Goal: Task Accomplishment & Management: Manage account settings

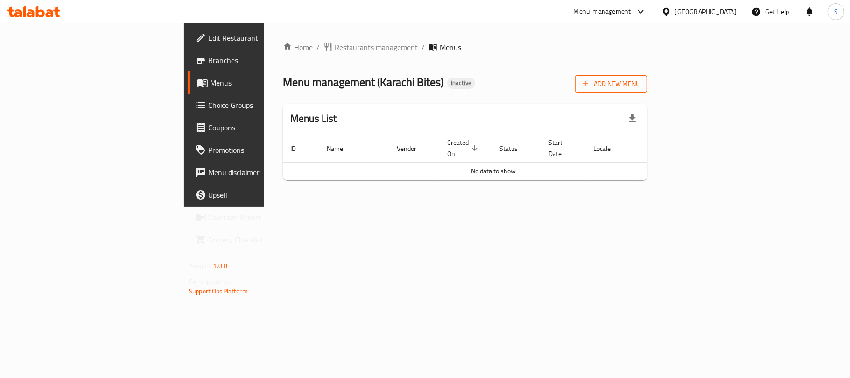
click at [648, 77] on button "Add New Menu" at bounding box center [611, 83] width 72 height 17
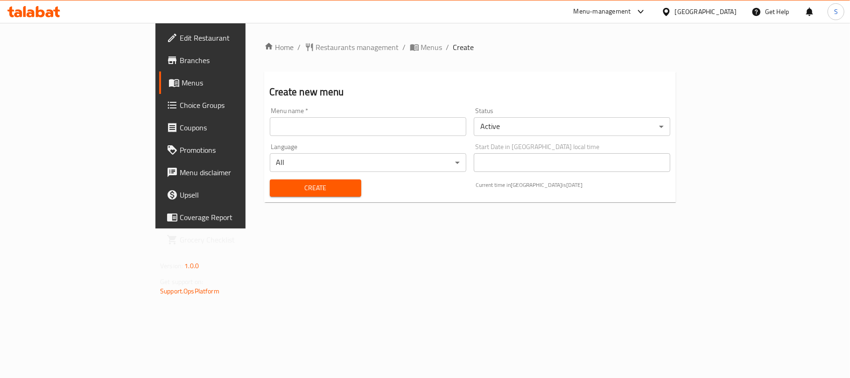
drag, startPoint x: 337, startPoint y: 127, endPoint x: 324, endPoint y: 133, distance: 14.2
click at [337, 127] on input "text" at bounding box center [368, 126] width 197 height 19
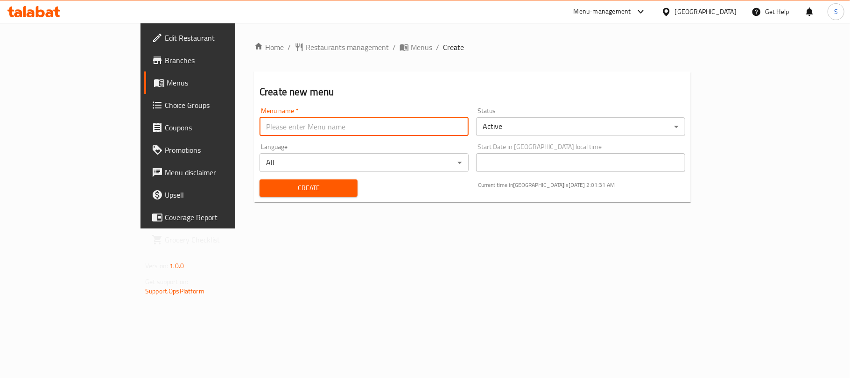
type input "New Menu"
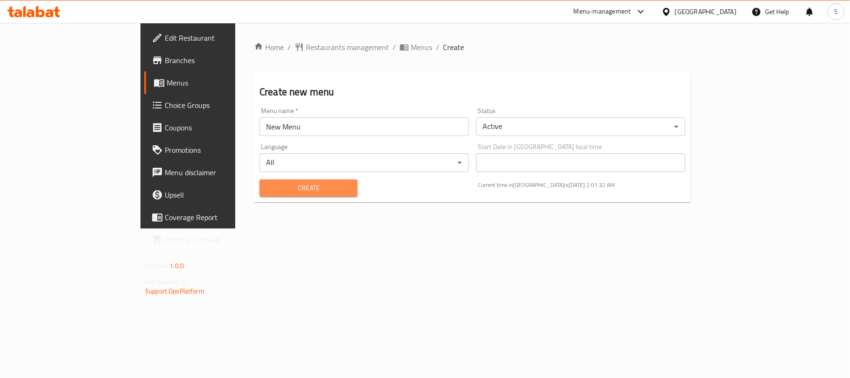
click at [267, 189] on span "Create" at bounding box center [308, 188] width 83 height 12
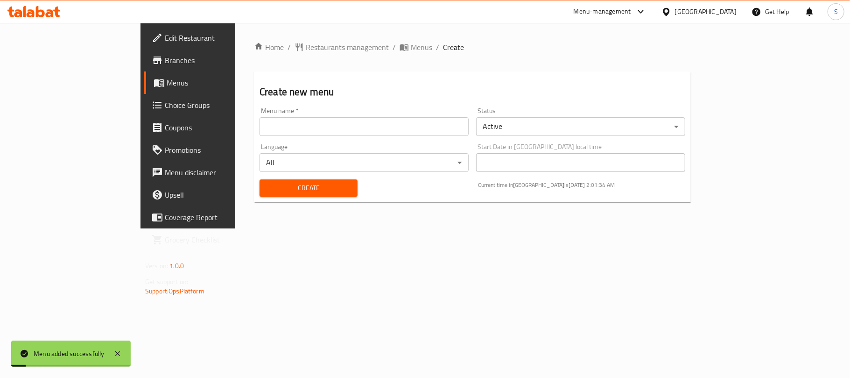
drag, startPoint x: 316, startPoint y: 49, endPoint x: 311, endPoint y: 57, distance: 9.7
click at [411, 49] on span "Menus" at bounding box center [421, 47] width 21 height 11
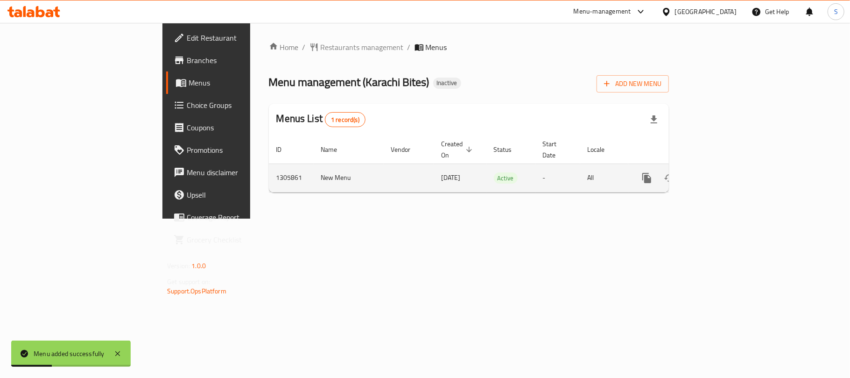
click at [269, 163] on td "1305861" at bounding box center [291, 177] width 45 height 28
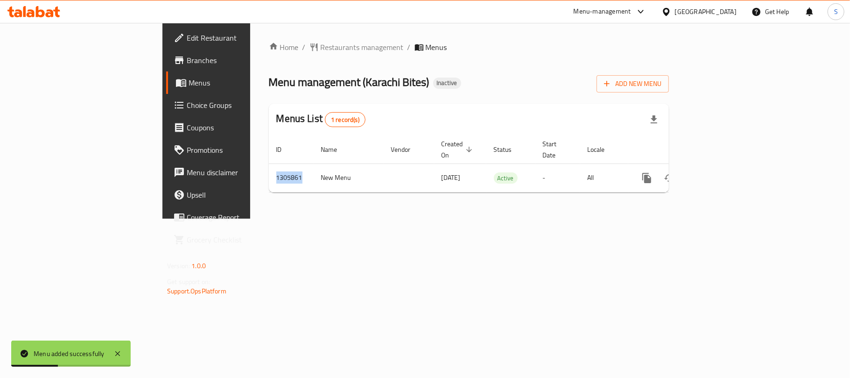
copy td "1305861"
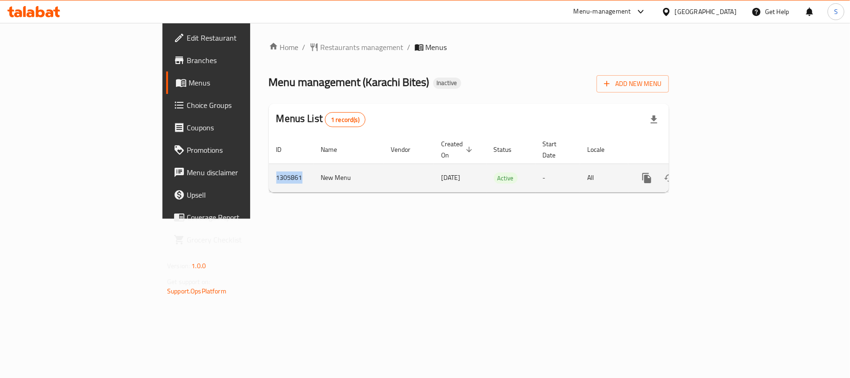
click at [719, 174] on icon "enhanced table" at bounding box center [714, 178] width 8 height 8
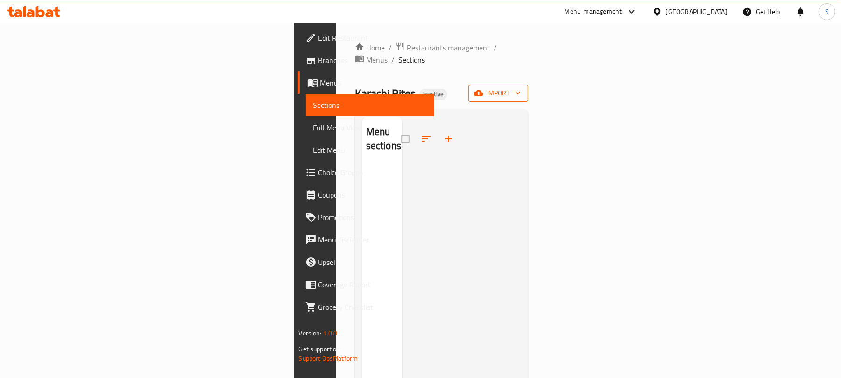
click at [528, 85] on button "import" at bounding box center [498, 93] width 60 height 17
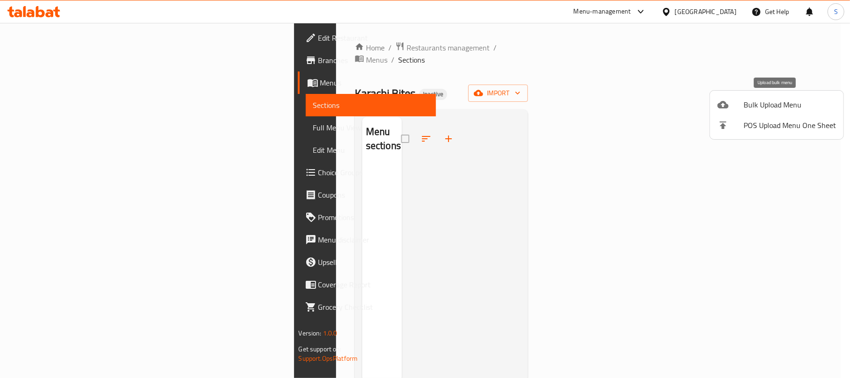
click at [773, 105] on span "Bulk Upload Menu" at bounding box center [790, 104] width 92 height 11
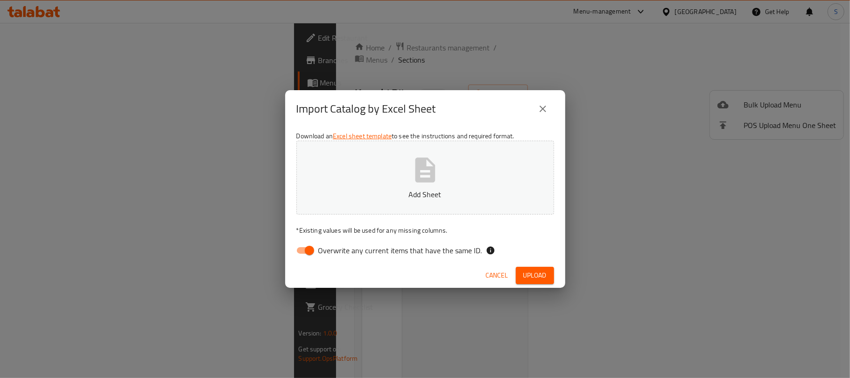
drag, startPoint x: 303, startPoint y: 247, endPoint x: 314, endPoint y: 250, distance: 11.8
click at [305, 247] on input "Overwrite any current items that have the same ID." at bounding box center [309, 250] width 53 height 18
checkbox input "false"
click at [407, 182] on button "Add Sheet" at bounding box center [426, 178] width 258 height 74
click at [541, 109] on icon "close" at bounding box center [542, 108] width 11 height 11
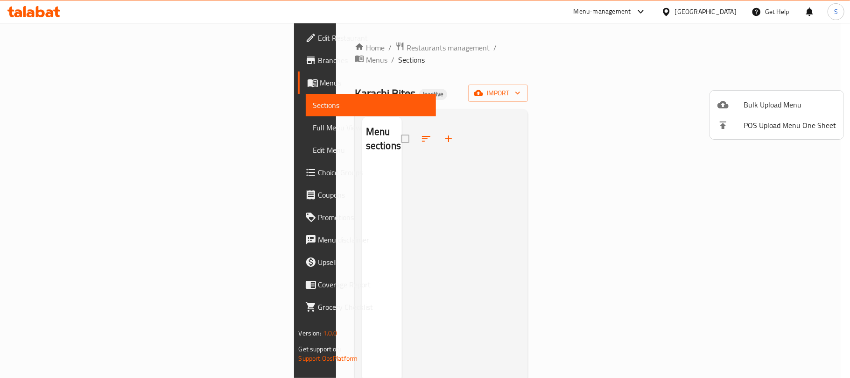
click at [527, 73] on div at bounding box center [425, 189] width 850 height 378
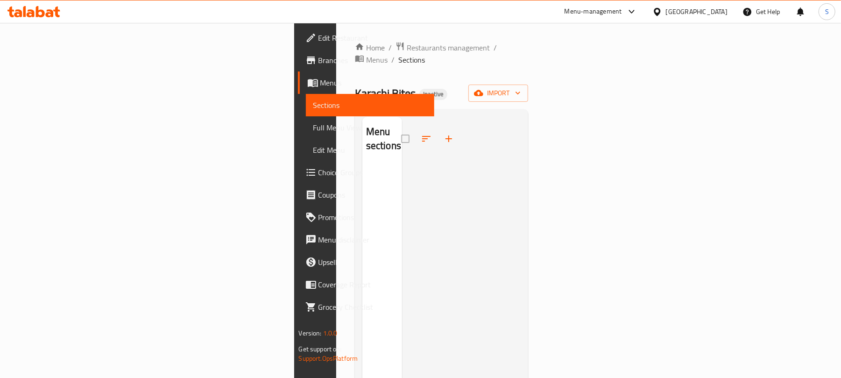
click at [529, 85] on div "Karachi Bites Inactive import" at bounding box center [442, 93] width 174 height 17
click at [483, 88] on icon "button" at bounding box center [478, 92] width 9 height 9
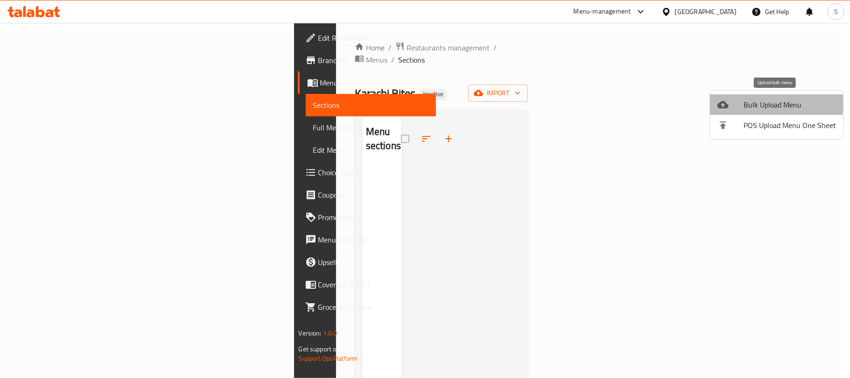
click at [750, 104] on span "Bulk Upload Menu" at bounding box center [790, 104] width 92 height 11
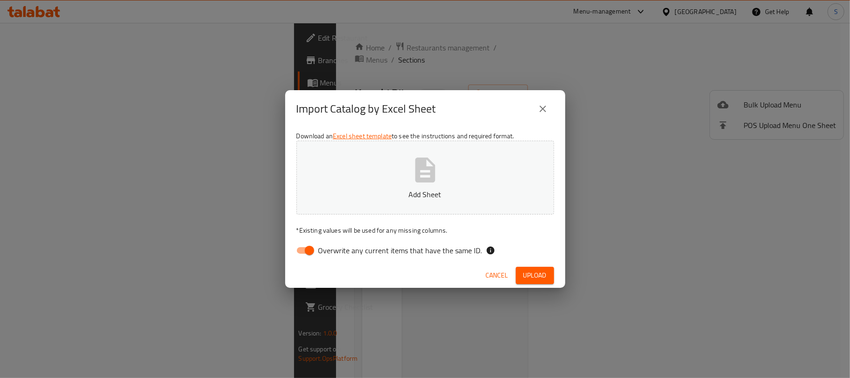
click at [301, 253] on input "Overwrite any current items that have the same ID." at bounding box center [309, 250] width 53 height 18
checkbox input "false"
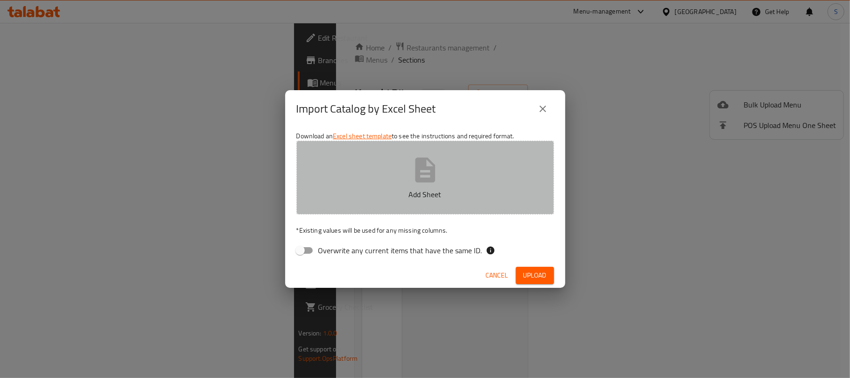
click at [409, 181] on button "Add Sheet" at bounding box center [426, 178] width 258 height 74
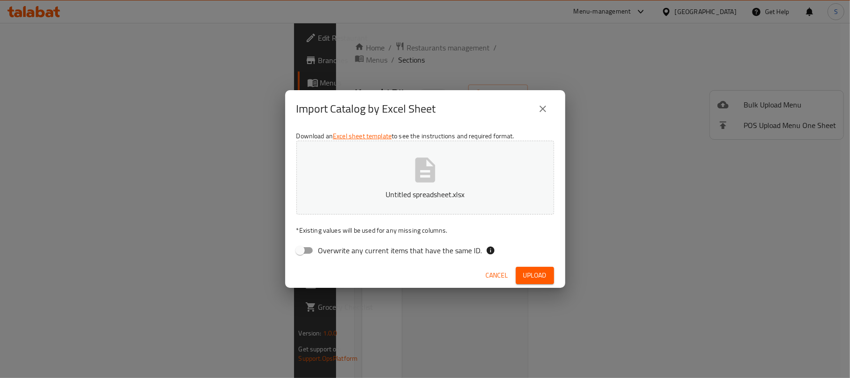
click at [531, 273] on span "Upload" at bounding box center [534, 275] width 23 height 12
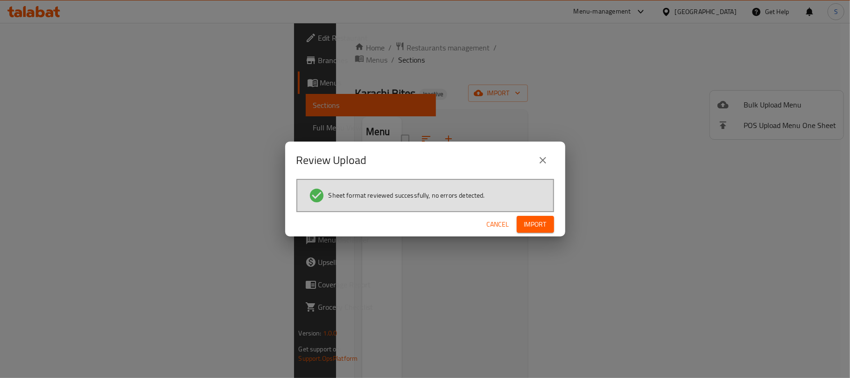
click at [529, 225] on span "Import" at bounding box center [535, 225] width 22 height 12
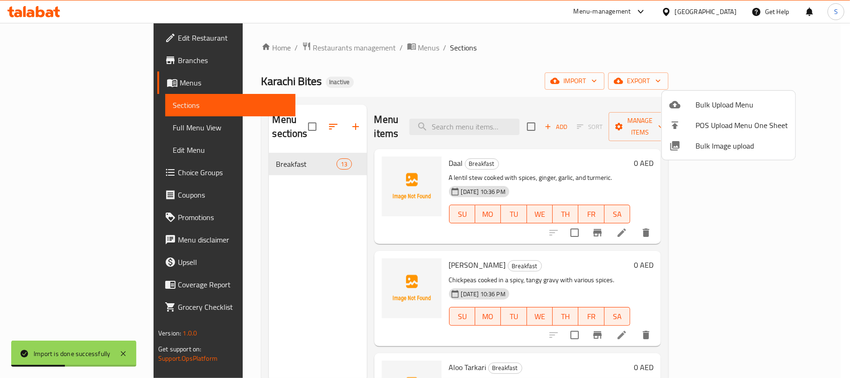
click at [275, 193] on div at bounding box center [425, 189] width 850 height 378
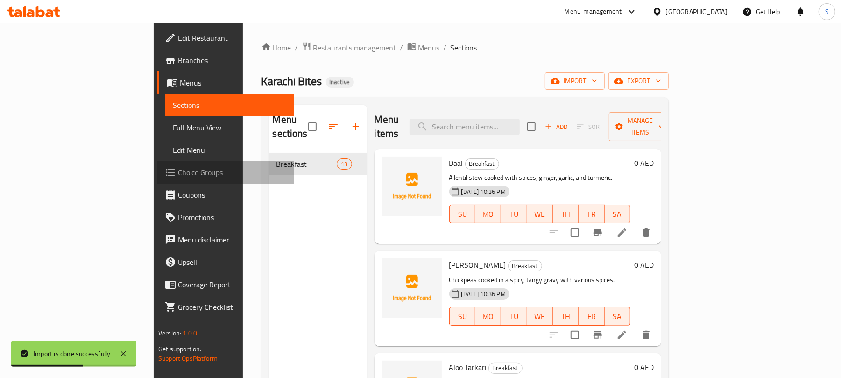
click at [157, 178] on link "Choice Groups" at bounding box center [225, 172] width 137 height 22
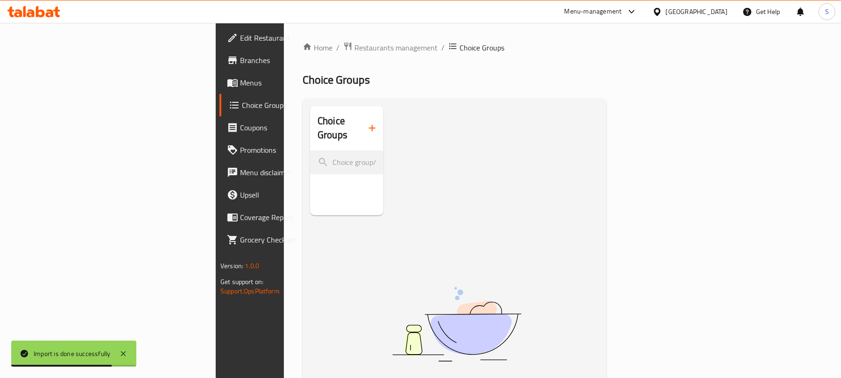
click at [367, 122] on icon "button" at bounding box center [372, 127] width 11 height 11
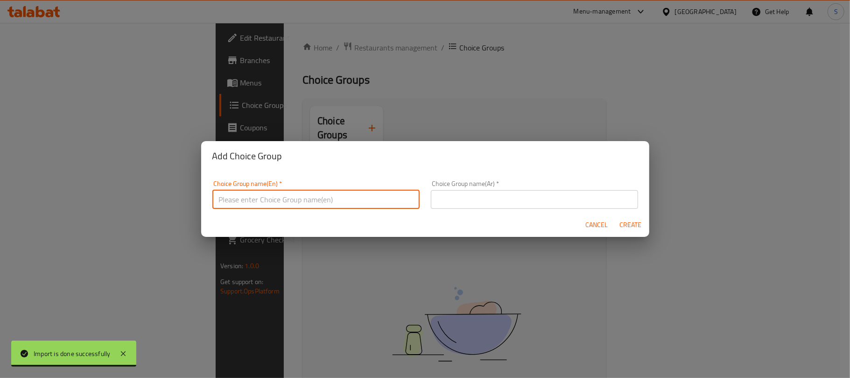
click at [322, 195] on input "text" at bounding box center [315, 199] width 207 height 19
type input "Your Choice Of:"
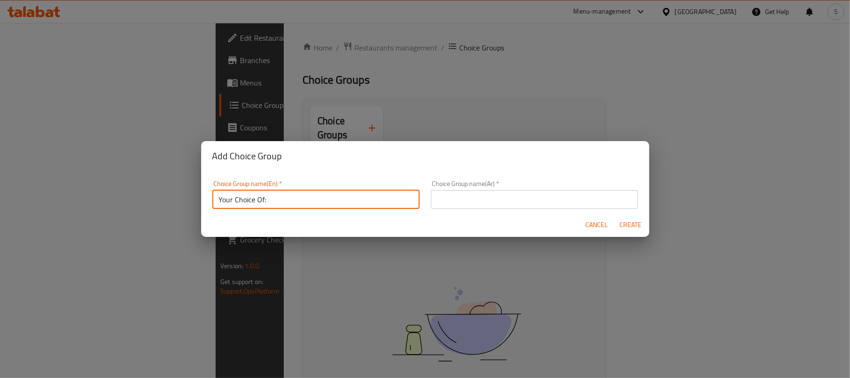
click at [451, 208] on input "text" at bounding box center [534, 199] width 207 height 19
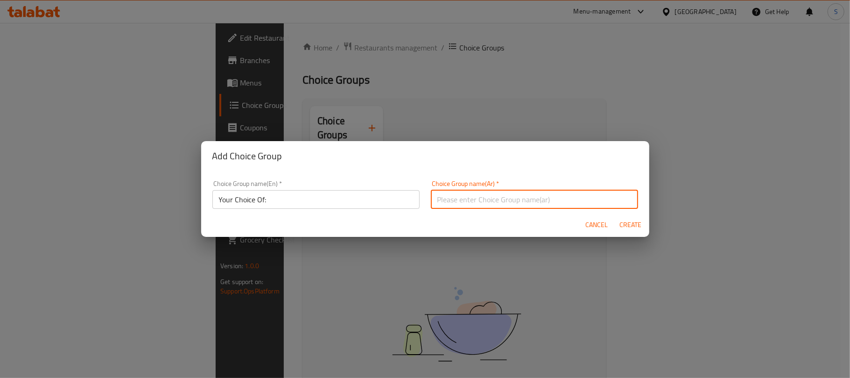
type input "إختيارك من:"
click at [622, 223] on span "Create" at bounding box center [631, 225] width 22 height 12
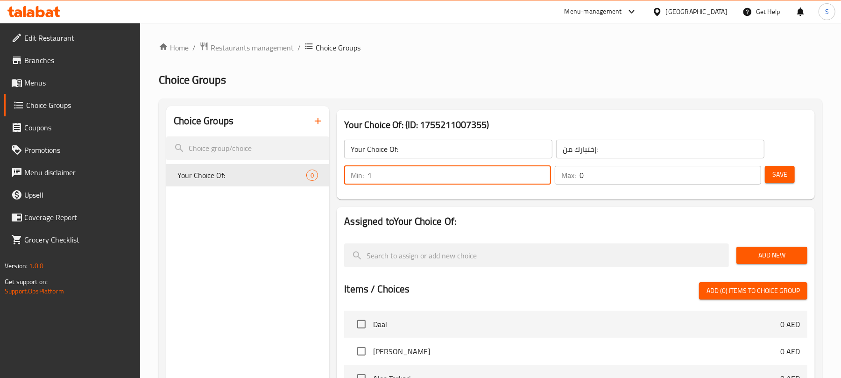
type input "1"
click at [539, 173] on input "1" at bounding box center [459, 175] width 183 height 19
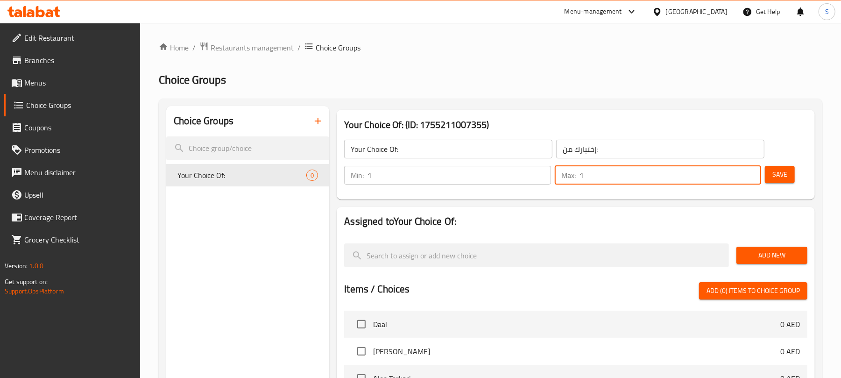
type input "1"
click at [753, 173] on input "1" at bounding box center [671, 175] width 182 height 19
click at [764, 252] on span "Add New" at bounding box center [772, 255] width 56 height 12
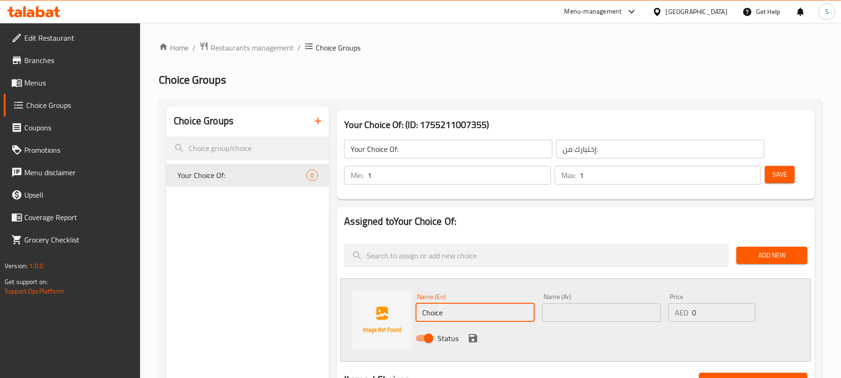
drag, startPoint x: 429, startPoint y: 305, endPoint x: 396, endPoint y: 304, distance: 32.7
click at [396, 304] on div "Name (En) Choice Name (En) Name (Ar) Name (Ar) Price AED 0 Price Status" at bounding box center [575, 319] width 471 height 83
type input "Half"
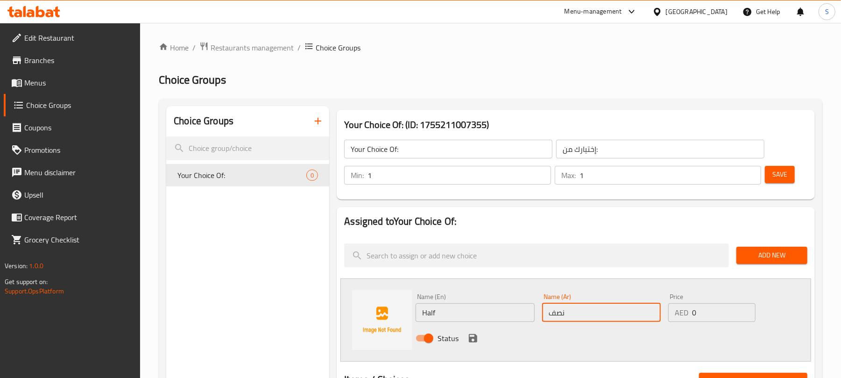
type input "نصف"
drag, startPoint x: 709, startPoint y: 308, endPoint x: 680, endPoint y: 304, distance: 28.9
click at [680, 304] on div "AED 0 Price" at bounding box center [711, 312] width 87 height 19
type input "5"
click at [607, 225] on h2 "Assigned to Your Choice Of:" at bounding box center [575, 221] width 463 height 14
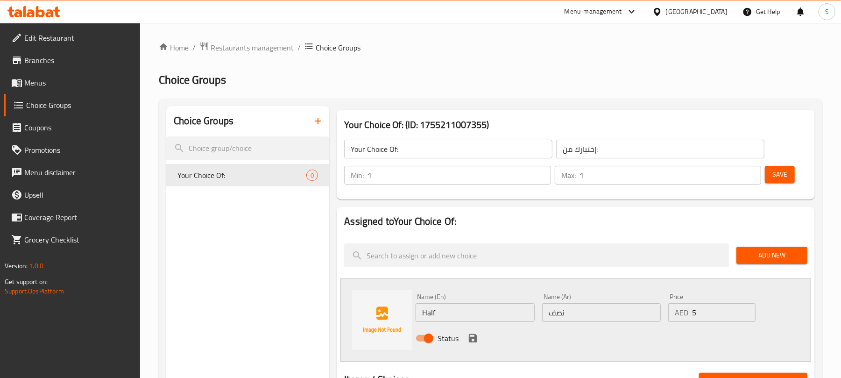
click at [473, 335] on icon "save" at bounding box center [473, 338] width 8 height 8
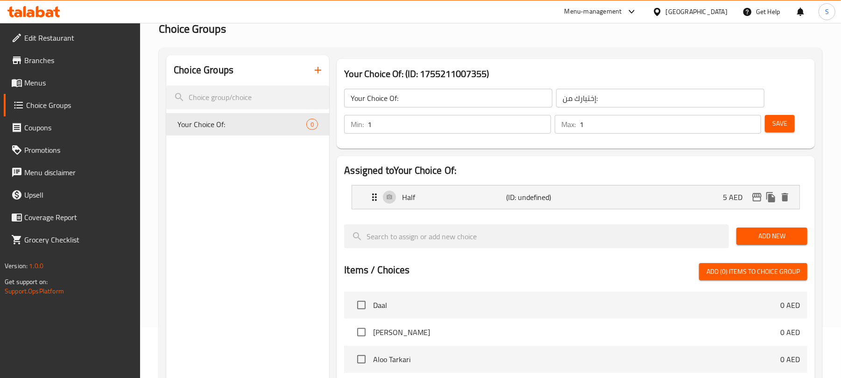
scroll to position [124, 0]
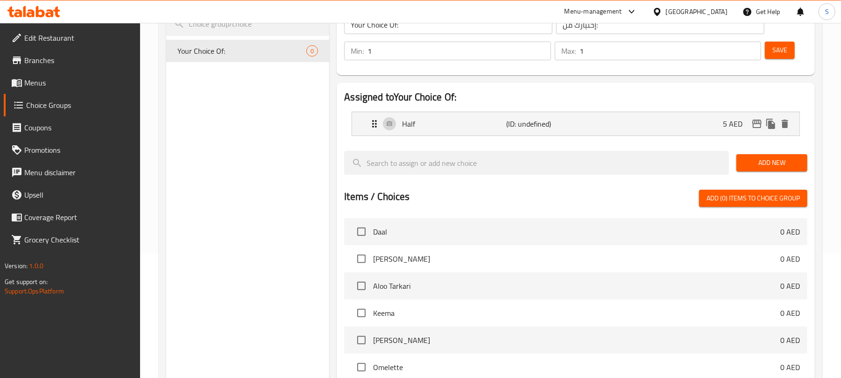
click at [770, 163] on span "Add New" at bounding box center [772, 163] width 56 height 12
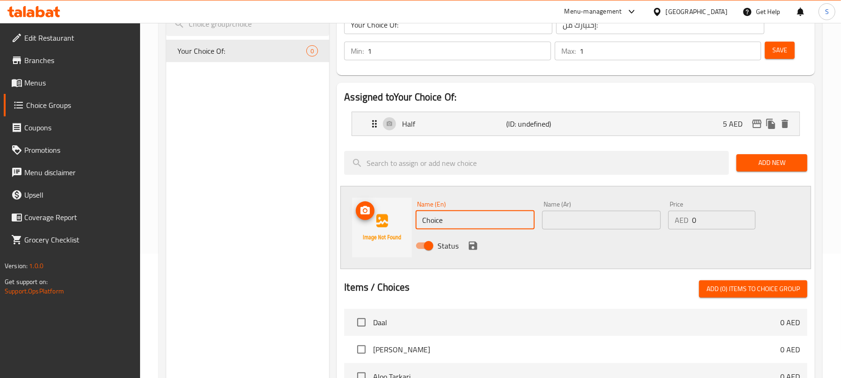
drag, startPoint x: 360, startPoint y: 212, endPoint x: 313, endPoint y: 210, distance: 46.8
click at [313, 210] on div "Choice Groups Your Choice Of: 0 Your Choice Of: (ID: 1755211007355) Your Choice…" at bounding box center [492, 295] width 652 height 626
type input "["
type input "Full"
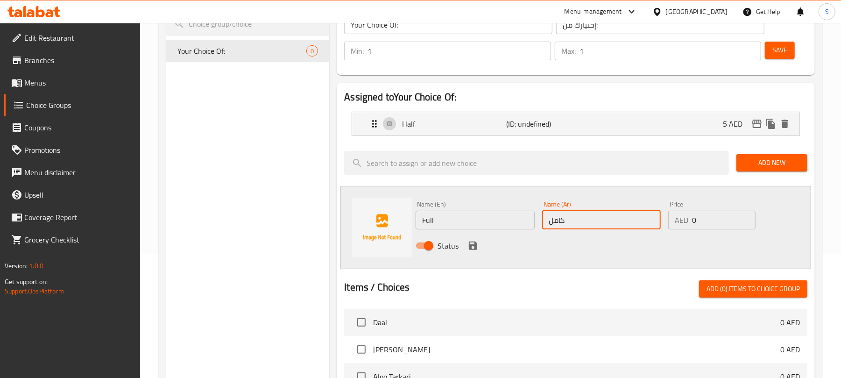
type input "كامل"
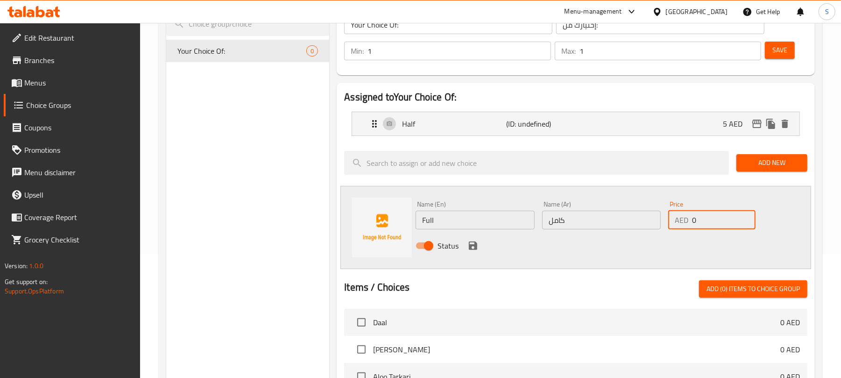
click at [690, 219] on div "AED 0 Price" at bounding box center [711, 220] width 87 height 19
type input "8"
click at [281, 159] on div "Choice Groups Your Choice Of: 0" at bounding box center [247, 295] width 163 height 626
click at [469, 247] on icon "save" at bounding box center [473, 245] width 8 height 8
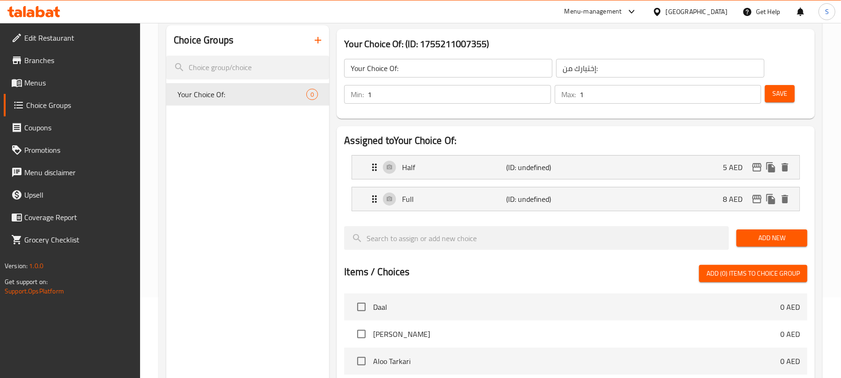
scroll to position [0, 0]
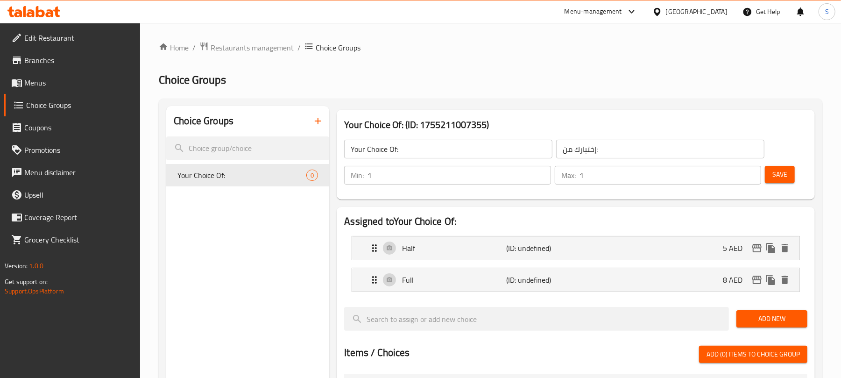
drag, startPoint x: 788, startPoint y: 174, endPoint x: 779, endPoint y: 174, distance: 8.9
click at [788, 174] on button "Save" at bounding box center [780, 174] width 30 height 17
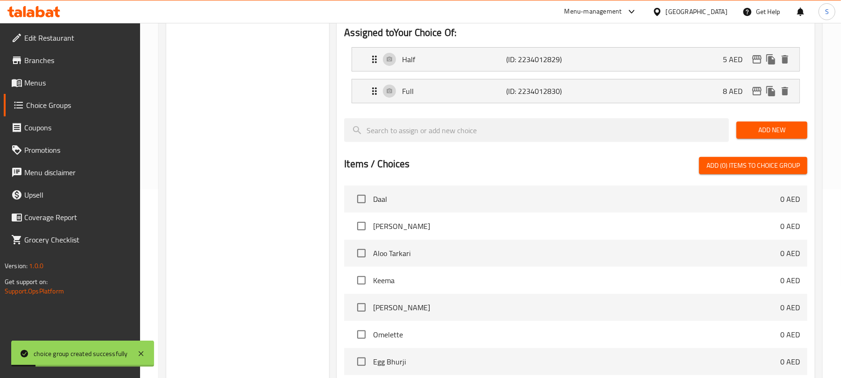
scroll to position [11, 0]
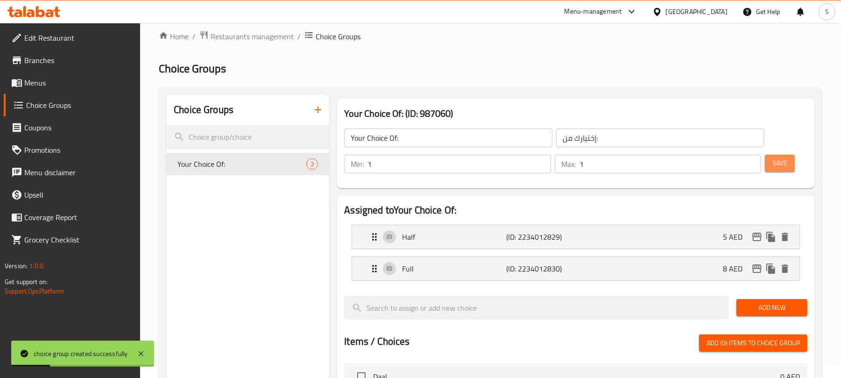
click at [780, 160] on span "Save" at bounding box center [779, 163] width 15 height 12
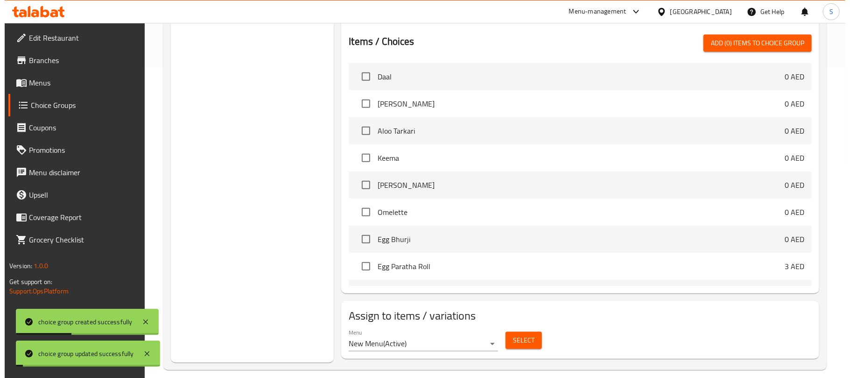
scroll to position [322, 0]
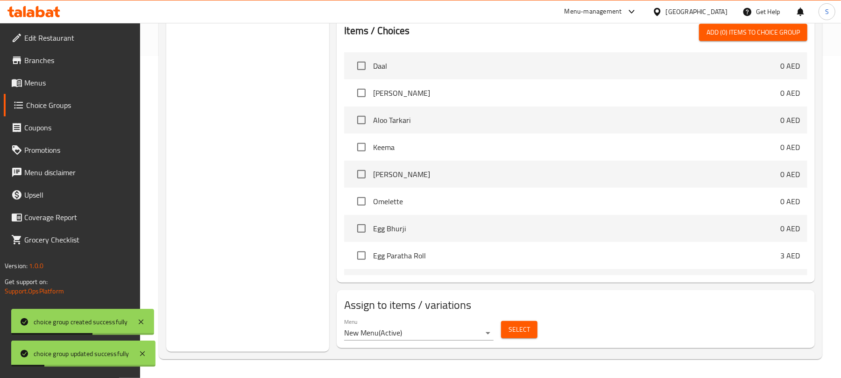
click at [510, 331] on span "Select" at bounding box center [519, 330] width 21 height 12
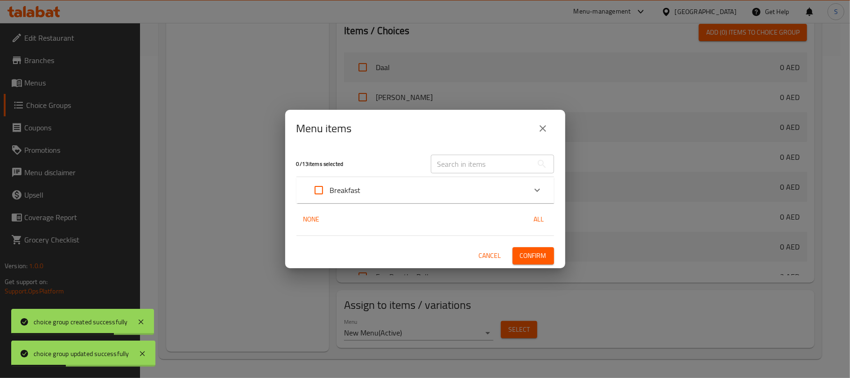
click at [368, 191] on div "Breakfast" at bounding box center [417, 190] width 219 height 22
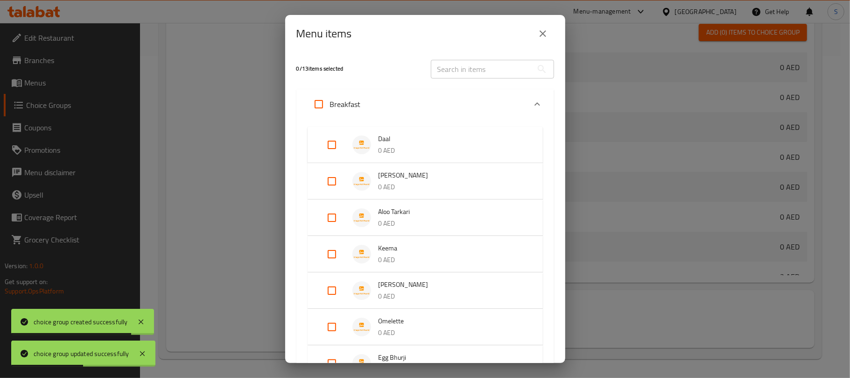
drag, startPoint x: 333, startPoint y: 146, endPoint x: 333, endPoint y: 155, distance: 9.4
click at [333, 149] on input "Expand" at bounding box center [332, 145] width 22 height 22
checkbox input "true"
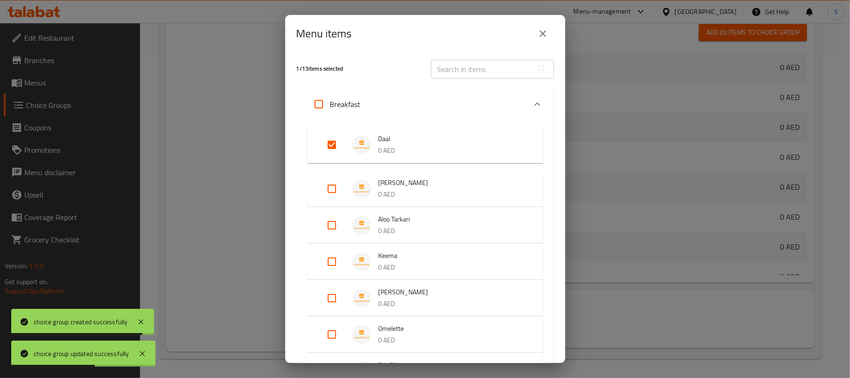
click at [330, 187] on input "Expand" at bounding box center [332, 188] width 22 height 22
checkbox input "true"
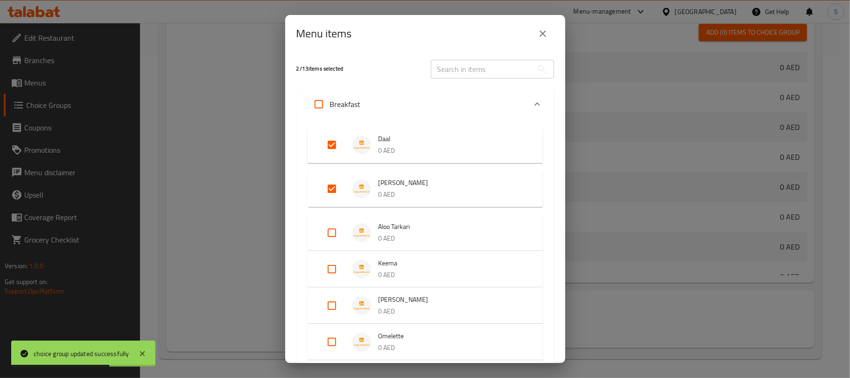
click at [333, 233] on input "Expand" at bounding box center [332, 232] width 22 height 22
checkbox input "true"
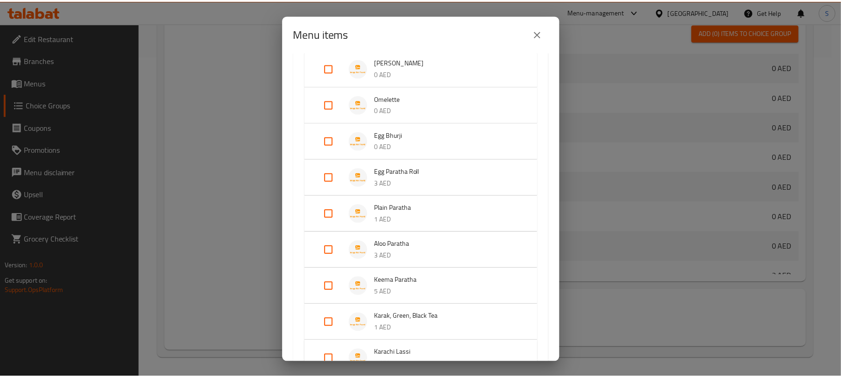
scroll to position [339, 0]
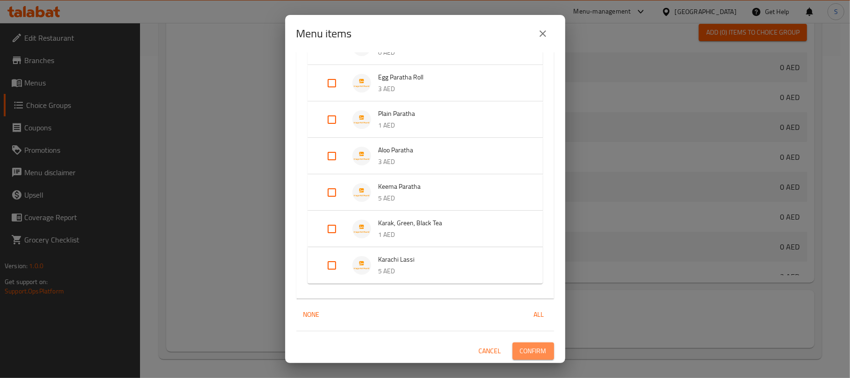
click at [520, 355] on span "Confirm" at bounding box center [533, 351] width 27 height 12
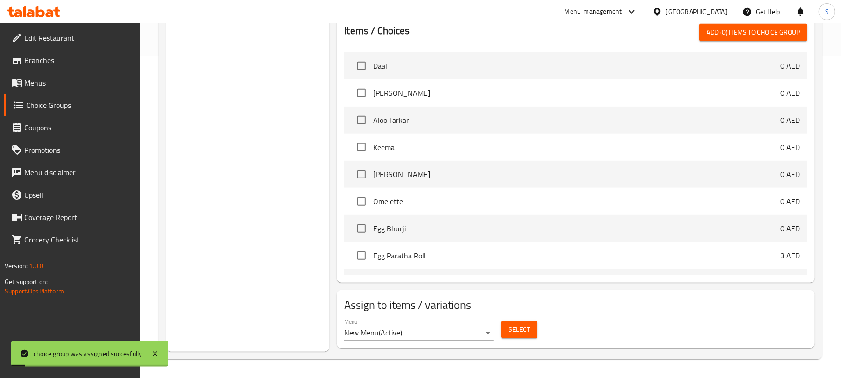
click at [254, 212] on div "Choice Groups Your Choice Of: 2" at bounding box center [247, 67] width 163 height 567
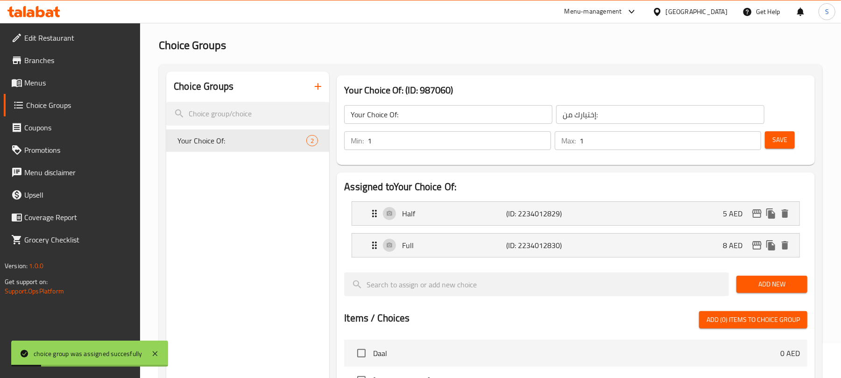
scroll to position [0, 0]
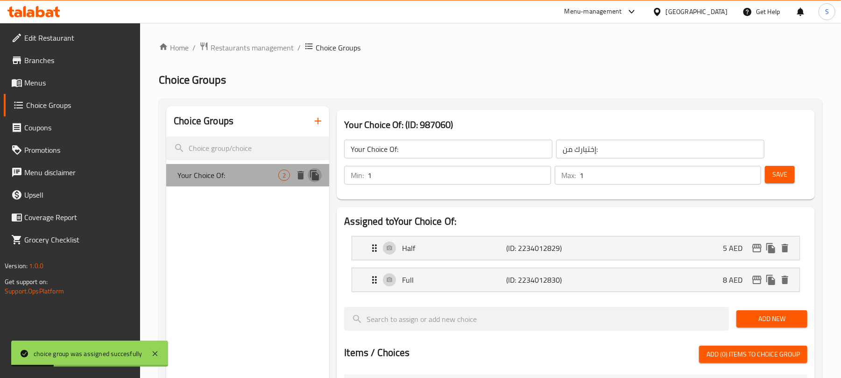
click at [314, 174] on icon "duplicate" at bounding box center [314, 175] width 9 height 10
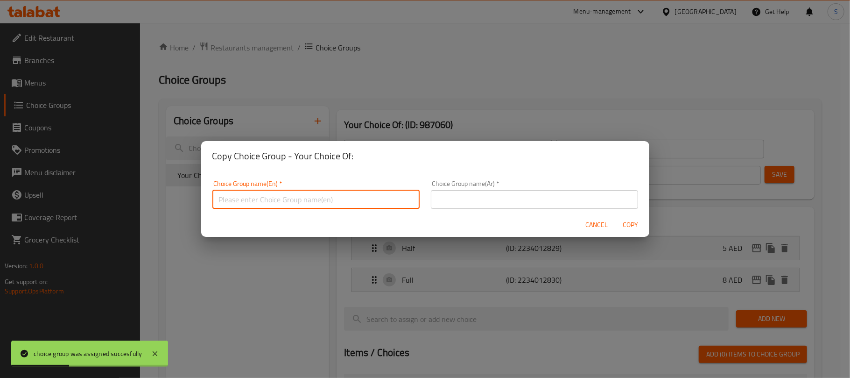
drag, startPoint x: 355, startPoint y: 198, endPoint x: 351, endPoint y: 204, distance: 6.6
click at [355, 199] on input "text" at bounding box center [315, 199] width 207 height 19
type input "Your Choice Of::"
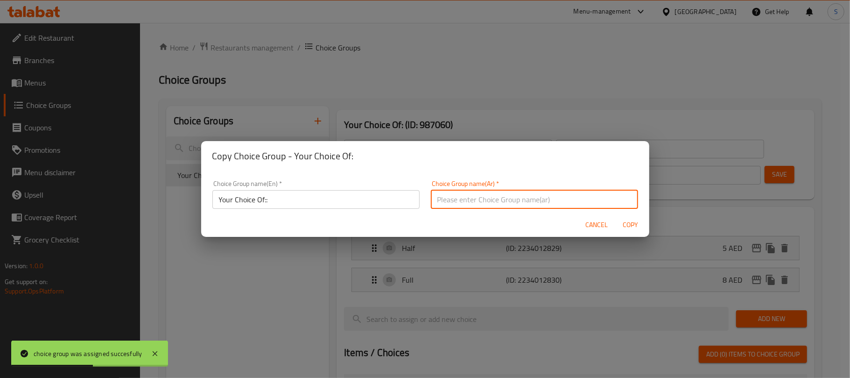
drag, startPoint x: 444, startPoint y: 197, endPoint x: 445, endPoint y: 207, distance: 10.4
click at [444, 197] on input "text" at bounding box center [534, 199] width 207 height 19
type input "إختيارك من::"
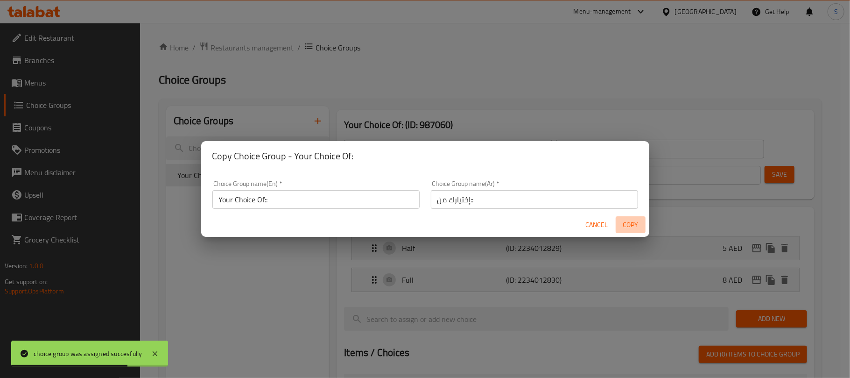
click at [630, 225] on span "Copy" at bounding box center [631, 225] width 22 height 12
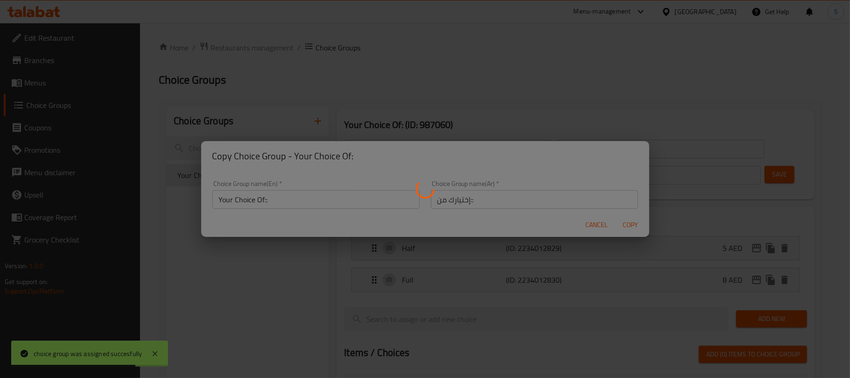
type input "Your Choice Of::"
type input "إختيارك من::"
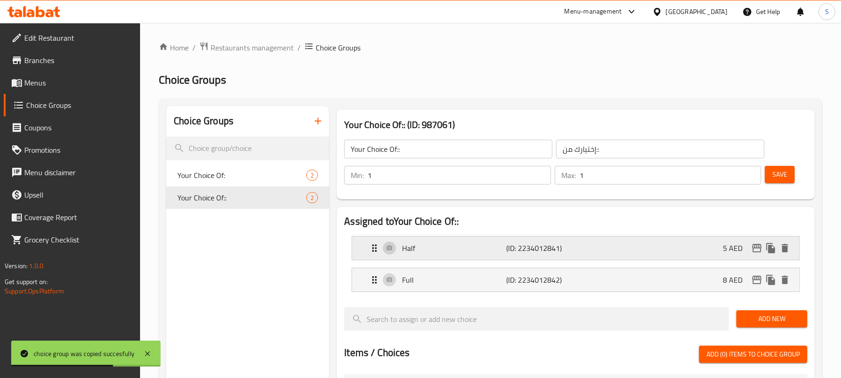
click at [665, 259] on div "Half (ID: 2234012841) 5 AED" at bounding box center [578, 247] width 419 height 23
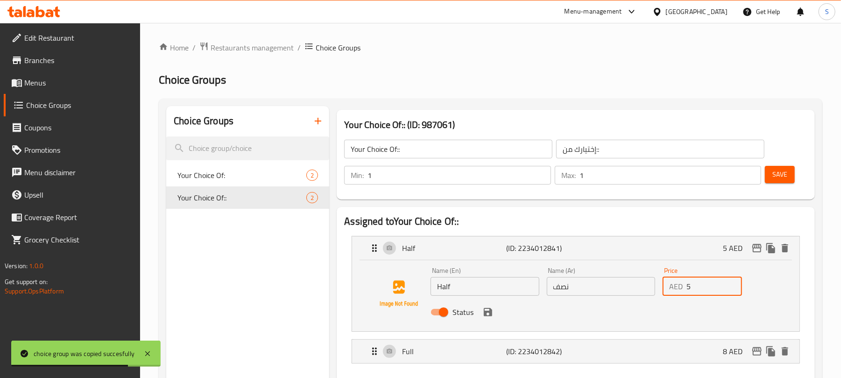
drag, startPoint x: 692, startPoint y: 284, endPoint x: 682, endPoint y: 286, distance: 9.9
click at [682, 286] on div "AED 5 Price" at bounding box center [702, 286] width 79 height 19
click at [486, 314] on icon "save" at bounding box center [488, 312] width 8 height 8
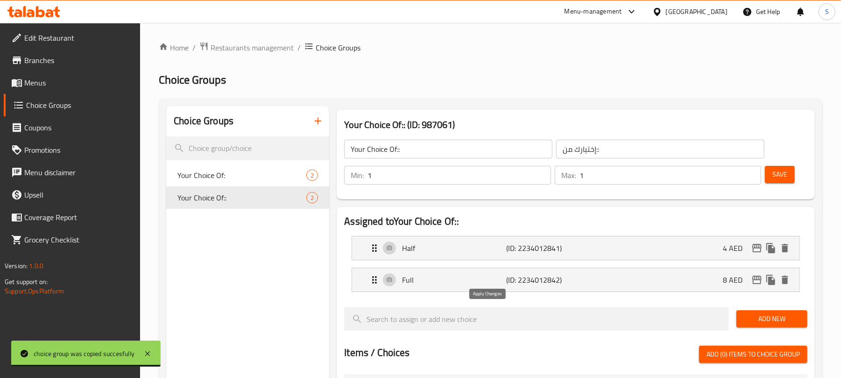
type input "4"
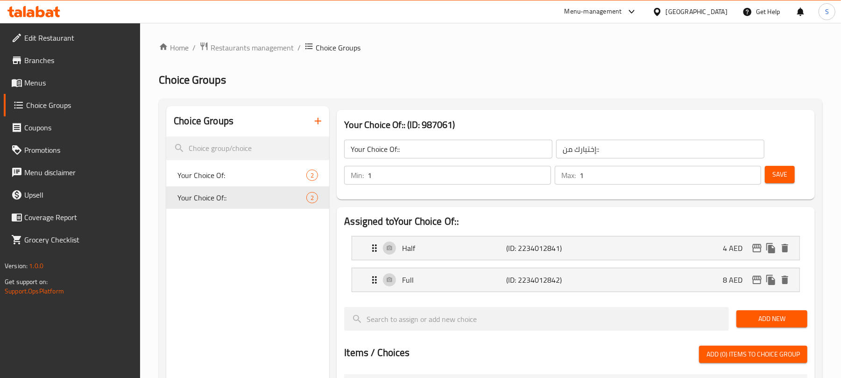
click at [789, 174] on button "Save" at bounding box center [780, 174] width 30 height 17
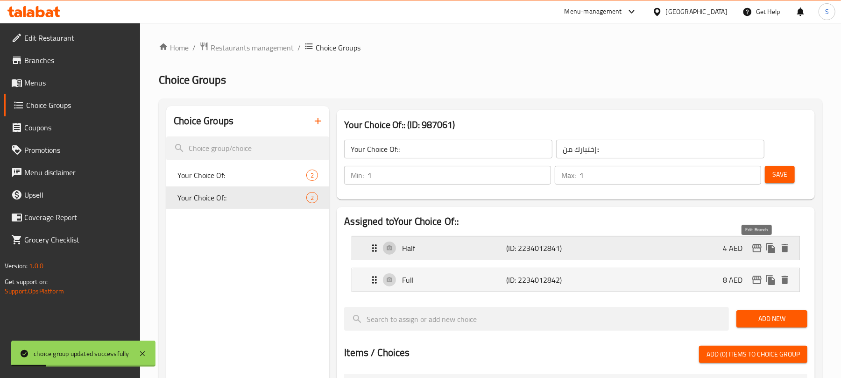
click at [756, 246] on icon "edit" at bounding box center [756, 248] width 9 height 8
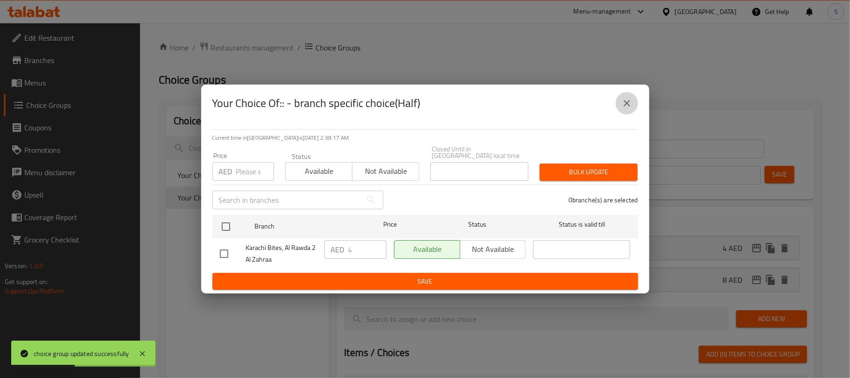
click at [622, 105] on icon "close" at bounding box center [627, 103] width 11 height 11
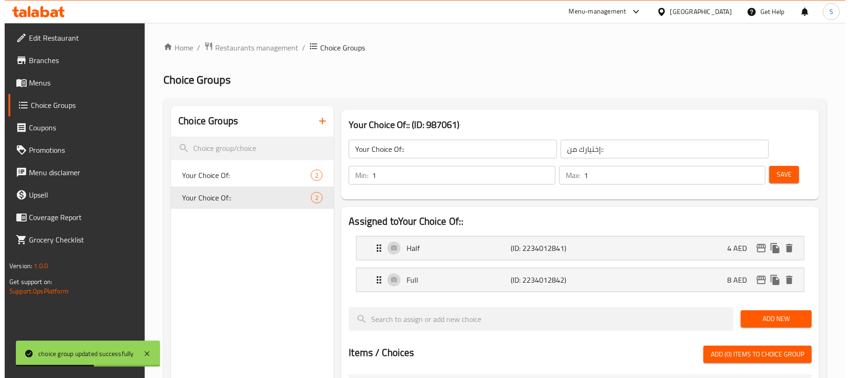
scroll to position [311, 0]
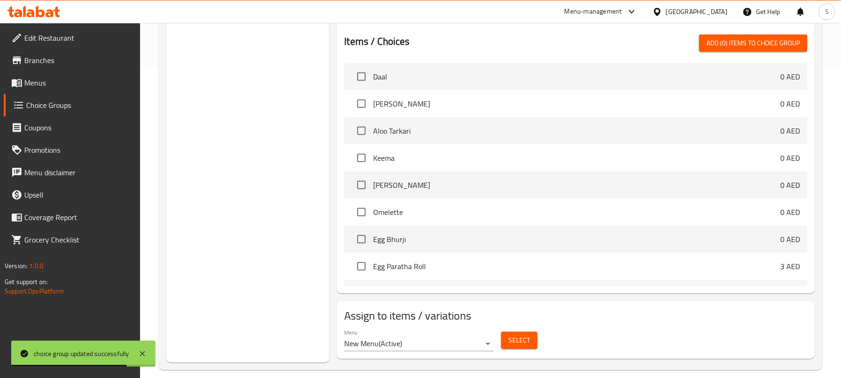
click at [510, 343] on span "Select" at bounding box center [519, 340] width 21 height 12
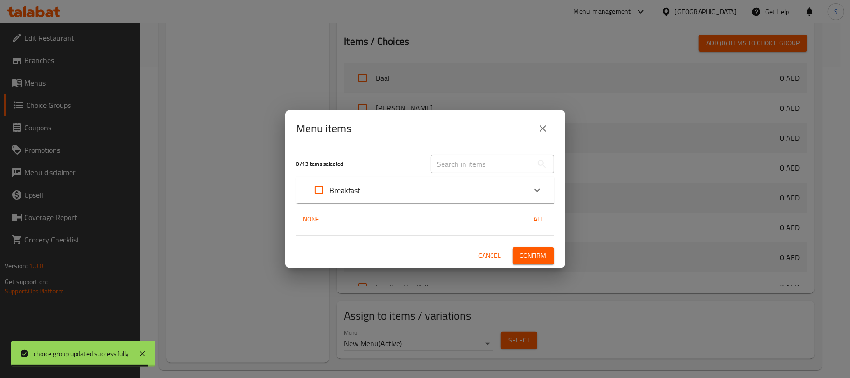
drag, startPoint x: 372, startPoint y: 187, endPoint x: 380, endPoint y: 250, distance: 64.0
click at [372, 189] on div "Breakfast" at bounding box center [417, 190] width 219 height 22
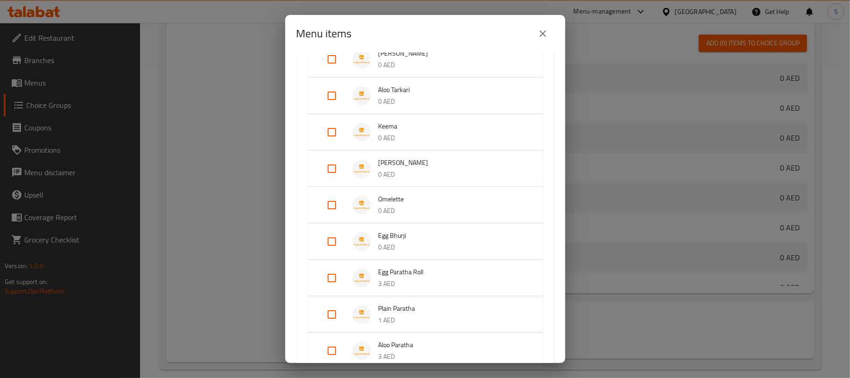
scroll to position [124, 0]
click at [331, 204] on input "Expand" at bounding box center [332, 202] width 22 height 22
checkbox input "true"
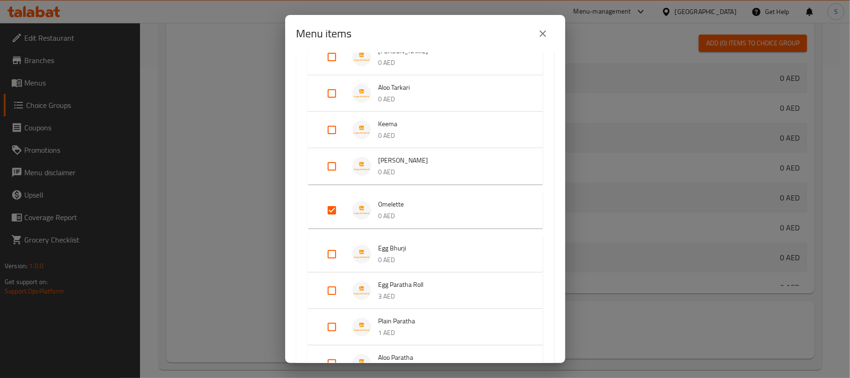
click at [335, 251] on input "Expand" at bounding box center [332, 254] width 22 height 22
checkbox input "true"
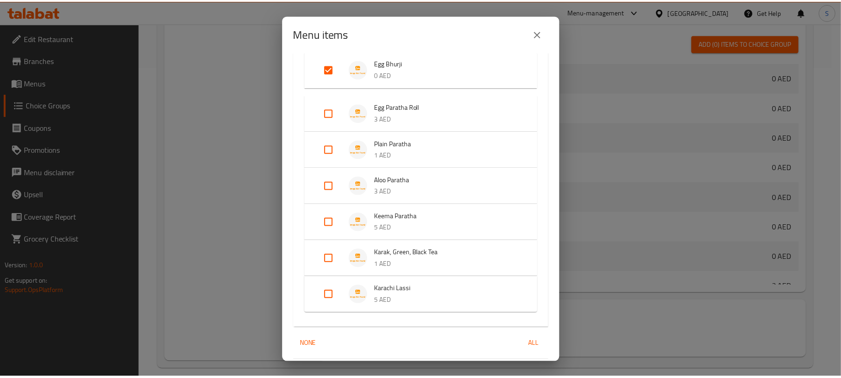
scroll to position [339, 0]
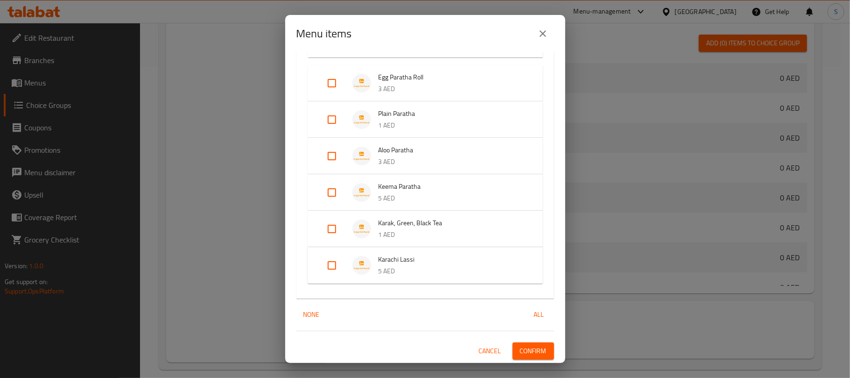
click at [520, 348] on span "Confirm" at bounding box center [533, 351] width 27 height 12
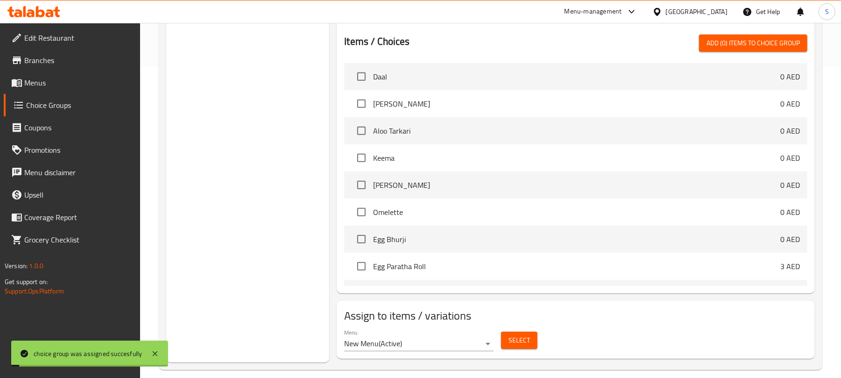
click at [216, 193] on div "Choice Groups Your Choice Of: 2 Your Choice Of:: 2" at bounding box center [247, 78] width 163 height 567
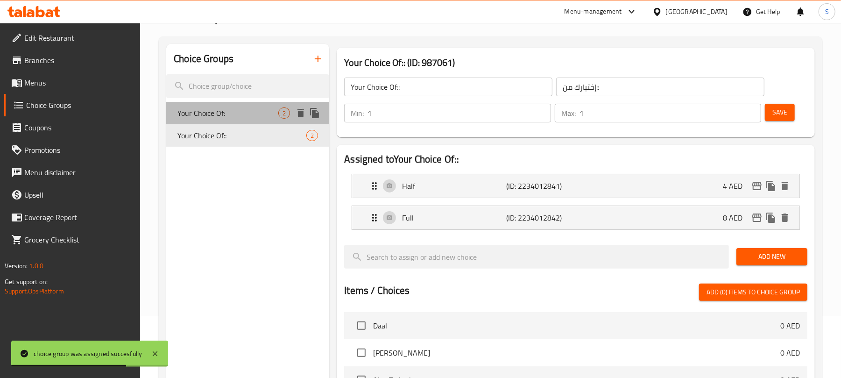
click at [258, 105] on div "Your Choice Of: 2" at bounding box center [247, 113] width 163 height 22
type input "Your Choice Of:"
type input "إختيارك من:"
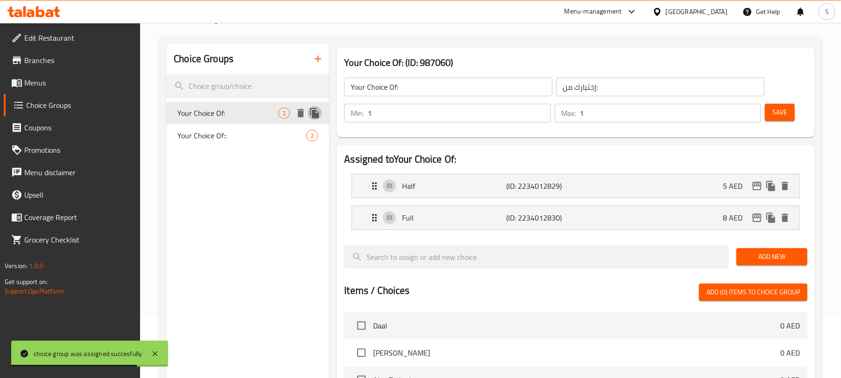
click at [316, 116] on icon "duplicate" at bounding box center [314, 113] width 9 height 10
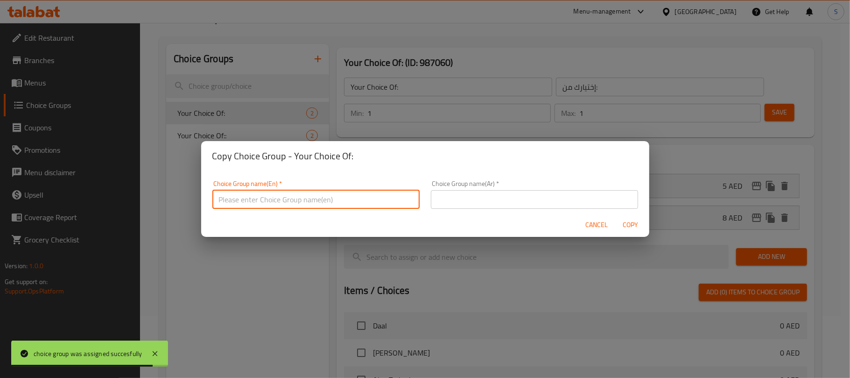
click at [341, 200] on input "text" at bounding box center [315, 199] width 207 height 19
type input "Your Choice Of:::"
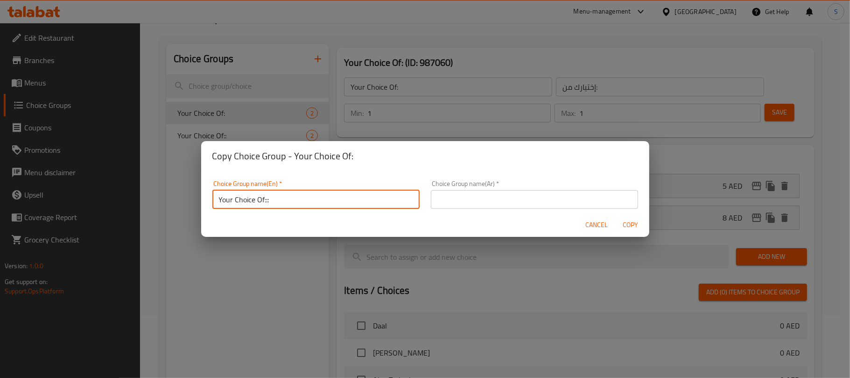
click at [502, 193] on input "text" at bounding box center [534, 199] width 207 height 19
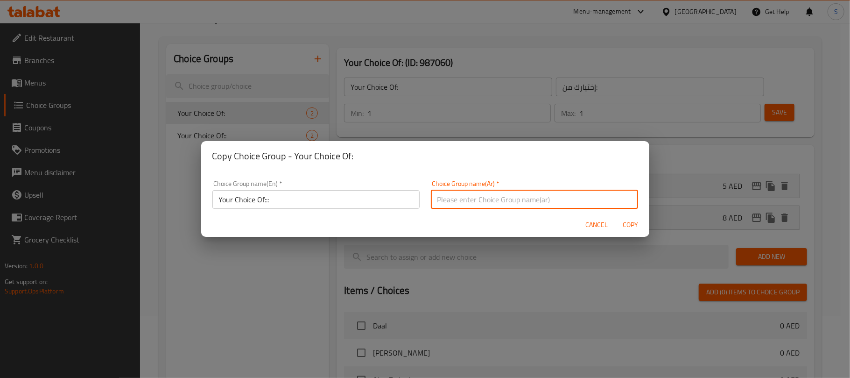
type input "إختيارك من::"
click at [636, 220] on span "Copy" at bounding box center [631, 225] width 22 height 12
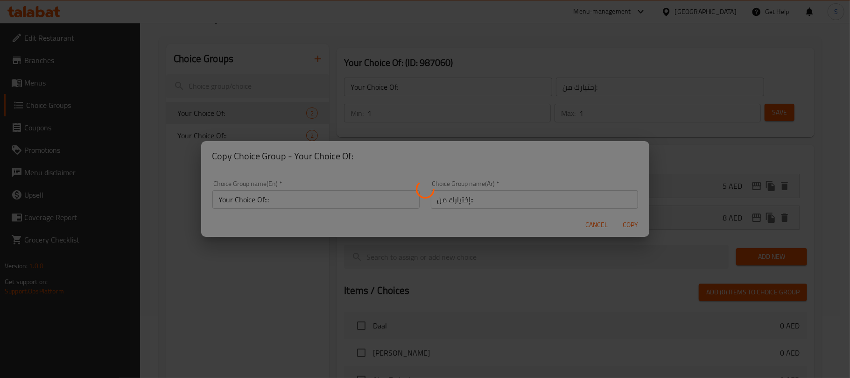
type input "Your Choice Of:::"
type input "إختيارك من::"
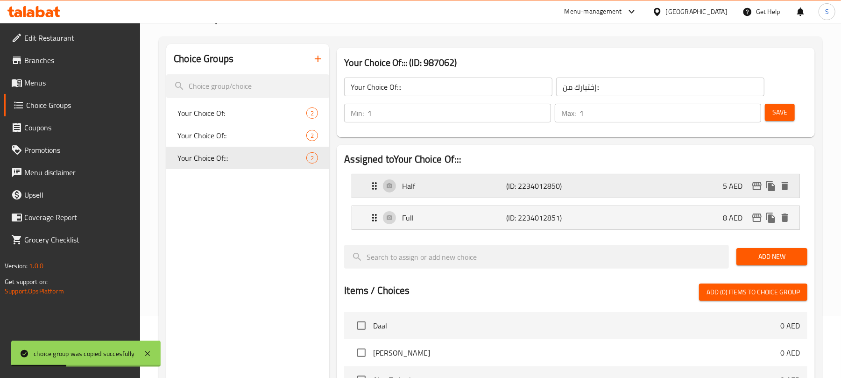
click at [656, 190] on div "Half (ID: 2234012850) 5 AED" at bounding box center [578, 185] width 419 height 23
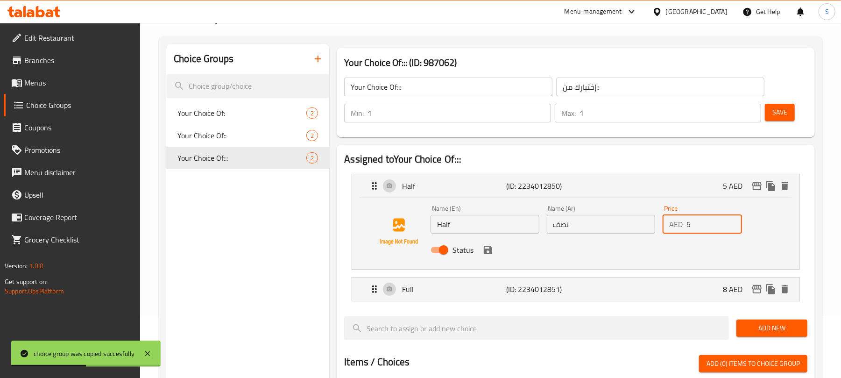
drag, startPoint x: 691, startPoint y: 226, endPoint x: 680, endPoint y: 225, distance: 11.3
click at [680, 225] on div "AED 5 Price" at bounding box center [702, 224] width 79 height 19
click at [699, 292] on div "Full (ID: 2234012851) 8 AED" at bounding box center [578, 288] width 419 height 23
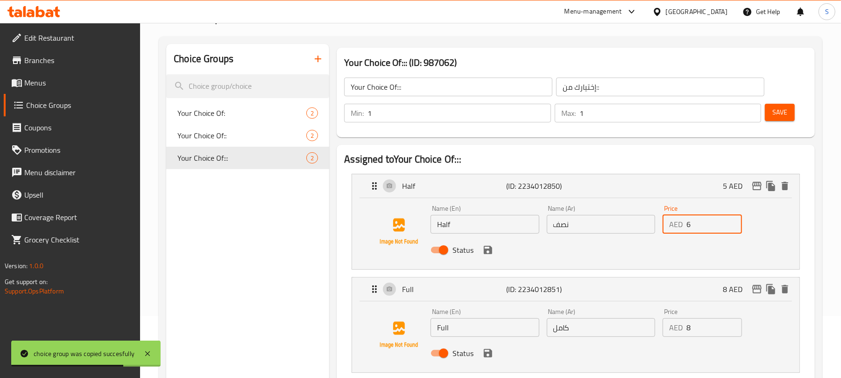
type input "6"
drag, startPoint x: 699, startPoint y: 326, endPoint x: 685, endPoint y: 325, distance: 14.0
click at [685, 325] on div "AED 8 Price" at bounding box center [702, 327] width 79 height 19
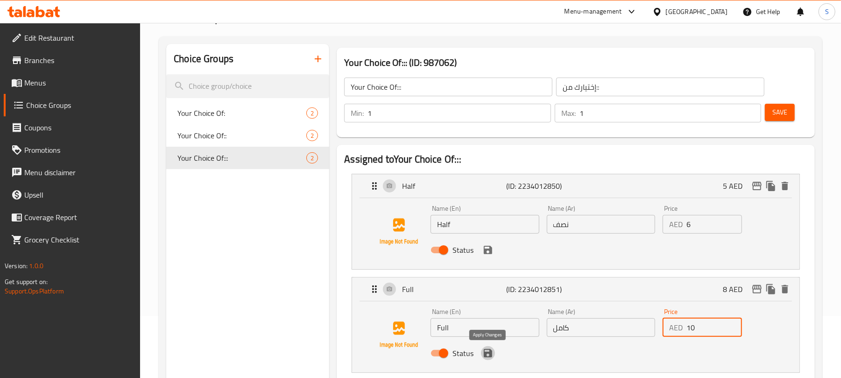
click at [489, 355] on icon "save" at bounding box center [488, 353] width 8 height 8
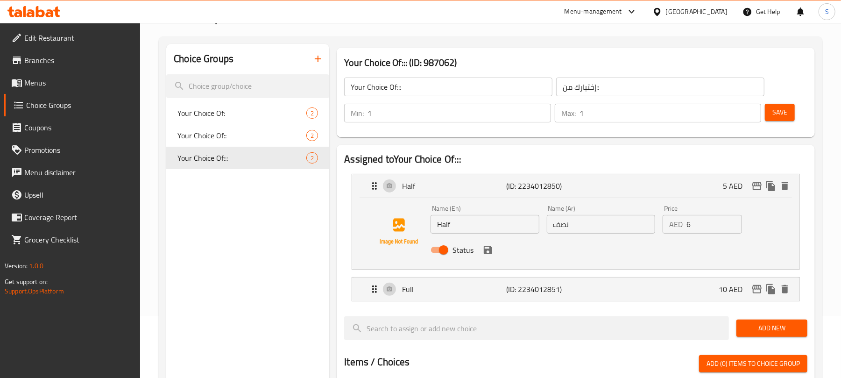
type input "10"
click at [487, 249] on icon "save" at bounding box center [488, 250] width 8 height 8
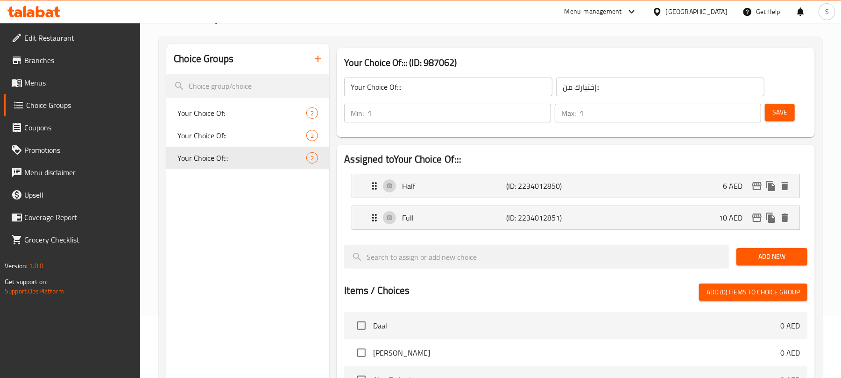
click at [785, 109] on span "Save" at bounding box center [779, 112] width 15 height 12
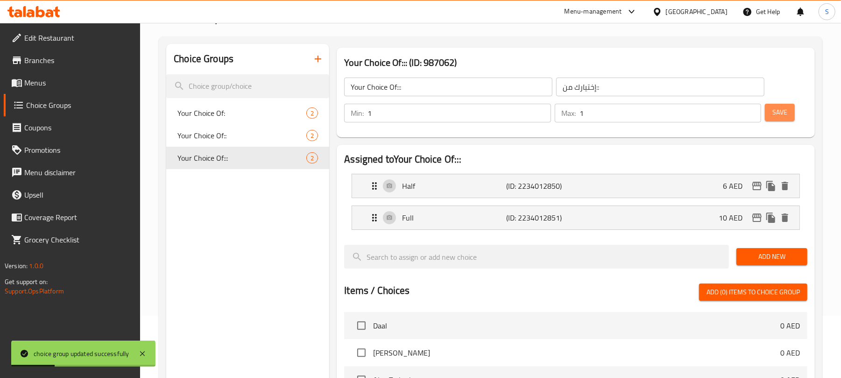
click at [779, 112] on span "Save" at bounding box center [779, 112] width 15 height 12
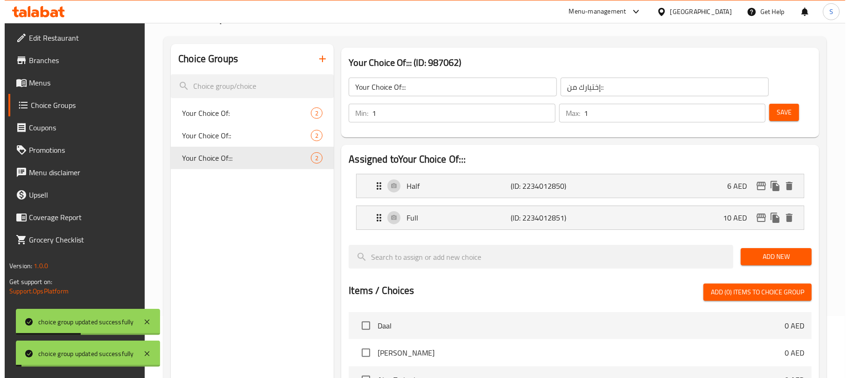
scroll to position [322, 0]
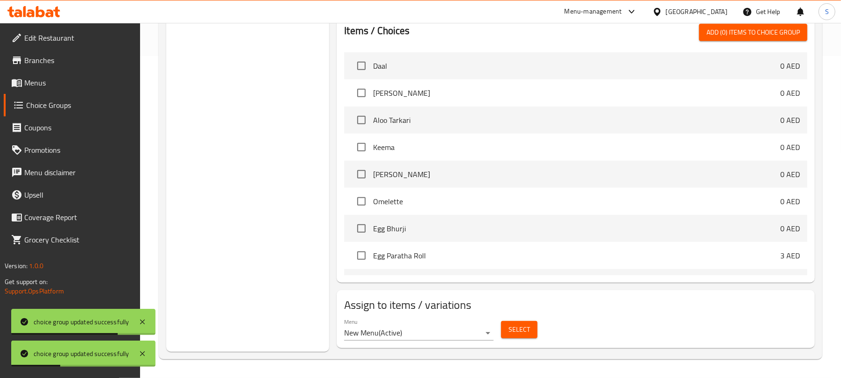
click at [530, 325] on button "Select" at bounding box center [519, 329] width 36 height 17
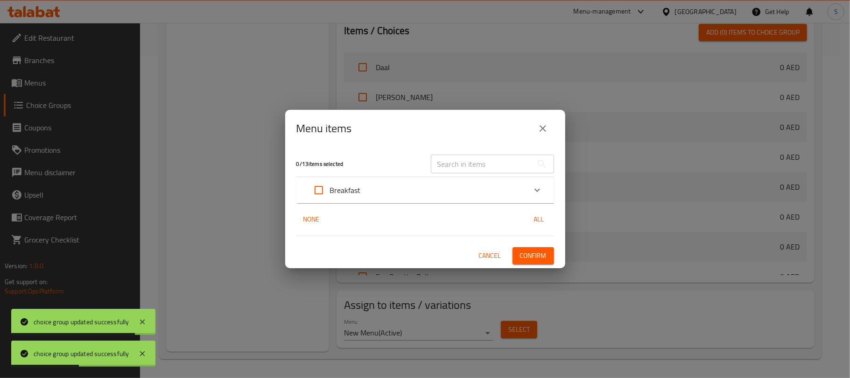
click at [396, 199] on div "Breakfast" at bounding box center [417, 190] width 219 height 22
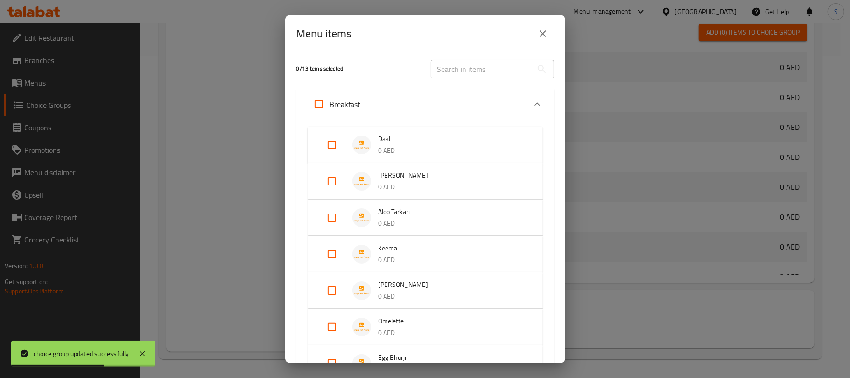
click at [334, 248] on input "Expand" at bounding box center [332, 254] width 22 height 22
checkbox input "true"
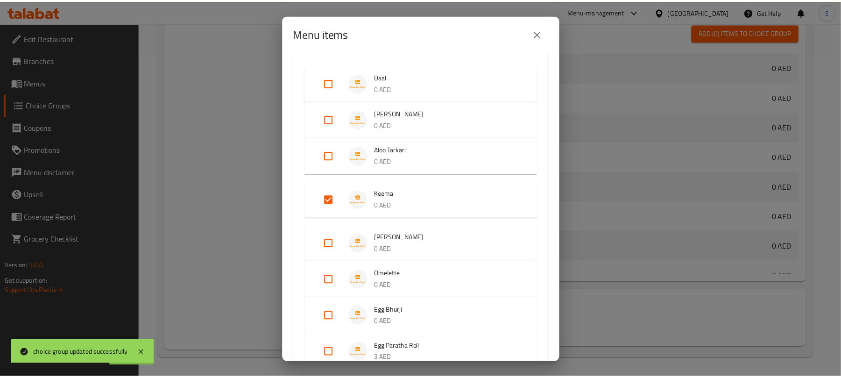
scroll to position [332, 0]
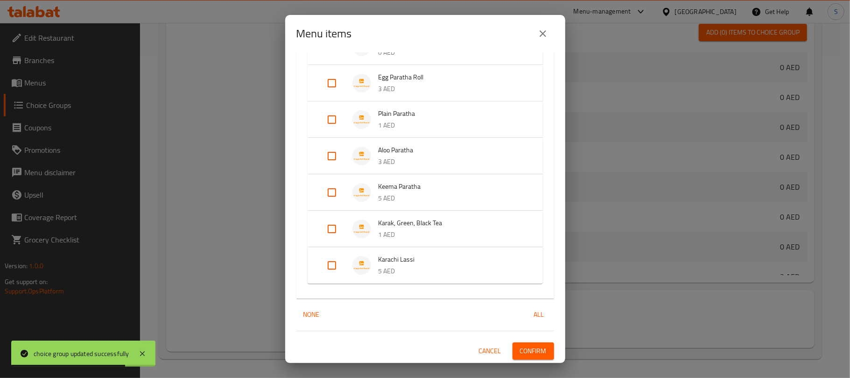
click at [527, 348] on span "Confirm" at bounding box center [533, 351] width 27 height 12
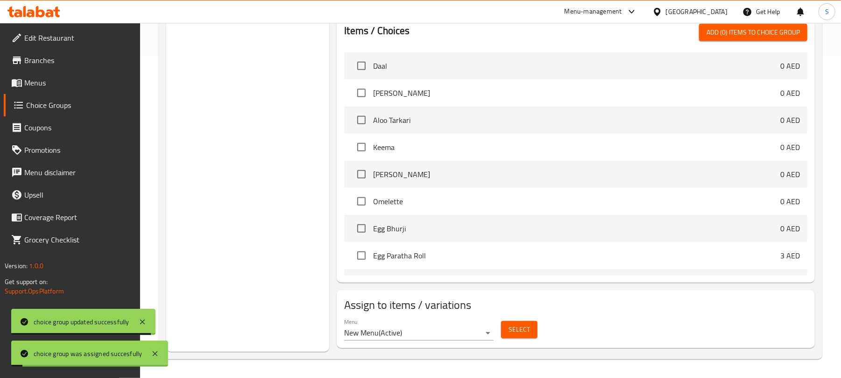
click at [228, 221] on div "Choice Groups Your Choice Of: 2 Your Choice Of:: 2 Your Choice Of::: 2" at bounding box center [247, 67] width 163 height 567
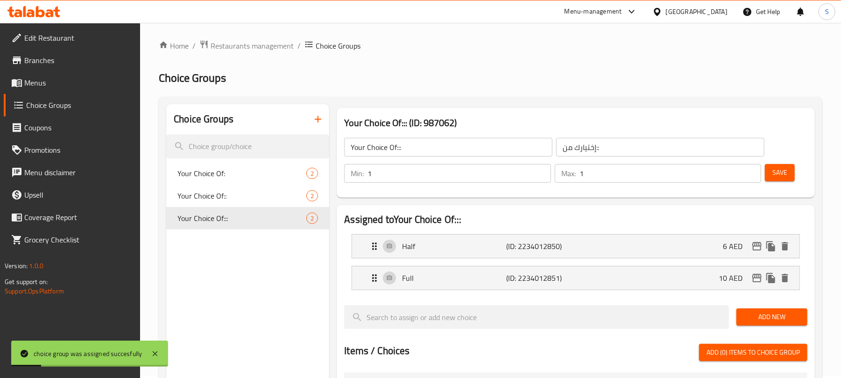
scroll to position [0, 0]
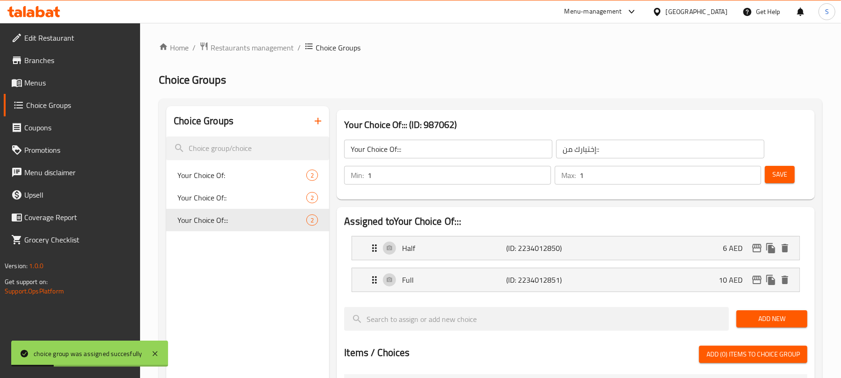
click at [777, 177] on span "Save" at bounding box center [779, 175] width 15 height 12
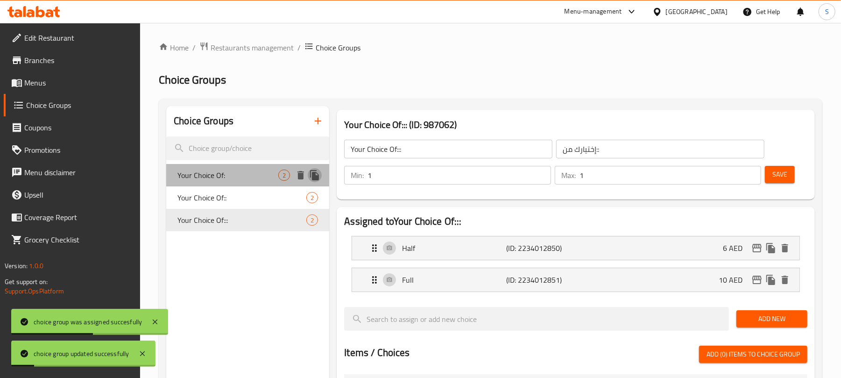
click at [316, 172] on icon "duplicate" at bounding box center [314, 175] width 11 height 11
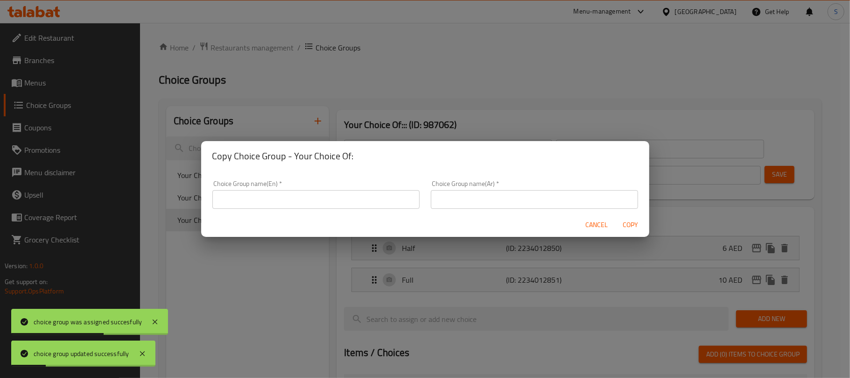
click at [367, 191] on input "text" at bounding box center [315, 199] width 207 height 19
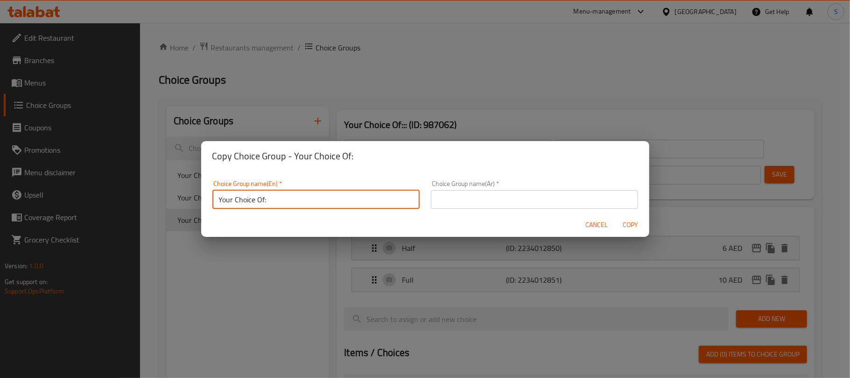
type input "Your Choice Of::::::"
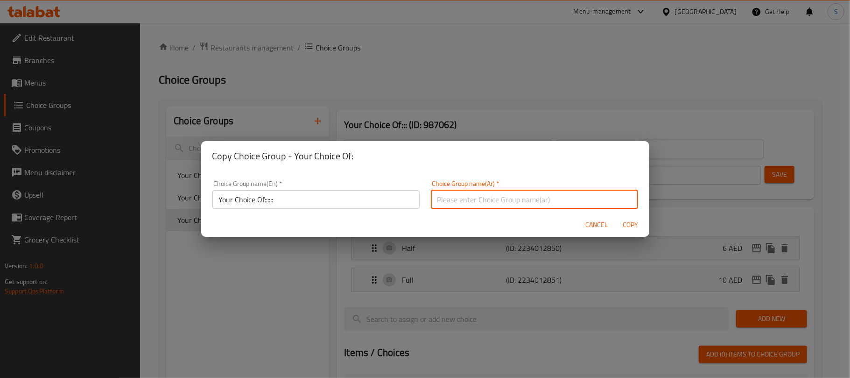
click at [455, 198] on input "text" at bounding box center [534, 199] width 207 height 19
type input "إختيارك من:::::"
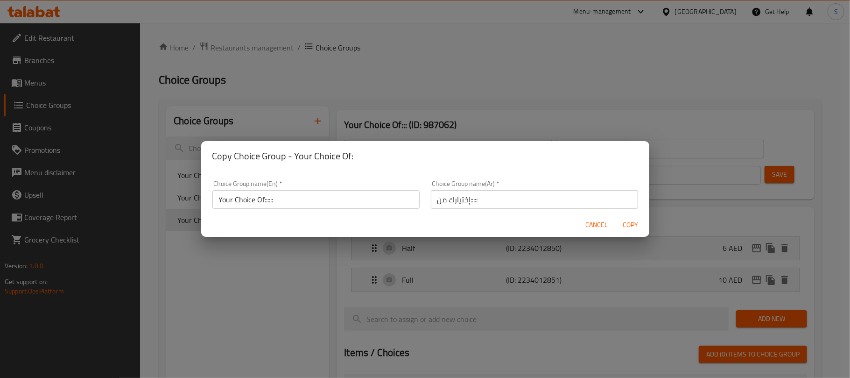
click at [525, 169] on div "Copy Choice Group - Your Choice Of:" at bounding box center [425, 156] width 448 height 30
click at [628, 225] on span "Copy" at bounding box center [631, 225] width 22 height 12
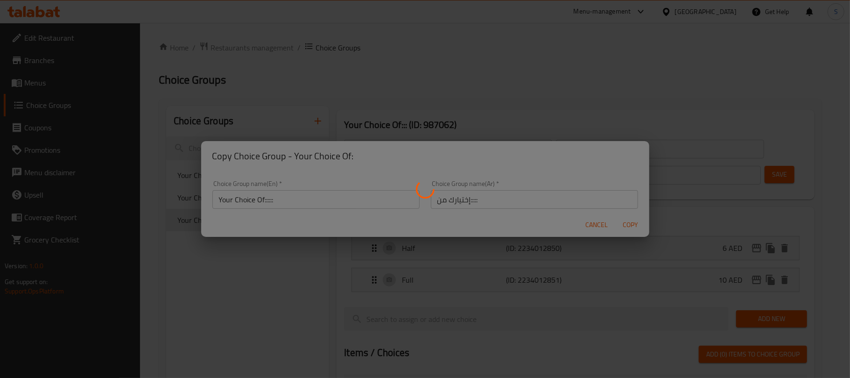
type input "Your Choice Of::::::"
type input "إختيارك من:::::"
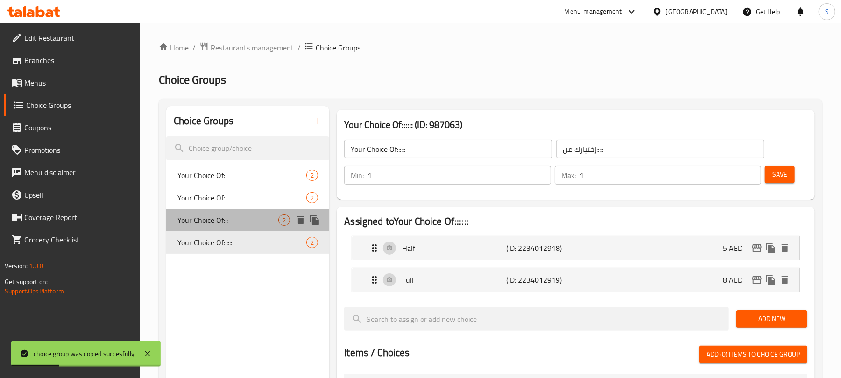
click at [275, 217] on span "Your Choice Of:::" at bounding box center [227, 219] width 101 height 11
type input "Your Choice Of:::"
type input "إختيارك من::"
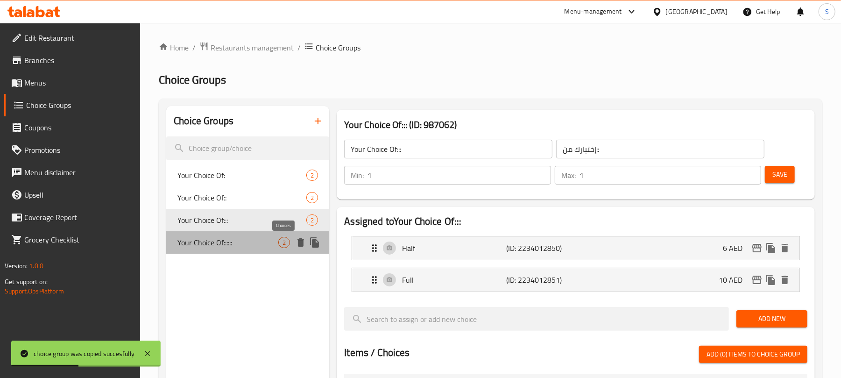
click at [285, 247] on span "2" at bounding box center [284, 242] width 11 height 9
type input "Your Choice Of::::::"
type input "إختيارك من:::::"
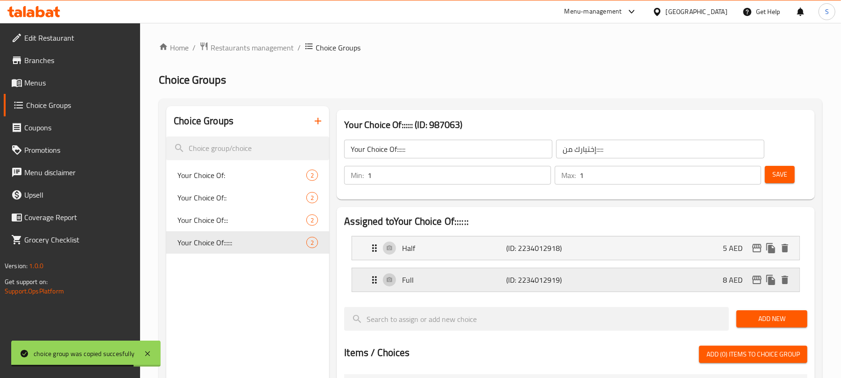
click at [701, 273] on div "Full (ID: 2234012919) 8 AED" at bounding box center [578, 279] width 419 height 23
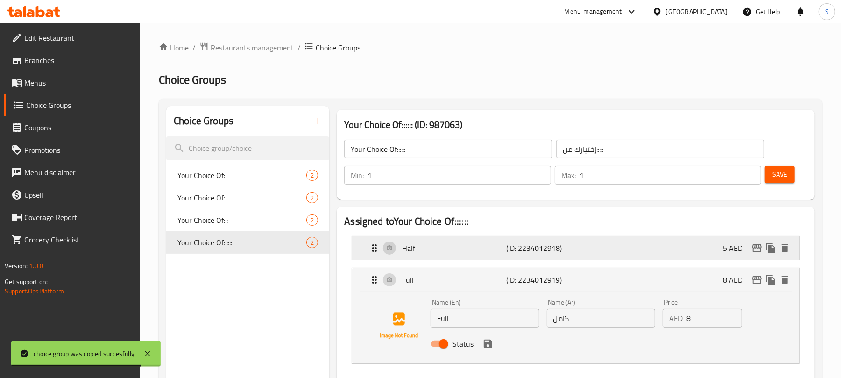
click at [707, 256] on div "Half (ID: 2234012918) 5 AED" at bounding box center [578, 247] width 419 height 23
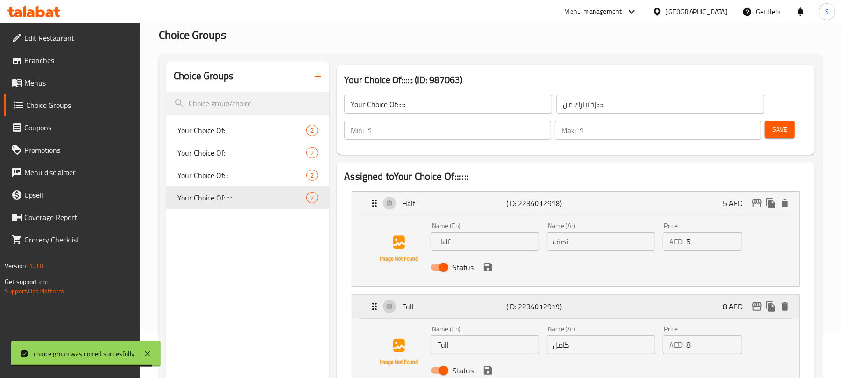
scroll to position [62, 0]
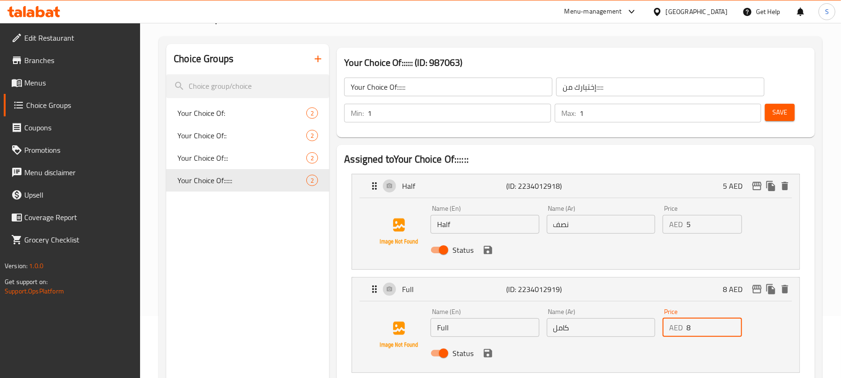
drag, startPoint x: 695, startPoint y: 321, endPoint x: 686, endPoint y: 324, distance: 9.2
click at [686, 324] on input "8" at bounding box center [714, 327] width 56 height 19
type input "17"
drag, startPoint x: 695, startPoint y: 227, endPoint x: 682, endPoint y: 225, distance: 12.7
click at [682, 225] on div "AED 5 Price" at bounding box center [702, 224] width 79 height 19
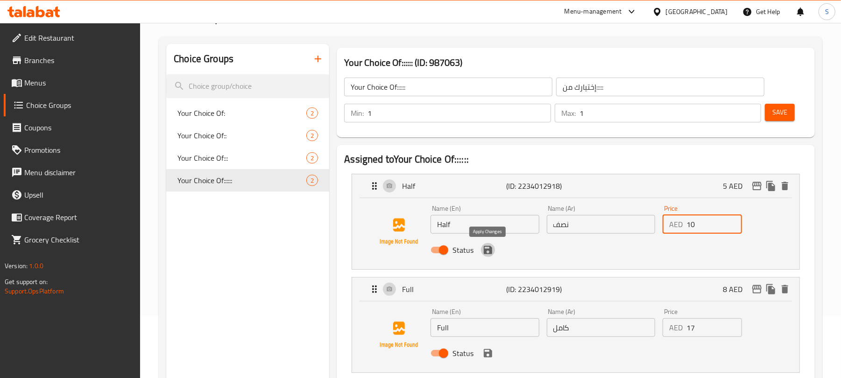
click at [483, 251] on icon "save" at bounding box center [487, 249] width 11 height 11
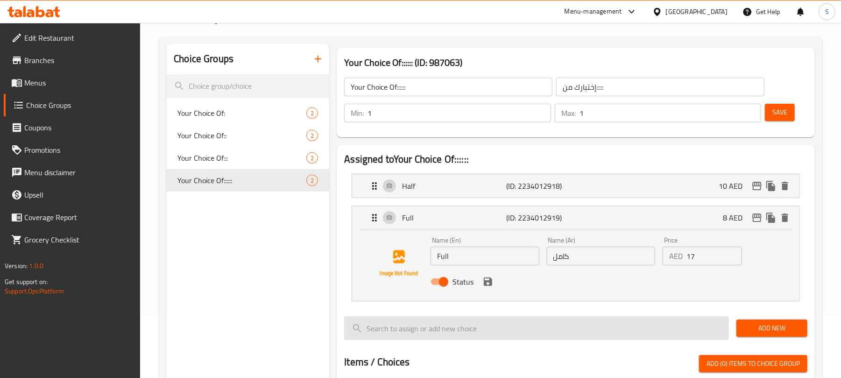
type input "10"
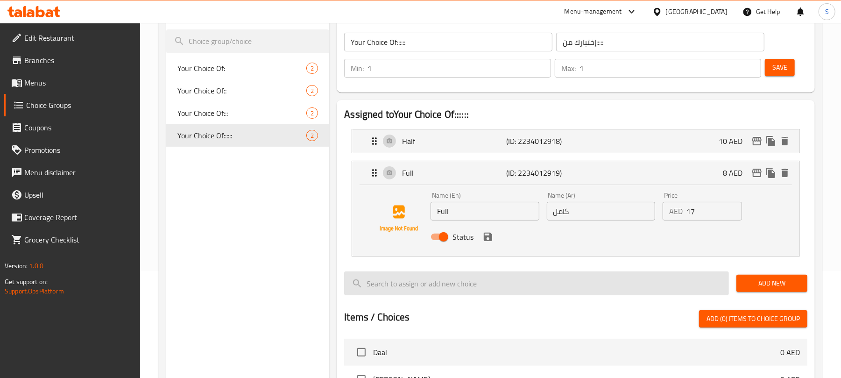
scroll to position [124, 0]
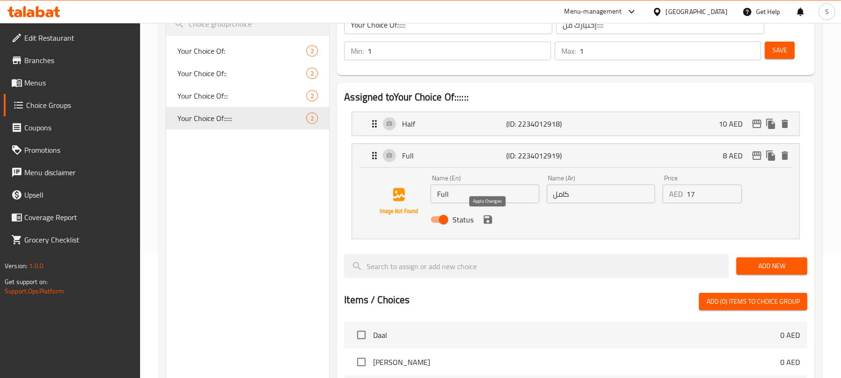
click at [484, 221] on icon "save" at bounding box center [488, 219] width 8 height 8
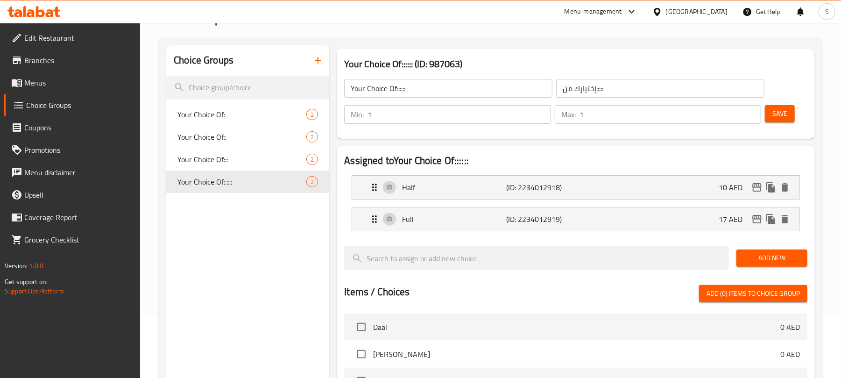
scroll to position [0, 0]
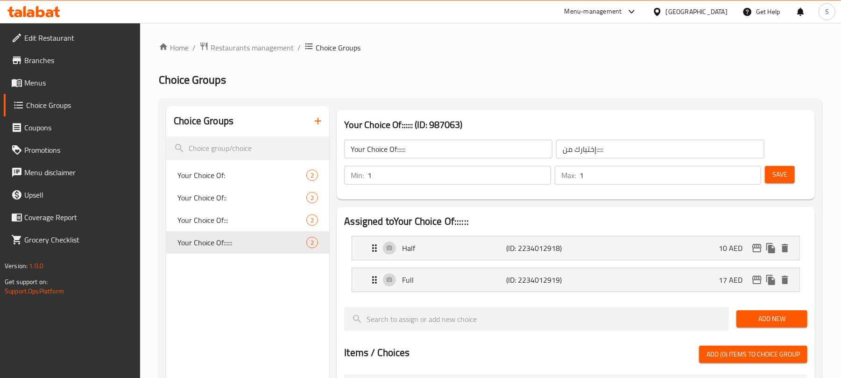
click at [789, 172] on button "Save" at bounding box center [780, 174] width 30 height 17
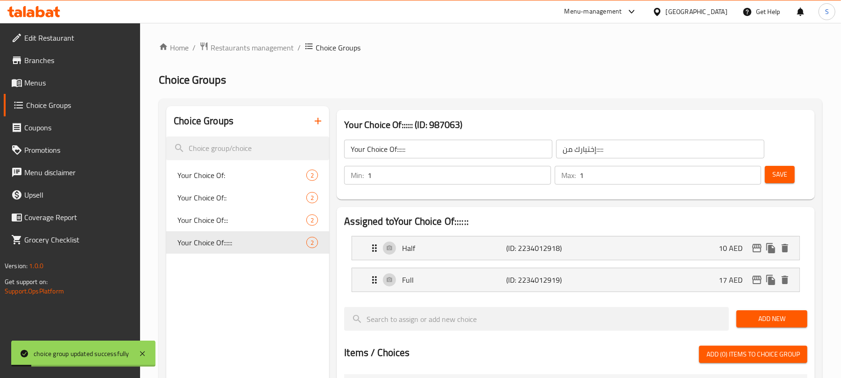
click at [776, 170] on span "Save" at bounding box center [779, 175] width 15 height 12
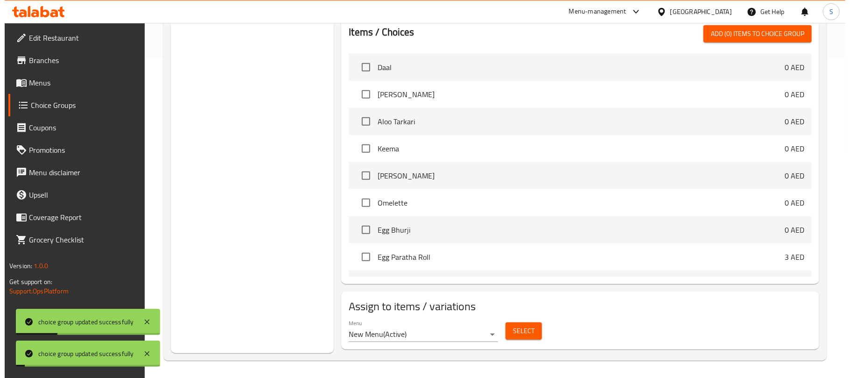
scroll to position [322, 0]
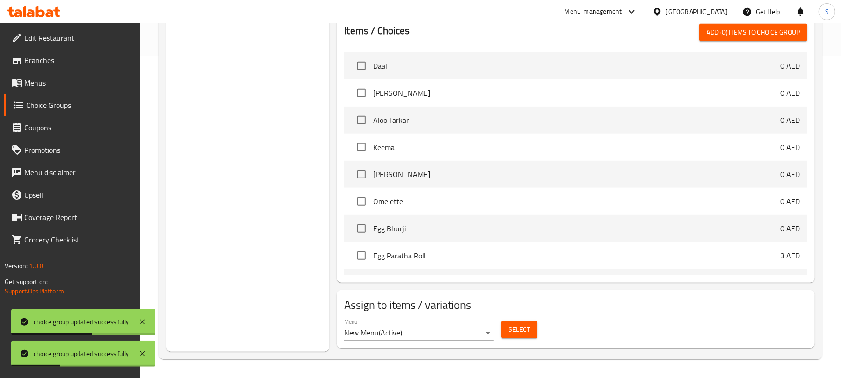
click at [512, 333] on span "Select" at bounding box center [519, 330] width 21 height 12
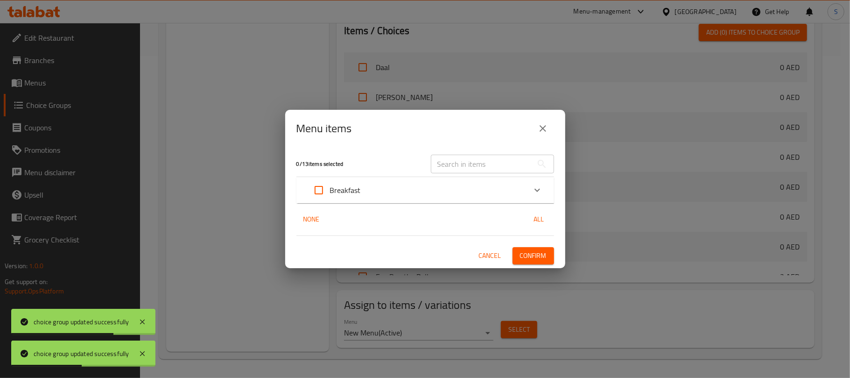
click at [359, 195] on p "Breakfast" at bounding box center [345, 189] width 31 height 11
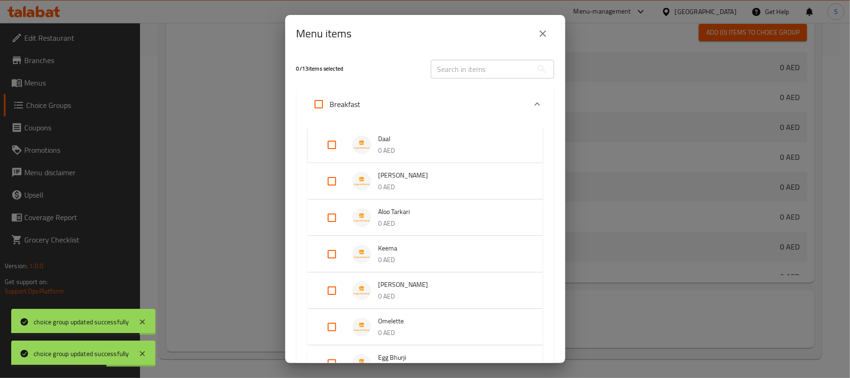
click at [331, 288] on input "Expand" at bounding box center [332, 290] width 22 height 22
checkbox input "true"
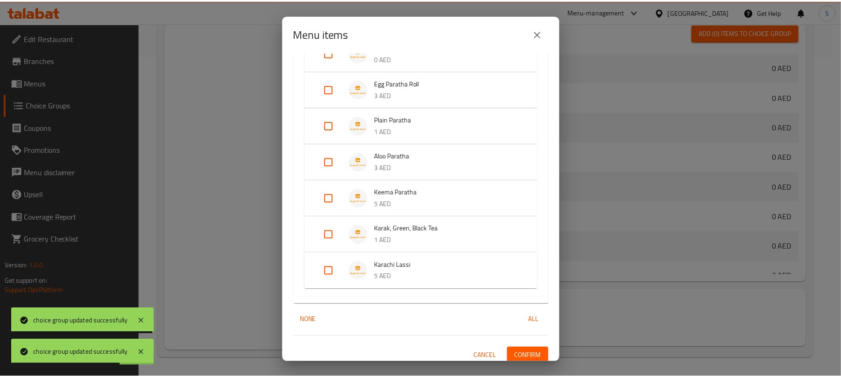
scroll to position [332, 0]
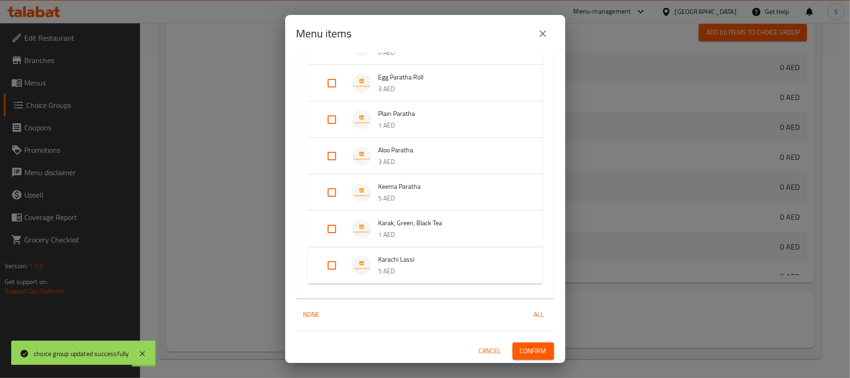
drag, startPoint x: 518, startPoint y: 348, endPoint x: 445, endPoint y: 314, distance: 81.1
click at [520, 348] on span "Confirm" at bounding box center [533, 351] width 27 height 12
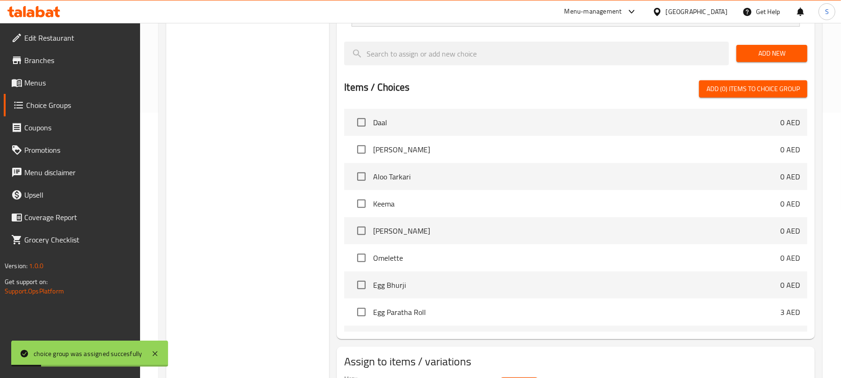
scroll to position [73, 0]
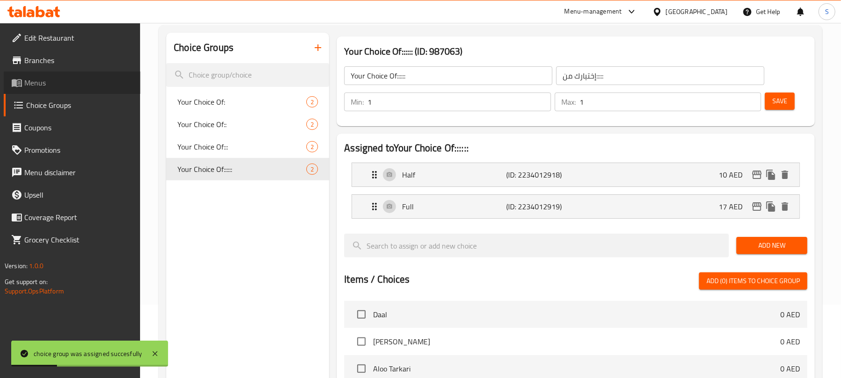
click at [39, 88] on span "Menus" at bounding box center [78, 82] width 109 height 11
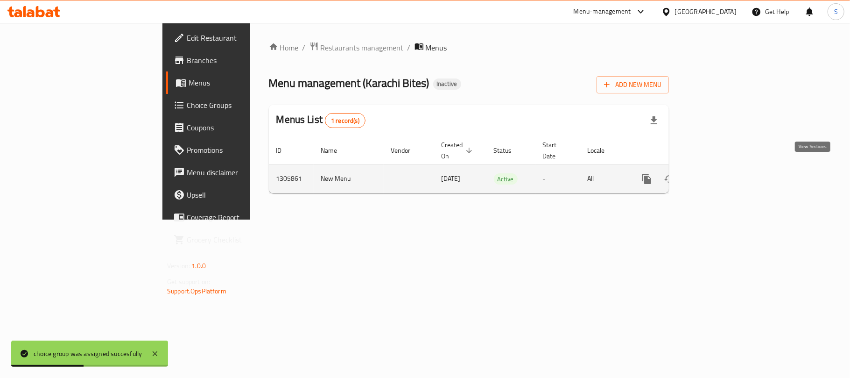
click at [720, 173] on icon "enhanced table" at bounding box center [714, 178] width 11 height 11
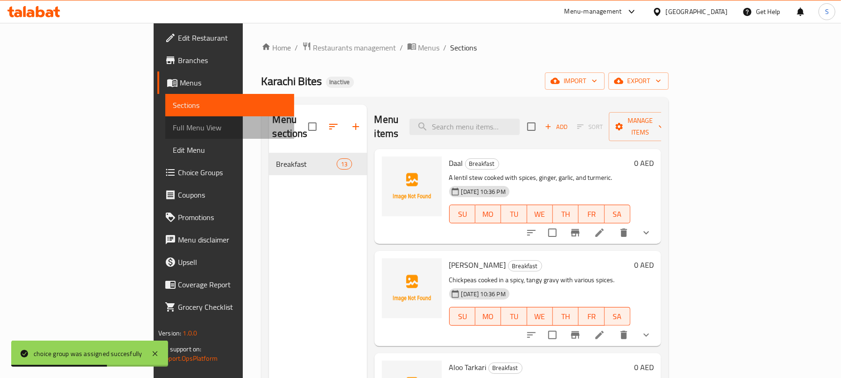
click at [173, 126] on span "Full Menu View" at bounding box center [230, 127] width 114 height 11
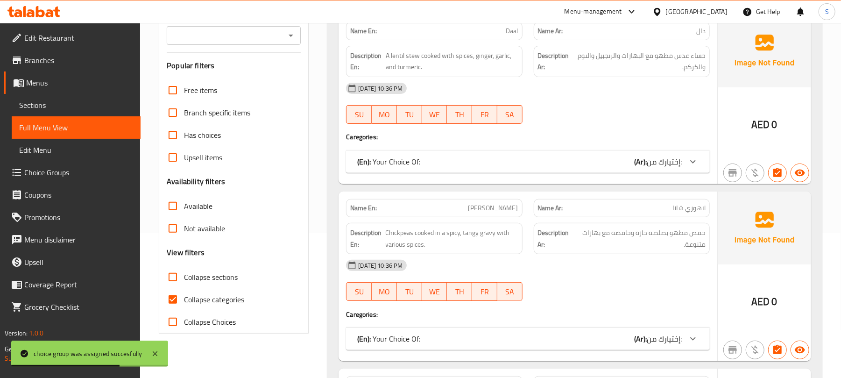
scroll to position [311, 0]
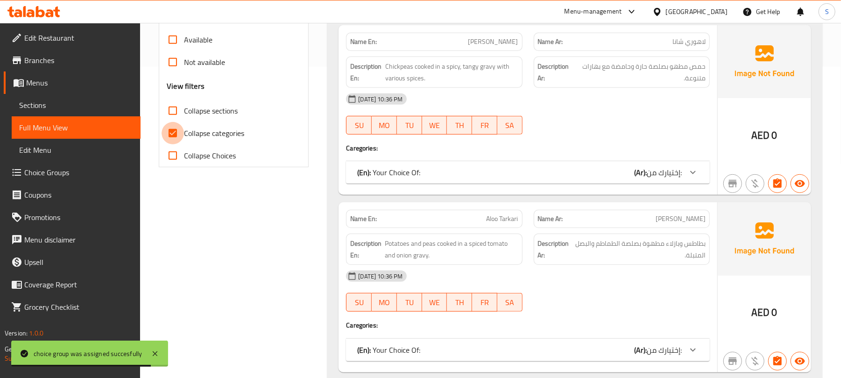
click at [174, 133] on input "Collapse categories" at bounding box center [173, 133] width 22 height 22
checkbox input "false"
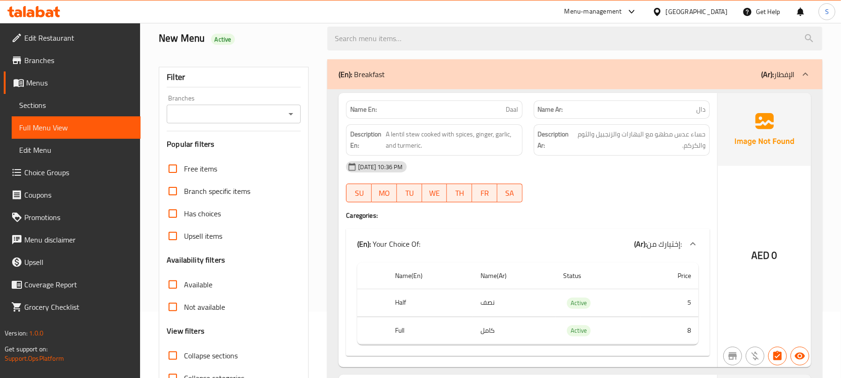
scroll to position [124, 0]
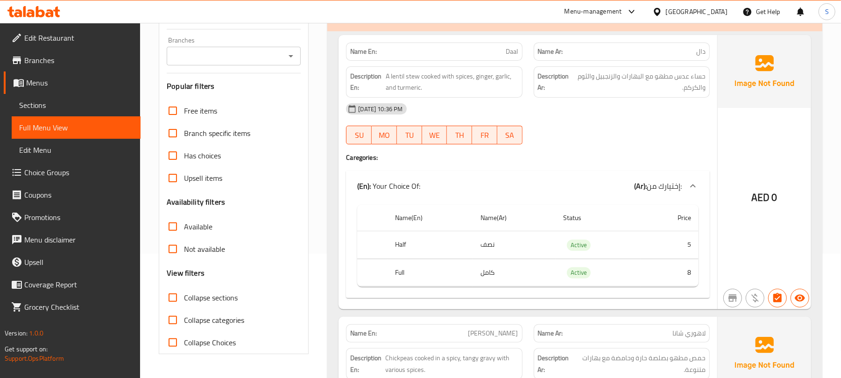
click at [47, 110] on span "Sections" at bounding box center [76, 104] width 114 height 11
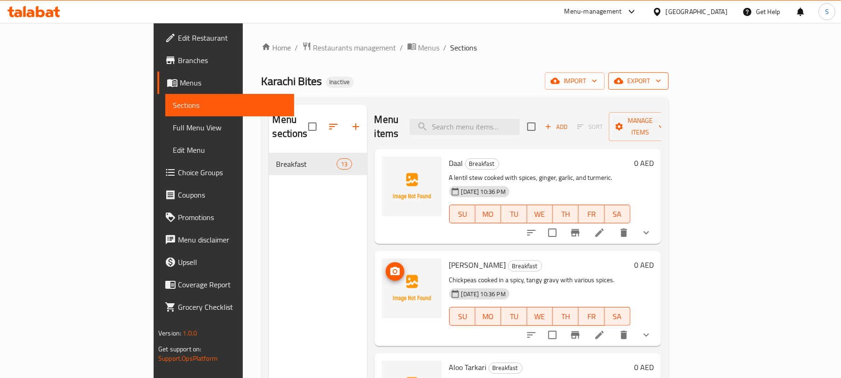
click at [661, 86] on span "export" at bounding box center [638, 81] width 45 height 12
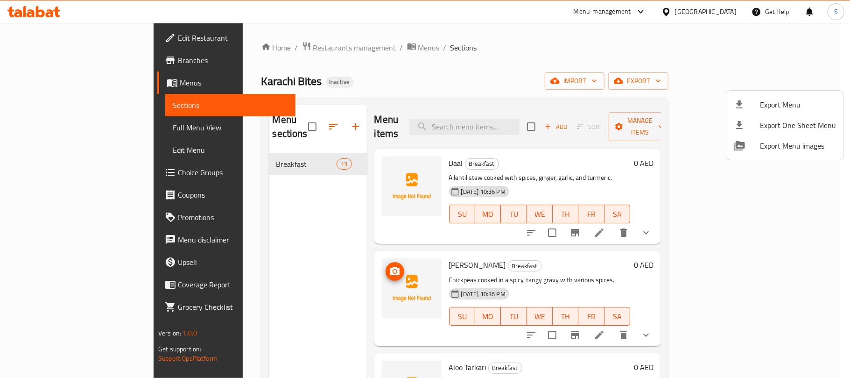
click at [728, 82] on div at bounding box center [425, 189] width 850 height 378
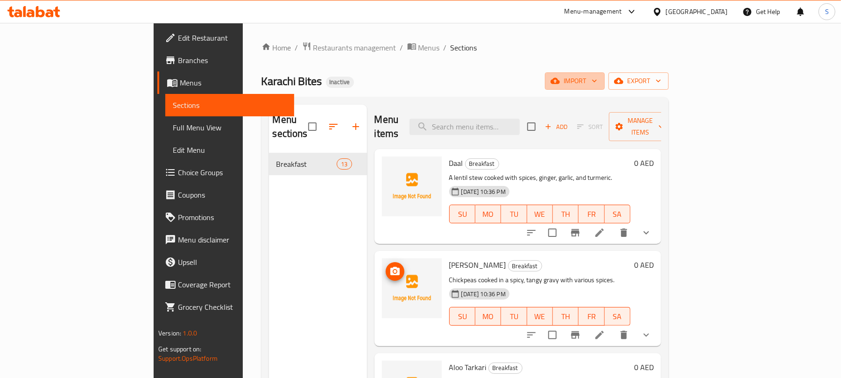
click at [597, 82] on span "import" at bounding box center [574, 81] width 45 height 12
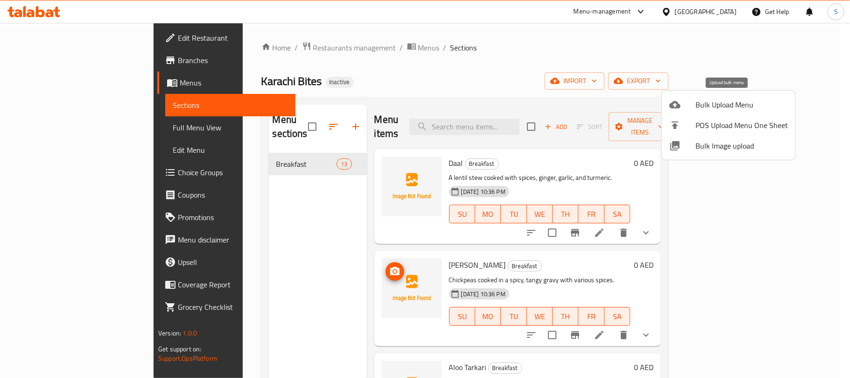
click at [708, 109] on span "Bulk Upload Menu" at bounding box center [742, 104] width 92 height 11
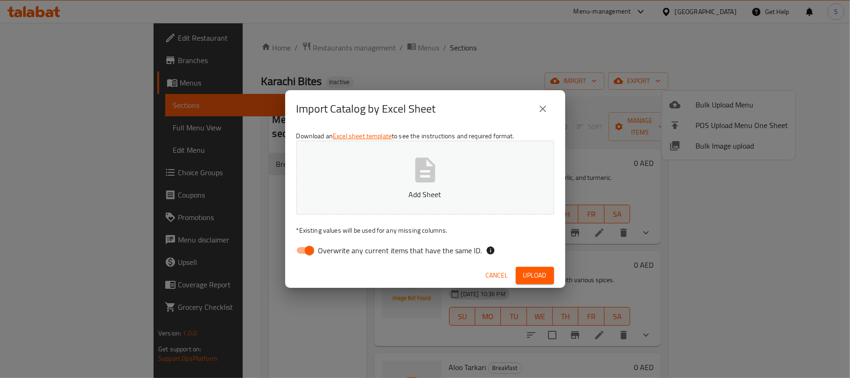
drag, startPoint x: 305, startPoint y: 249, endPoint x: 333, endPoint y: 238, distance: 30.4
click at [305, 248] on input "Overwrite any current items that have the same ID." at bounding box center [309, 250] width 53 height 18
checkbox input "false"
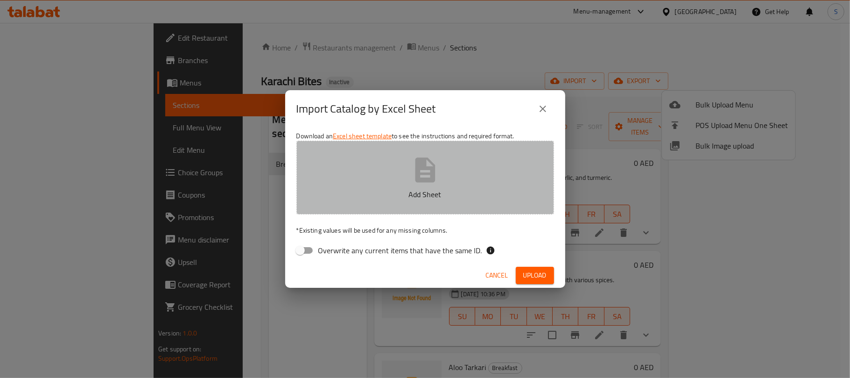
click at [415, 189] on p "Add Sheet" at bounding box center [425, 194] width 229 height 11
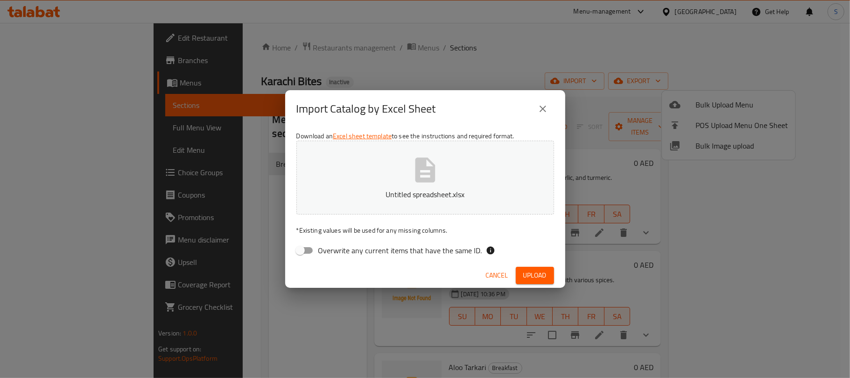
click at [531, 272] on span "Upload" at bounding box center [534, 275] width 23 height 12
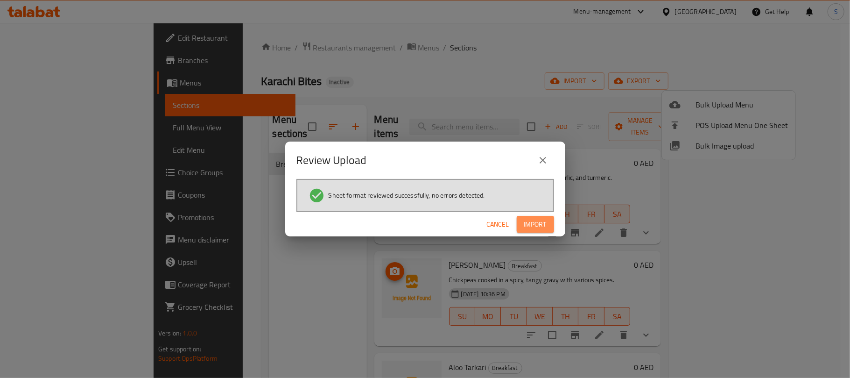
click at [541, 221] on span "Import" at bounding box center [535, 225] width 22 height 12
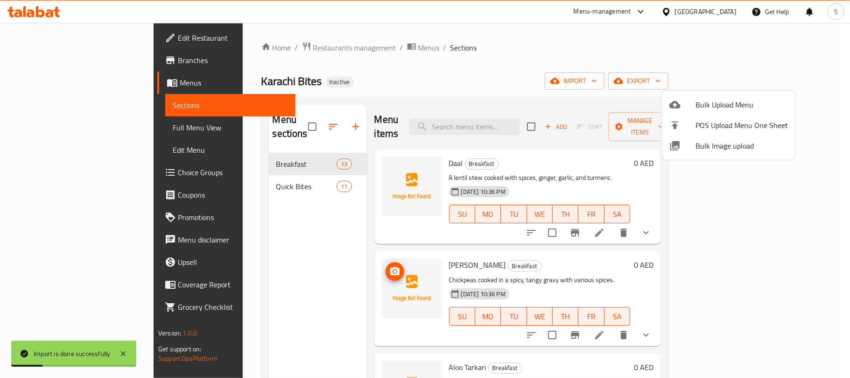
click at [482, 40] on div at bounding box center [425, 189] width 850 height 378
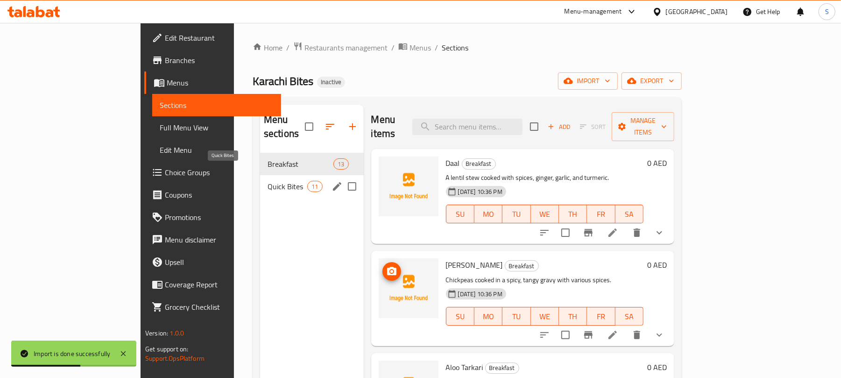
click at [268, 181] on span "Quick Bites" at bounding box center [288, 186] width 40 height 11
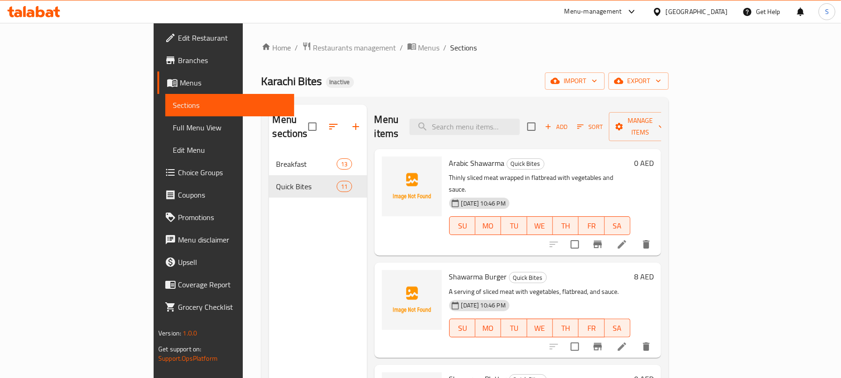
click at [178, 170] on span "Choice Groups" at bounding box center [232, 172] width 109 height 11
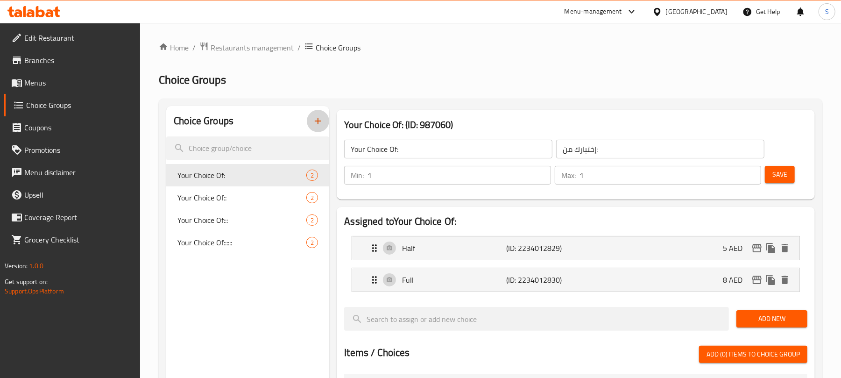
click at [316, 125] on icon "button" at bounding box center [317, 120] width 11 height 11
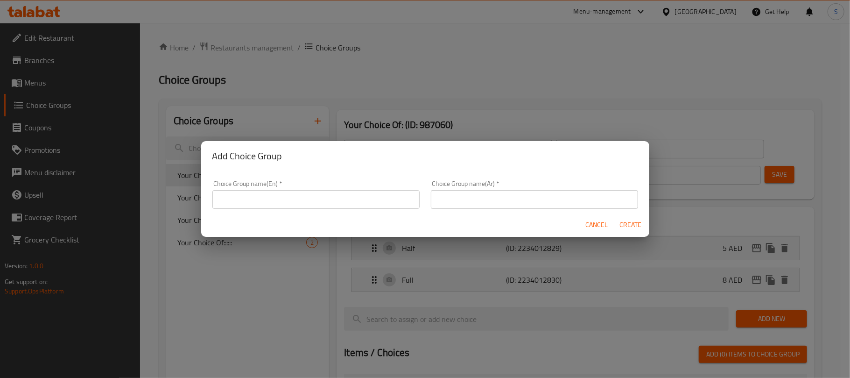
click at [312, 195] on input "text" at bounding box center [315, 199] width 207 height 19
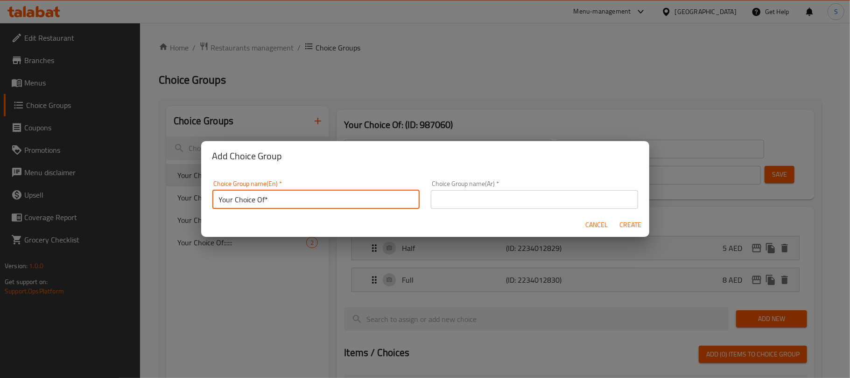
type input "Your Choice Of*"
click at [516, 192] on input "text" at bounding box center [534, 199] width 207 height 19
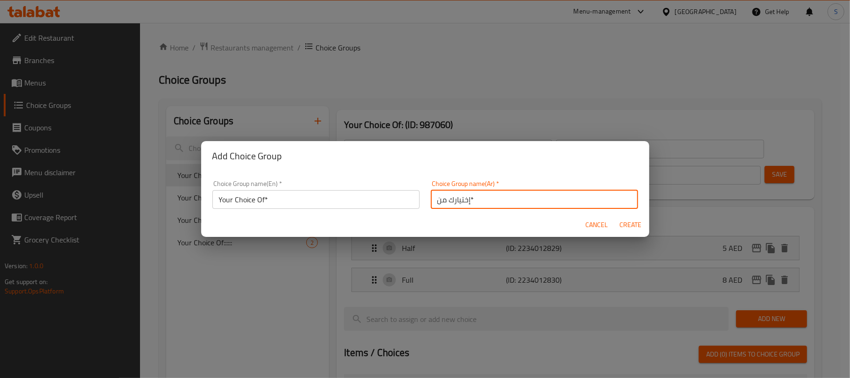
type input "إختيارك من*"
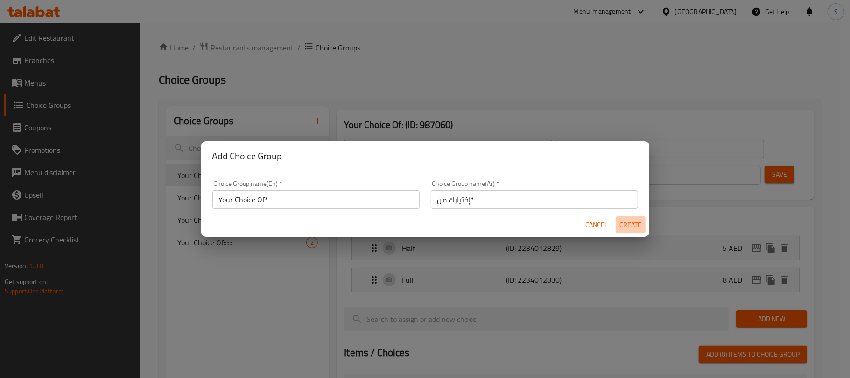
click at [630, 228] on span "Create" at bounding box center [631, 225] width 22 height 12
type input "Your Choice Of*"
type input "إختيارك من*"
type input "0"
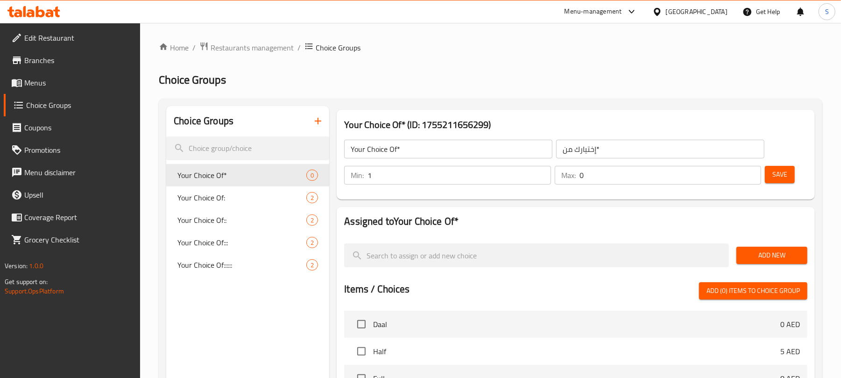
type input "1"
click at [540, 172] on input "1" at bounding box center [459, 175] width 183 height 19
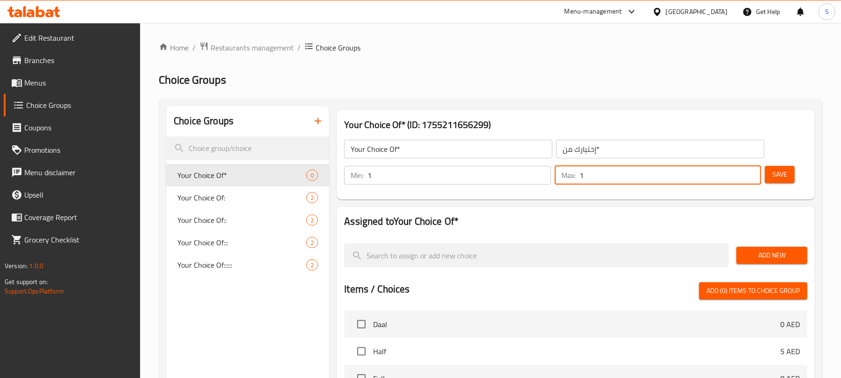
type input "1"
click at [749, 170] on input "1" at bounding box center [671, 175] width 182 height 19
click at [302, 174] on icon "delete" at bounding box center [300, 175] width 7 height 8
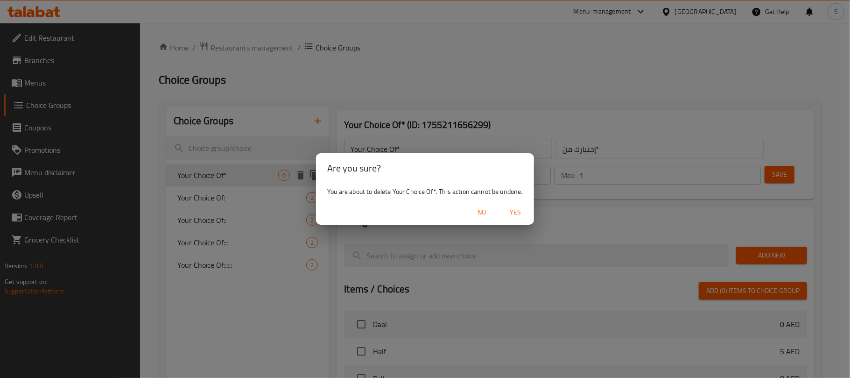
click at [512, 213] on span "Yes" at bounding box center [515, 212] width 22 height 12
type input "Your Choice Of:"
type input "إختيارك من:"
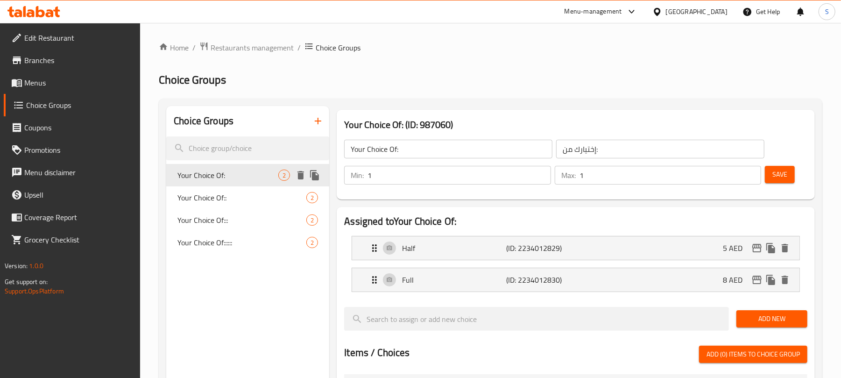
click at [314, 176] on icon "duplicate" at bounding box center [314, 175] width 9 height 10
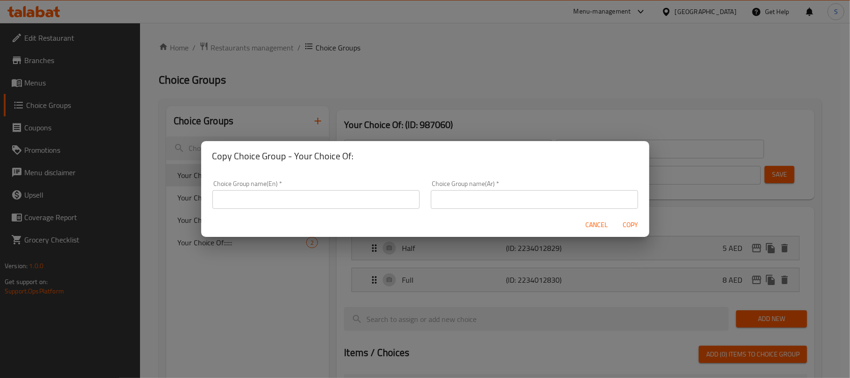
click at [308, 191] on input "text" at bounding box center [315, 199] width 207 height 19
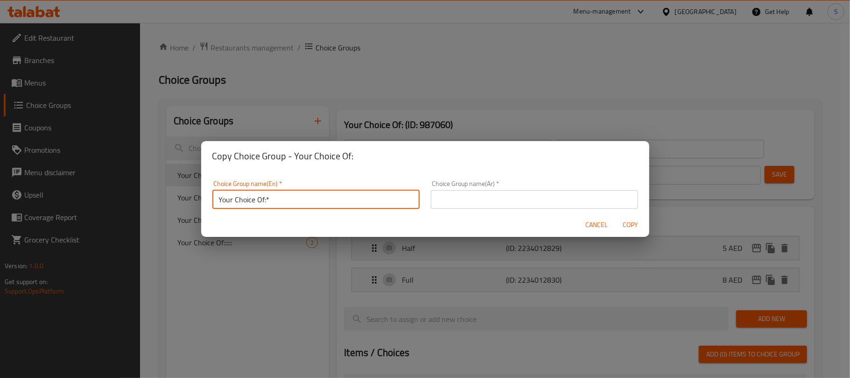
type input "Your Choice Of:*"
click at [479, 201] on input "text" at bounding box center [534, 199] width 207 height 19
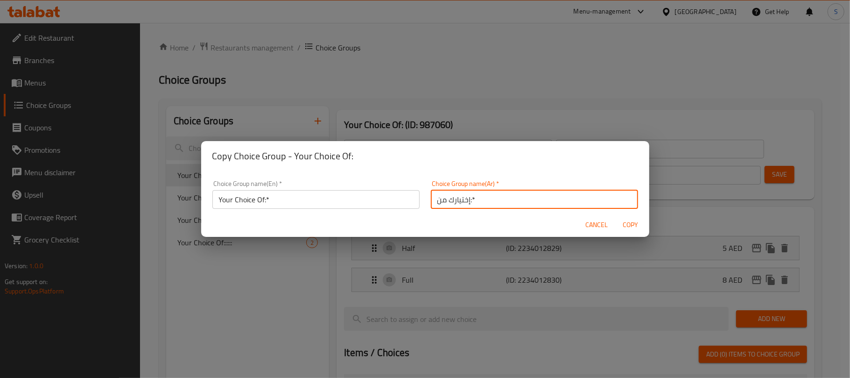
type input "إختيارك من:*"
click at [628, 226] on span "Copy" at bounding box center [631, 225] width 22 height 12
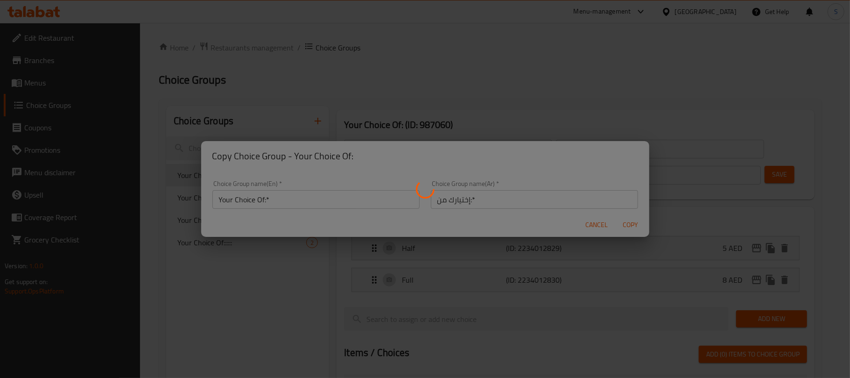
type input "Your Choice Of:*"
type input "إختيارك من:*"
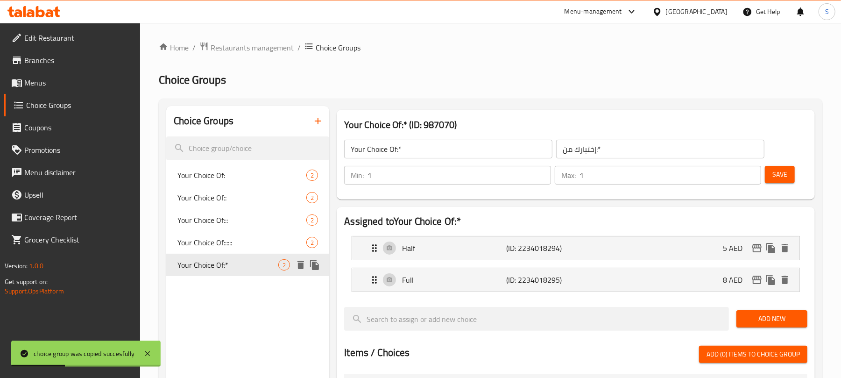
click at [312, 264] on icon "duplicate" at bounding box center [314, 265] width 9 height 10
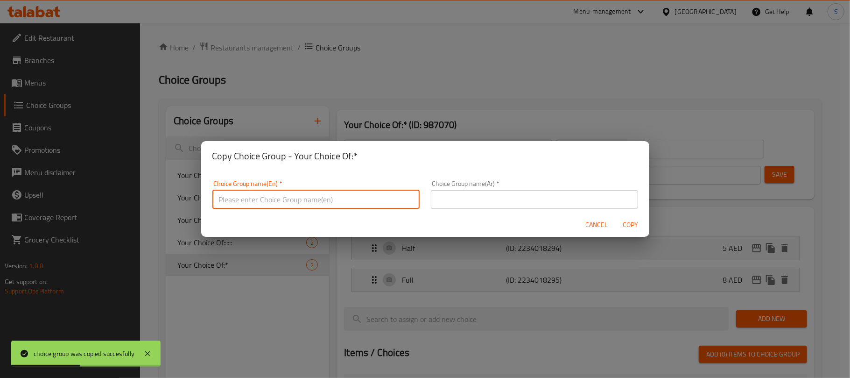
click at [312, 202] on input "text" at bounding box center [315, 199] width 207 height 19
type input "Your Choice Of: **"
click at [456, 206] on input "text" at bounding box center [534, 199] width 207 height 19
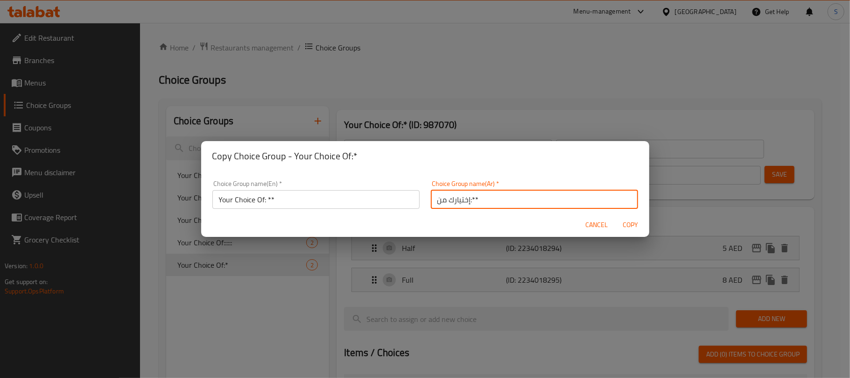
type input "إختيارك من:**"
click at [630, 219] on span "Copy" at bounding box center [631, 225] width 22 height 12
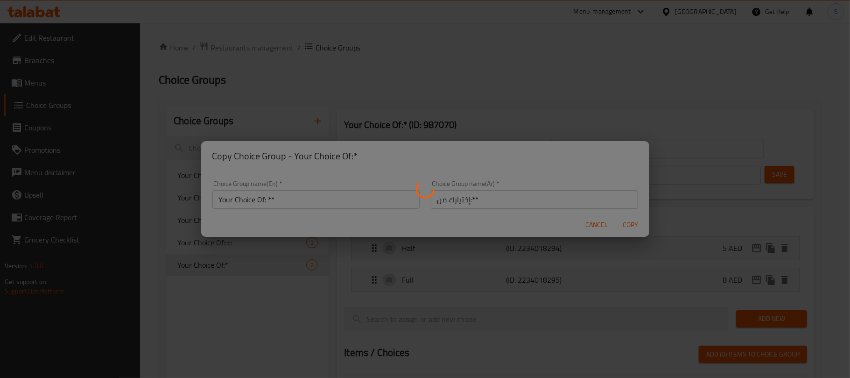
type input "Your Choice Of: **"
type input "إختيارك من:**"
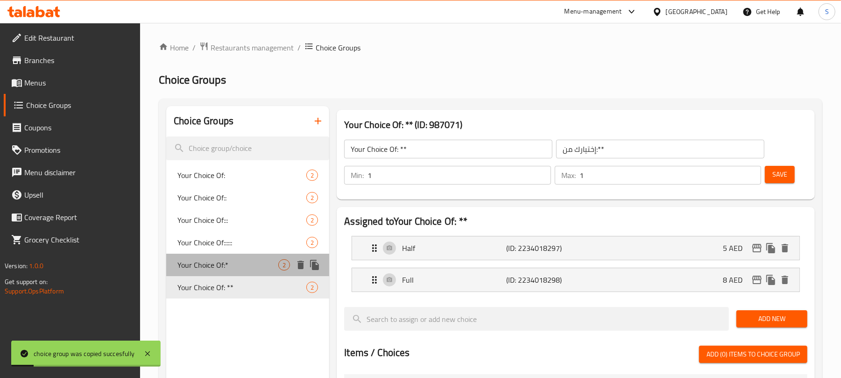
click at [260, 268] on span "Your Choice Of:*" at bounding box center [227, 264] width 101 height 11
type input "Your Choice Of:*"
type input "إختيارك من:*"
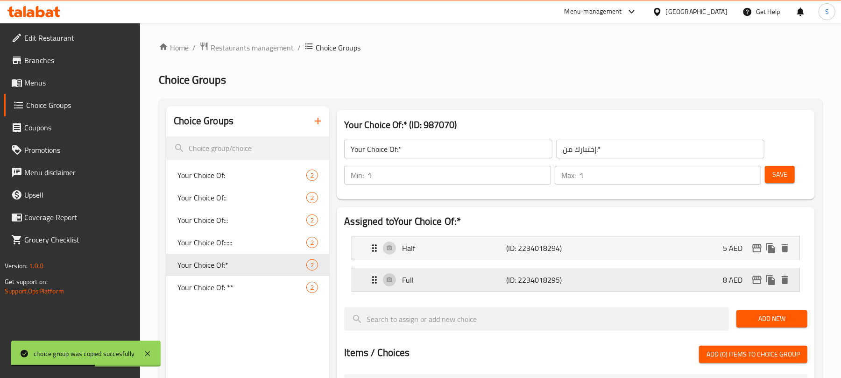
click at [636, 281] on div "Full (ID: 2234018295) 8 AED" at bounding box center [578, 279] width 419 height 23
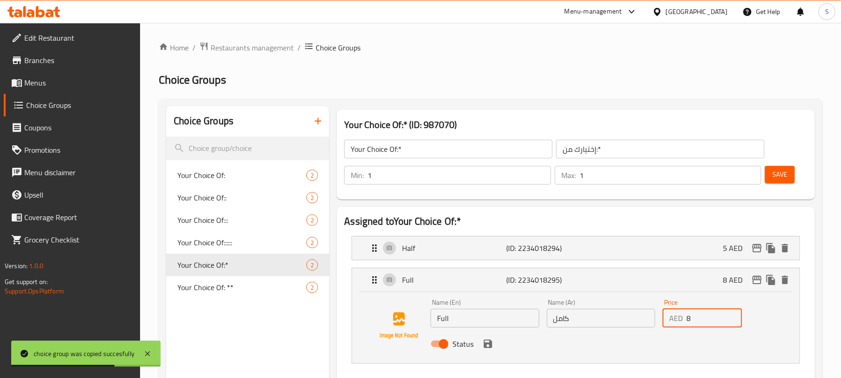
drag, startPoint x: 692, startPoint y: 317, endPoint x: 676, endPoint y: 314, distance: 16.1
click at [676, 314] on div "AED 8 Price" at bounding box center [702, 318] width 79 height 19
click at [491, 344] on icon "save" at bounding box center [488, 343] width 8 height 8
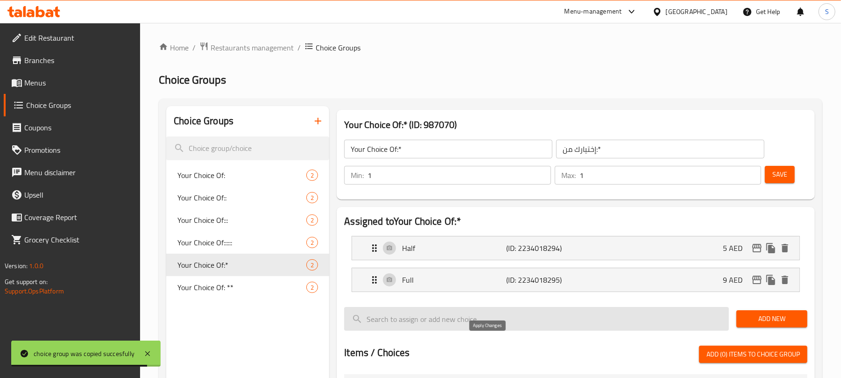
type input "9"
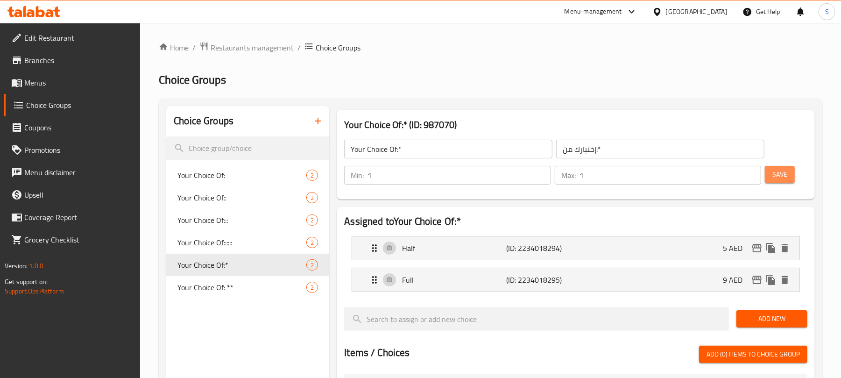
click at [780, 180] on button "Save" at bounding box center [780, 174] width 30 height 17
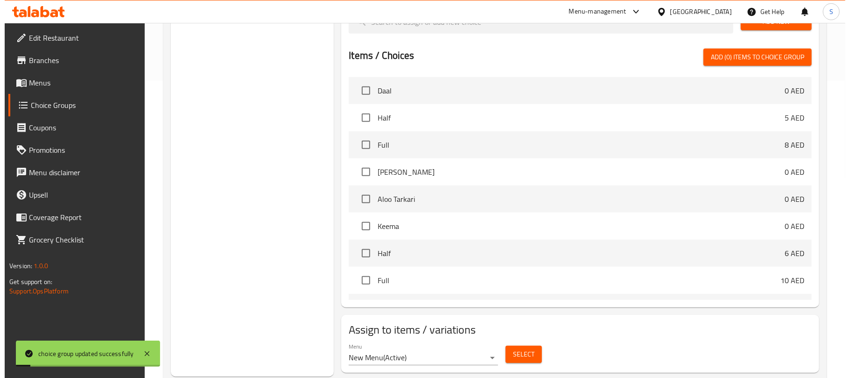
scroll to position [322, 0]
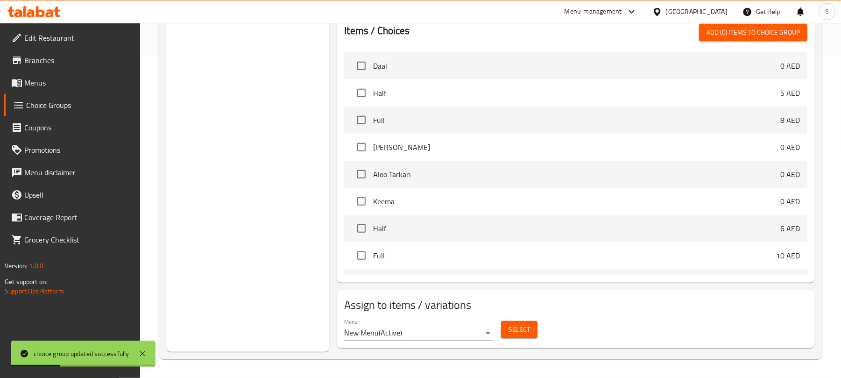
click at [522, 332] on span "Select" at bounding box center [519, 330] width 21 height 12
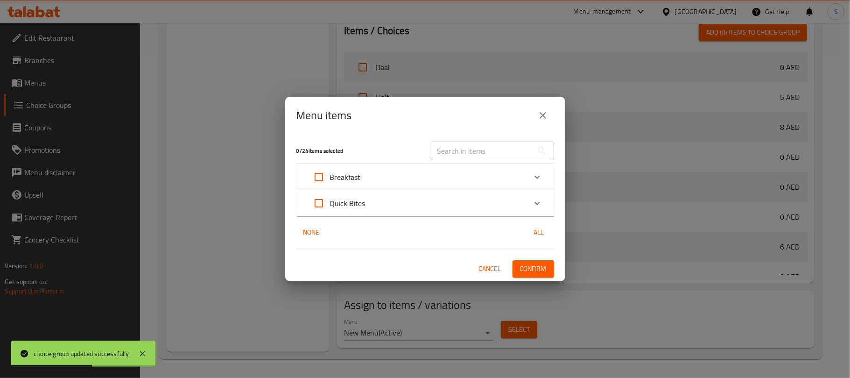
click at [393, 197] on div "Quick Bites" at bounding box center [417, 203] width 219 height 22
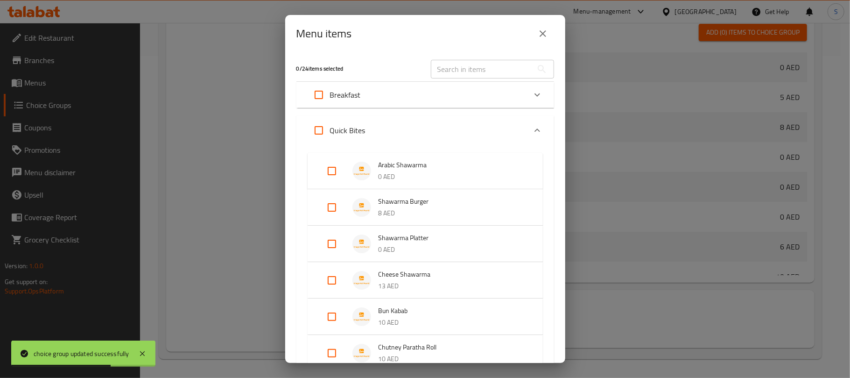
click at [333, 169] on input "Expand" at bounding box center [332, 171] width 22 height 22
checkbox input "true"
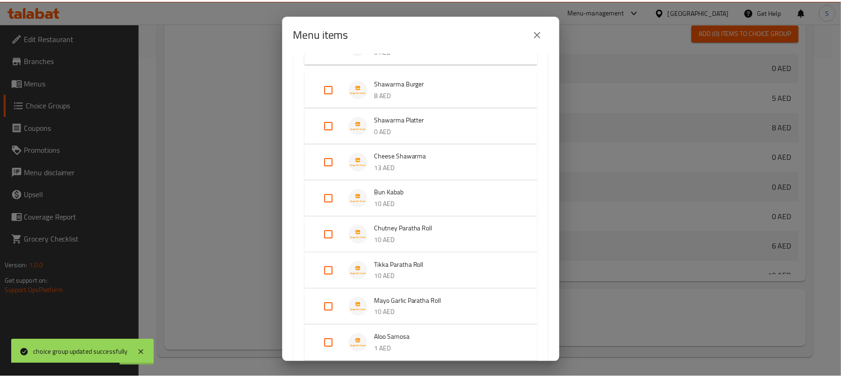
scroll to position [277, 0]
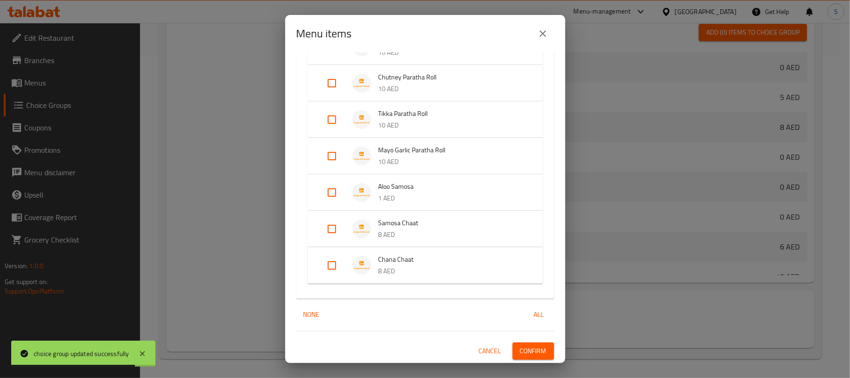
click at [520, 346] on span "Confirm" at bounding box center [533, 351] width 27 height 12
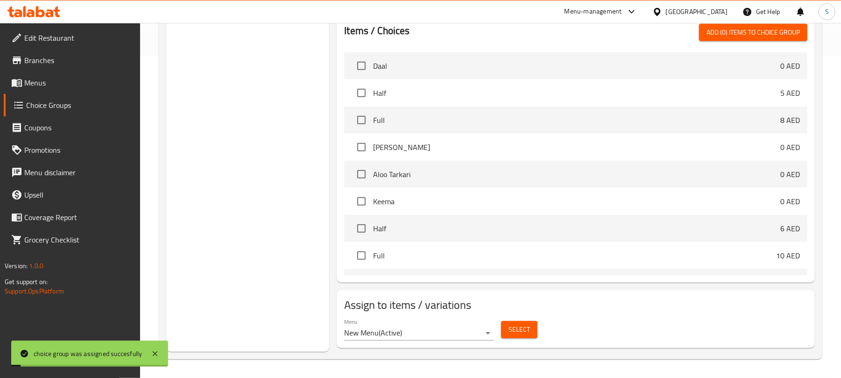
click at [243, 215] on div "Choice Groups Your Choice Of: 2 Your Choice Of:: 2 Your Choice Of::: 2 Your Cho…" at bounding box center [247, 67] width 163 height 567
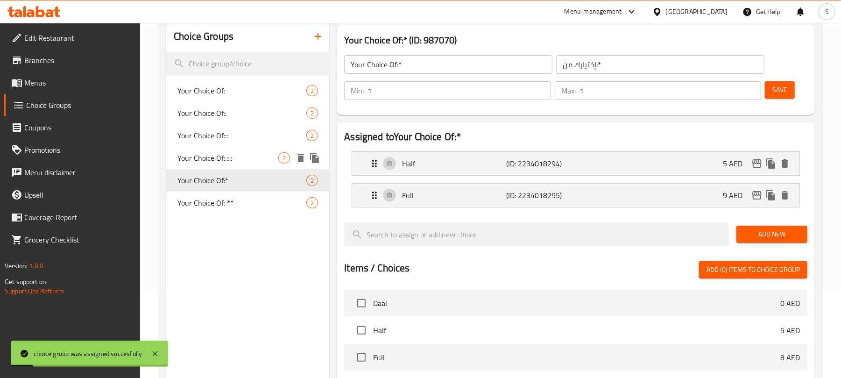
scroll to position [11, 0]
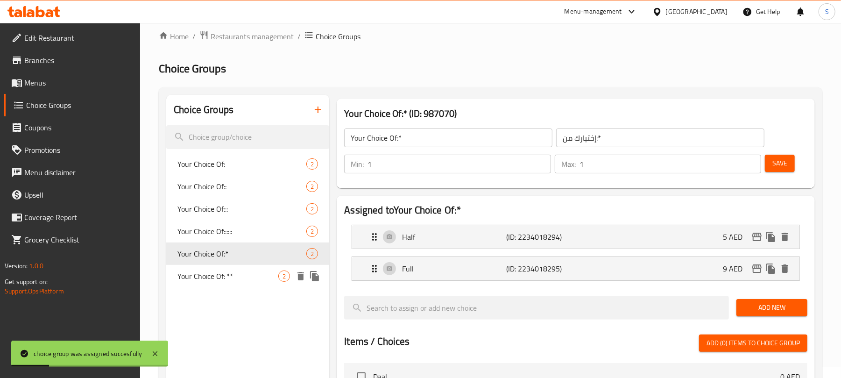
click at [236, 271] on span "Your Choice Of: **" at bounding box center [227, 275] width 101 height 11
type input "Your Choice Of: **"
type input "إختيارك من:**"
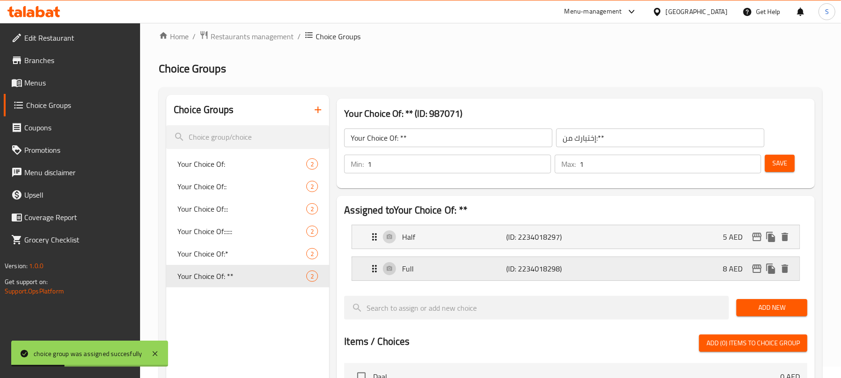
click at [608, 267] on div "Full (ID: 2234018298) 8 AED" at bounding box center [578, 268] width 419 height 23
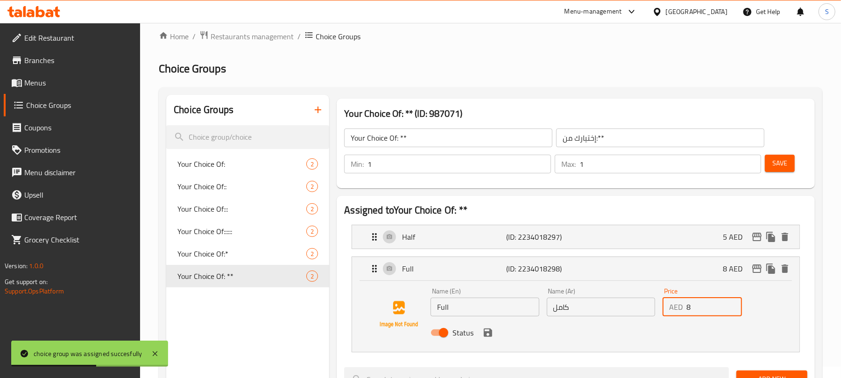
click at [691, 307] on input "8" at bounding box center [714, 306] width 56 height 19
click at [696, 247] on div "Half (ID: 2234018297) 5 AED" at bounding box center [578, 236] width 419 height 23
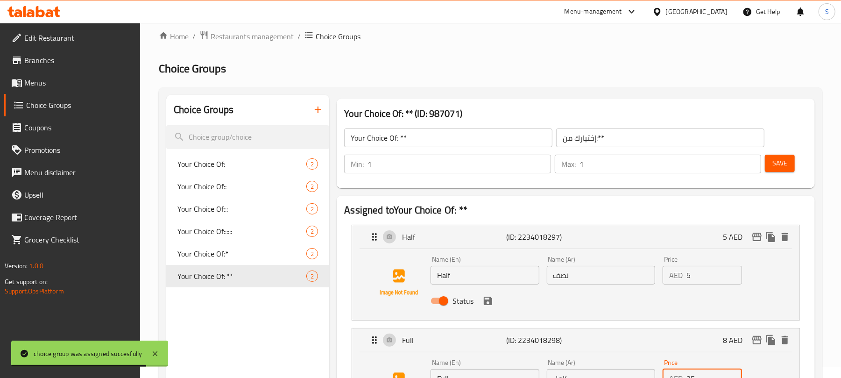
type input "25"
drag, startPoint x: 689, startPoint y: 276, endPoint x: 675, endPoint y: 278, distance: 14.6
click at [685, 274] on div "AED 5 Price" at bounding box center [702, 275] width 79 height 19
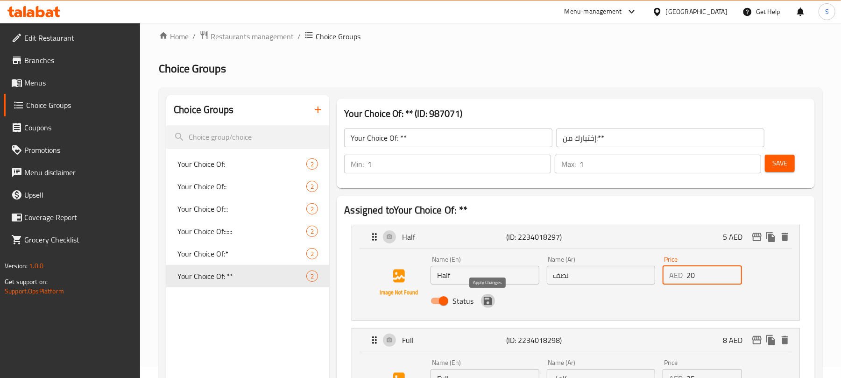
click at [484, 298] on icon "save" at bounding box center [488, 301] width 8 height 8
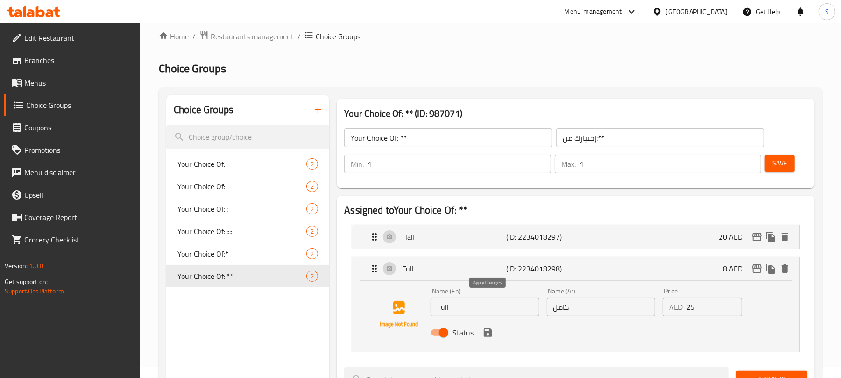
type input "20"
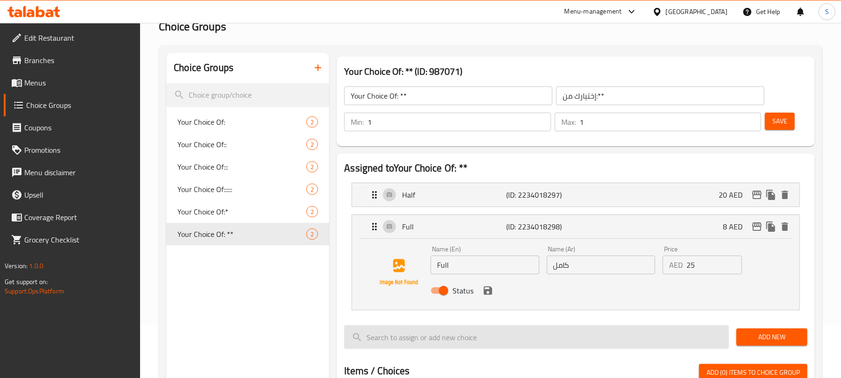
scroll to position [135, 0]
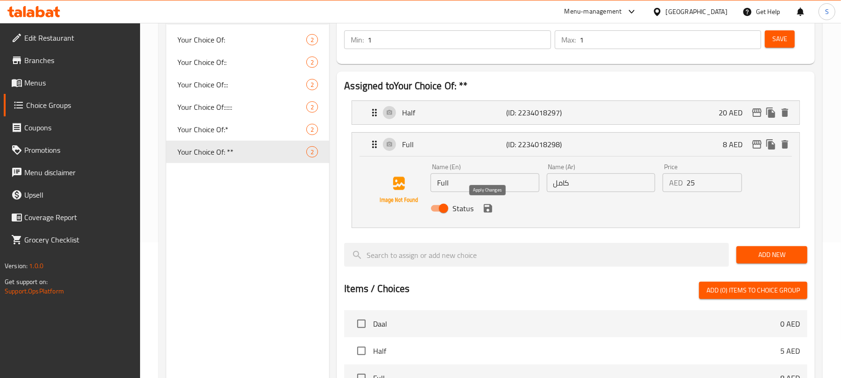
click at [486, 206] on icon "save" at bounding box center [487, 208] width 11 height 11
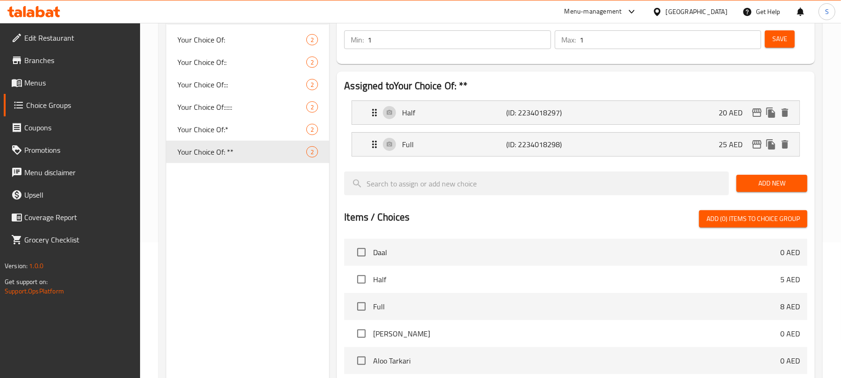
click at [779, 42] on span "Save" at bounding box center [779, 39] width 15 height 12
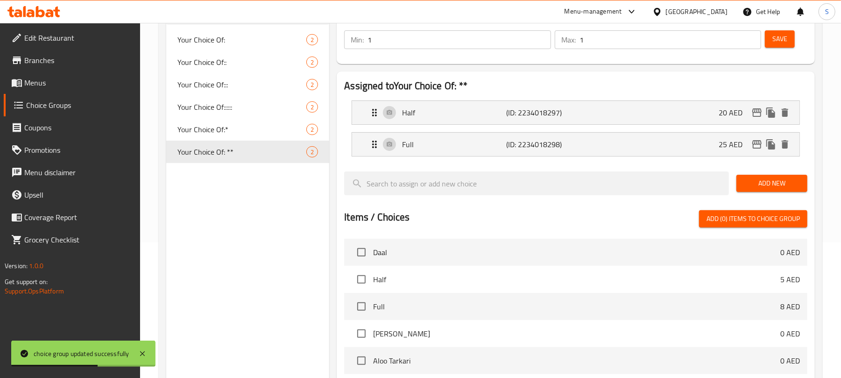
click at [288, 230] on div "Choice Groups Your Choice Of: 2 Your Choice Of:: 2 Your Choice Of::: 2 Your Cho…" at bounding box center [247, 254] width 163 height 567
click at [780, 45] on button "Save" at bounding box center [780, 38] width 30 height 17
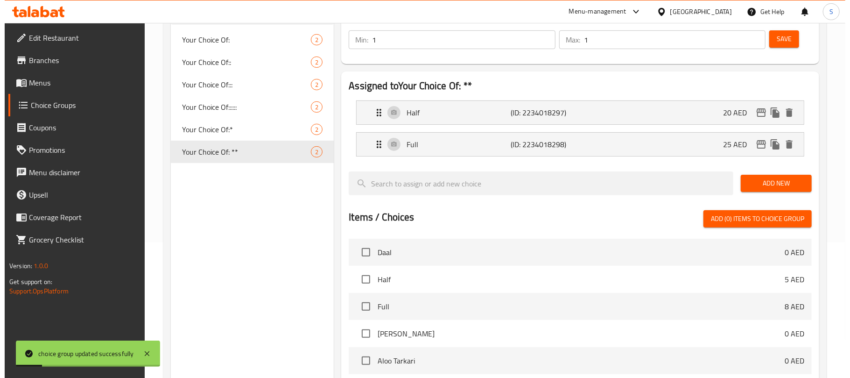
scroll to position [322, 0]
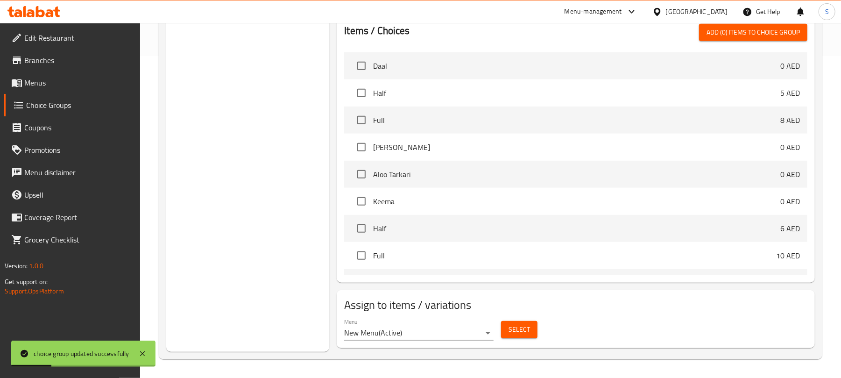
click at [516, 336] on button "Select" at bounding box center [519, 329] width 36 height 17
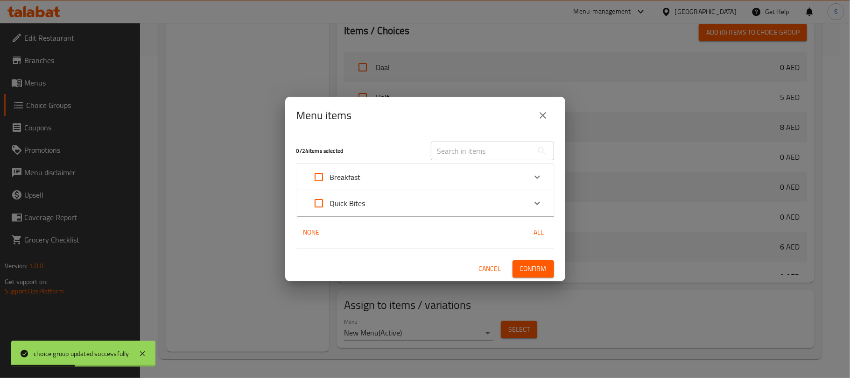
click at [424, 206] on div "Quick Bites" at bounding box center [417, 203] width 219 height 22
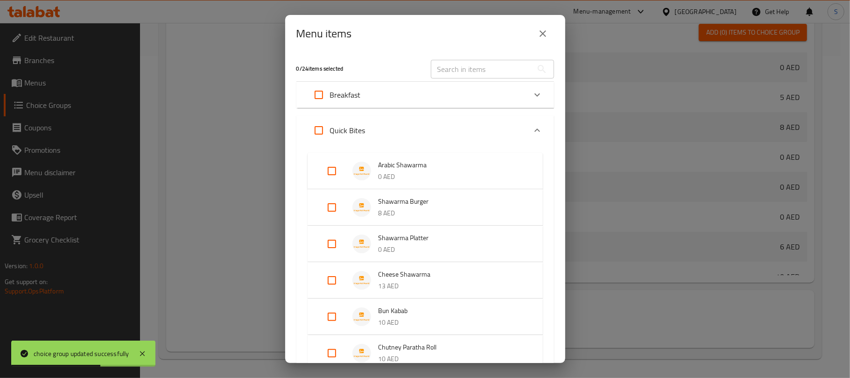
click at [333, 243] on input "Expand" at bounding box center [332, 244] width 22 height 22
checkbox input "true"
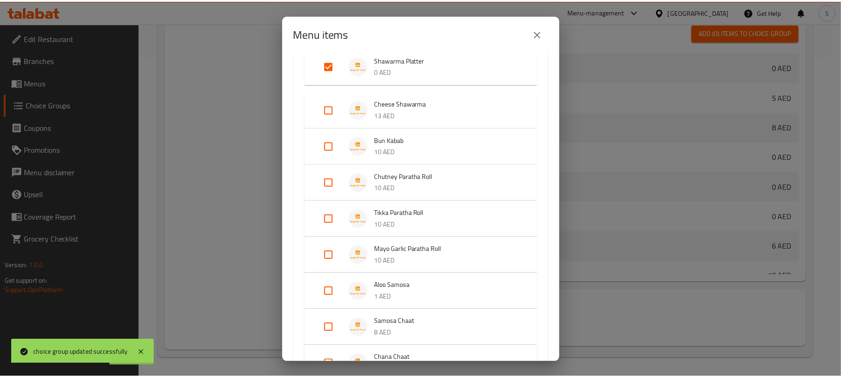
scroll to position [285, 0]
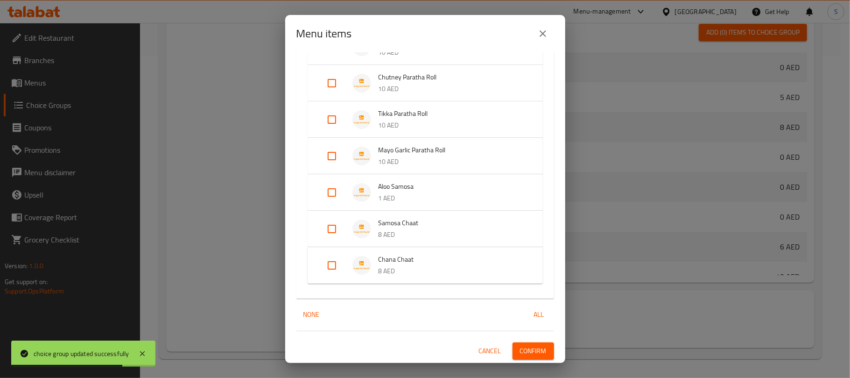
click at [538, 348] on button "Confirm" at bounding box center [534, 350] width 42 height 17
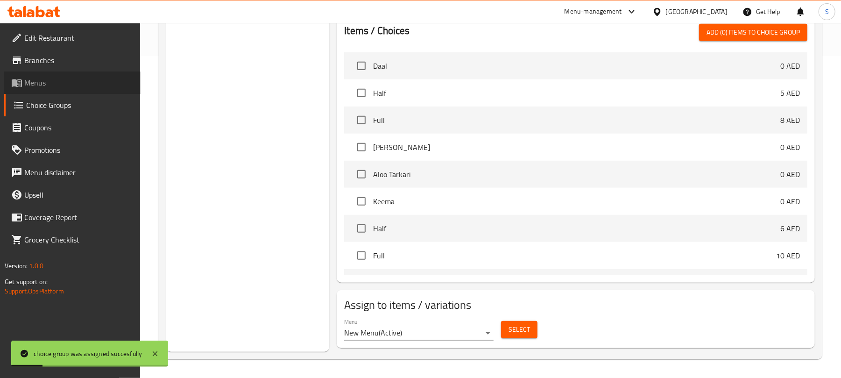
click at [64, 91] on link "Menus" at bounding box center [72, 82] width 137 height 22
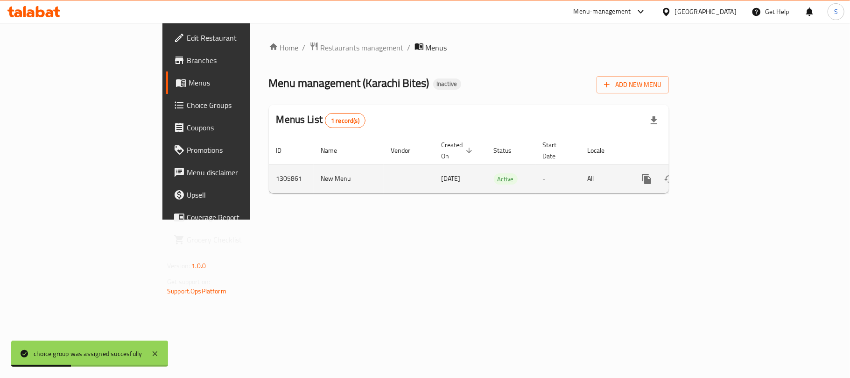
click at [719, 175] on icon "enhanced table" at bounding box center [714, 179] width 8 height 8
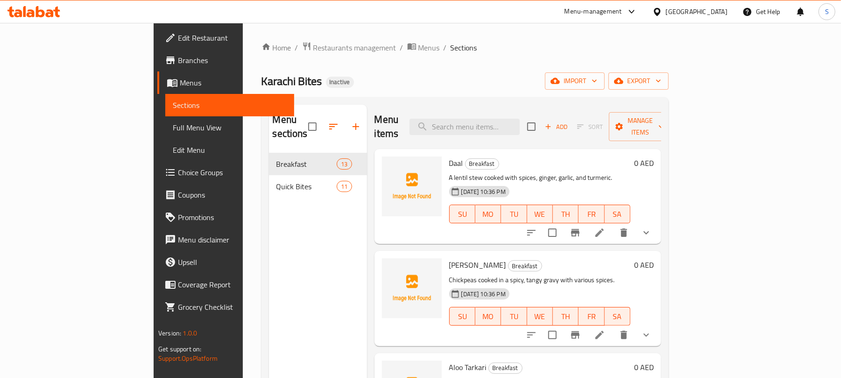
click at [178, 55] on span "Branches" at bounding box center [232, 60] width 109 height 11
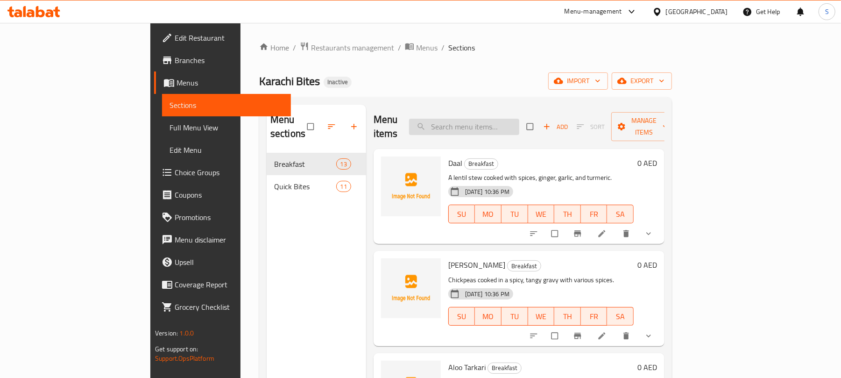
click at [507, 120] on input "search" at bounding box center [464, 127] width 110 height 16
paste input "stew"
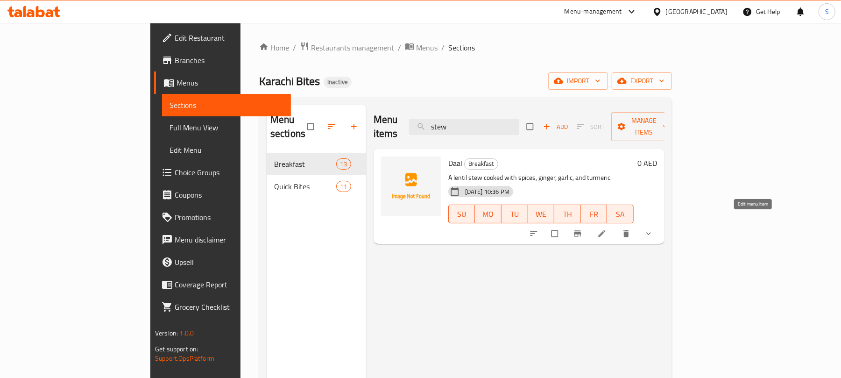
type input "stew"
click at [607, 229] on icon at bounding box center [601, 233] width 9 height 9
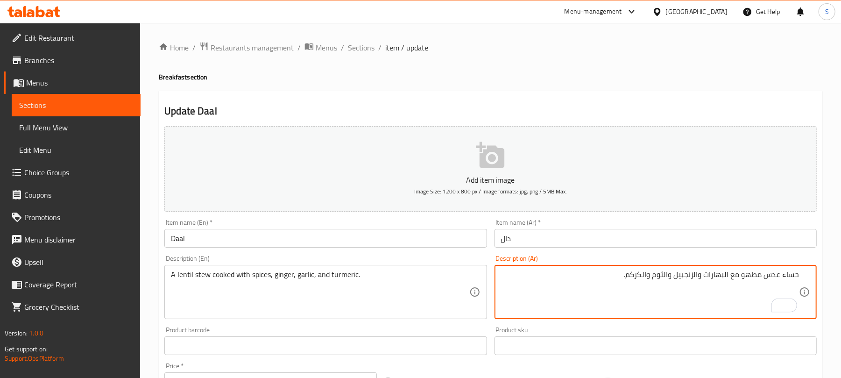
click at [794, 276] on textarea "حساء عدس مطهو مع البهارات والزنجبيل والثوم والكركم." at bounding box center [650, 292] width 298 height 44
click at [690, 275] on textarea "يخنة عدس مطهو مع البهارات والزنجبيل والثوم والكركم." at bounding box center [650, 292] width 298 height 44
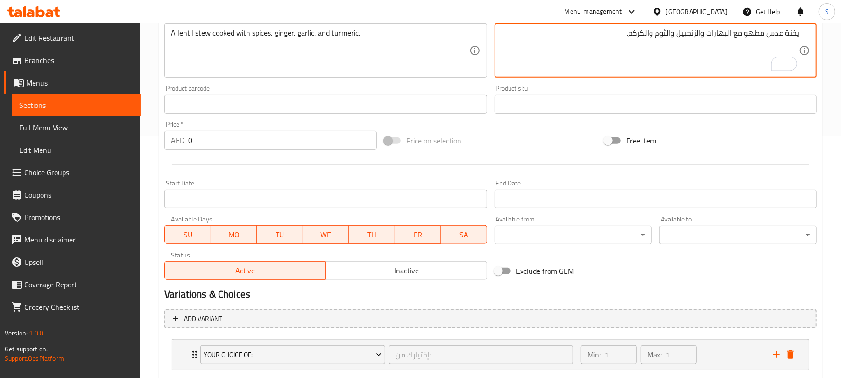
scroll to position [298, 0]
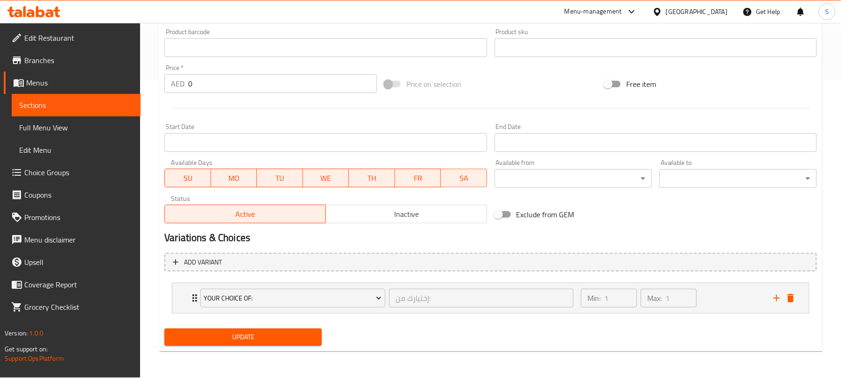
type textarea "يخنة عدس مطهو مع البهارات والزنجبيل والثوم والكركم."
click at [311, 341] on span "Update" at bounding box center [243, 337] width 142 height 12
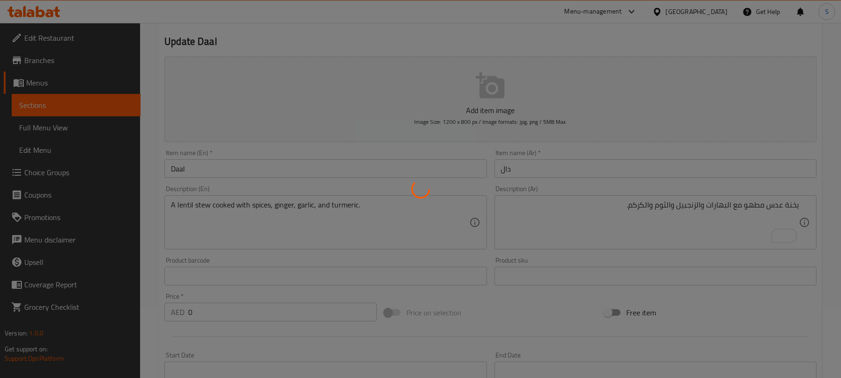
scroll to position [0, 0]
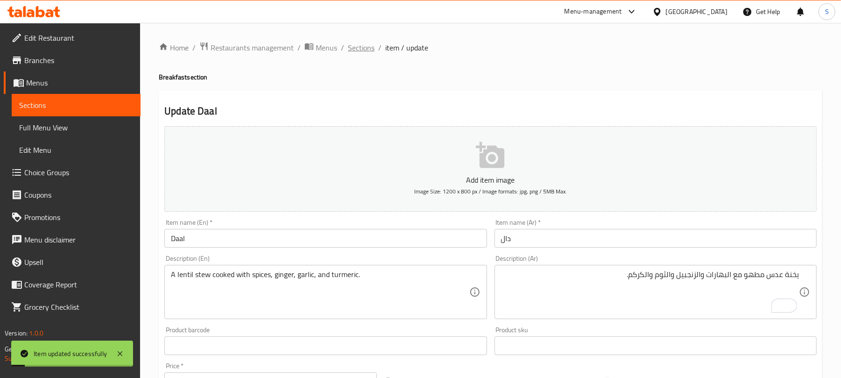
click at [360, 42] on span "Sections" at bounding box center [361, 47] width 27 height 11
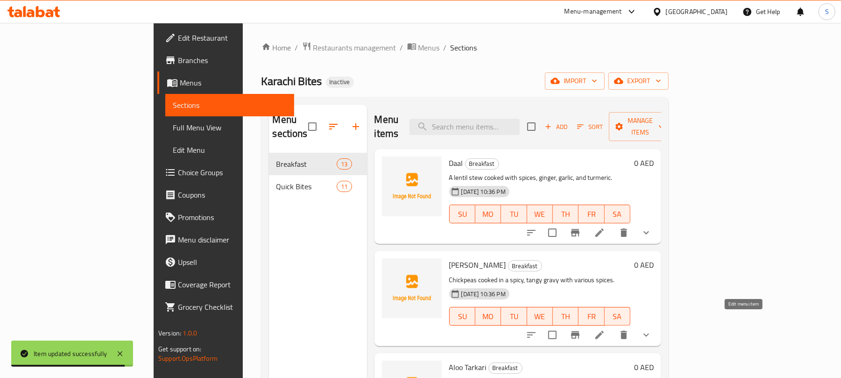
click at [605, 329] on icon at bounding box center [599, 334] width 11 height 11
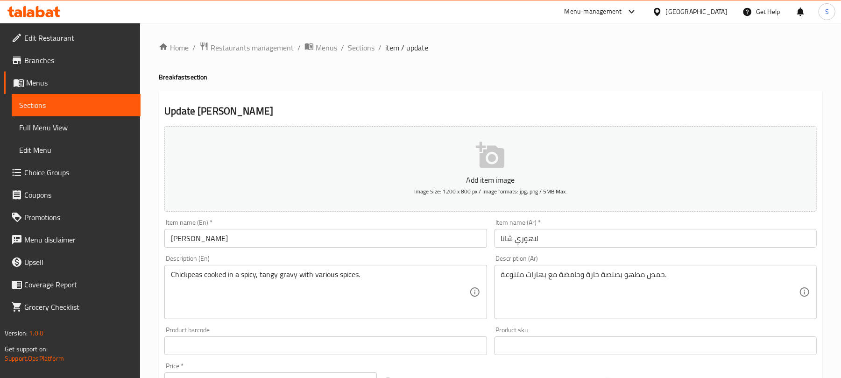
scroll to position [187, 0]
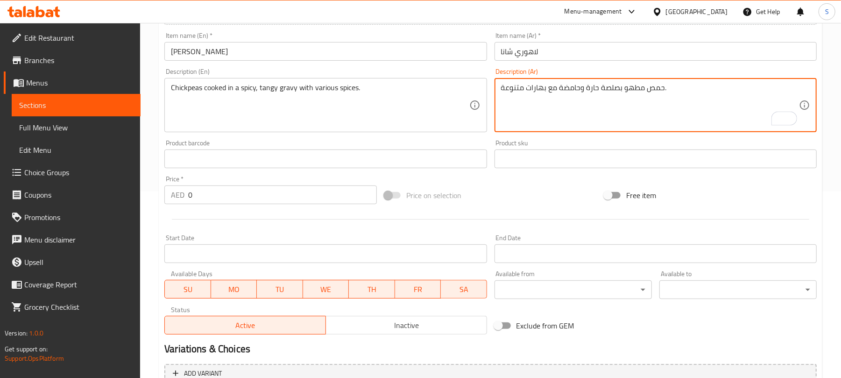
drag, startPoint x: 559, startPoint y: 86, endPoint x: 618, endPoint y: 86, distance: 59.3
paste textarea "اذع"
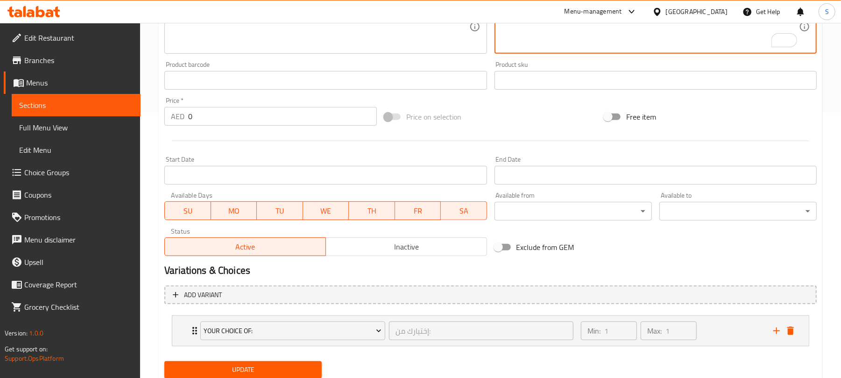
scroll to position [298, 0]
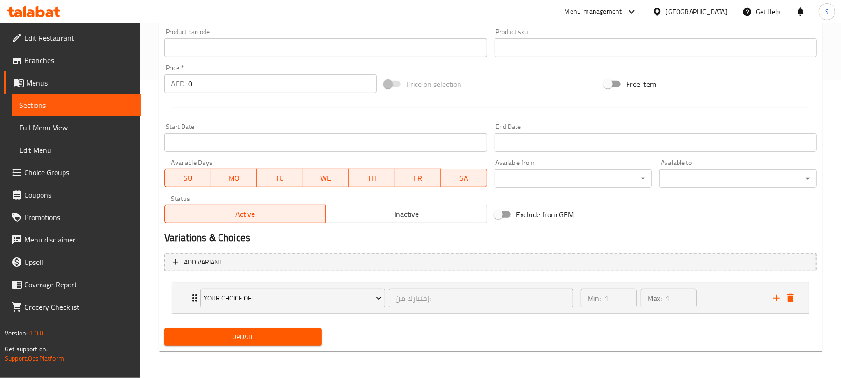
type textarea "حمص مطهو بصلصة حارة لاذعة مع بهارات متنوعة."
drag, startPoint x: 256, startPoint y: 340, endPoint x: 274, endPoint y: 332, distance: 19.4
click at [256, 341] on span "Update" at bounding box center [243, 337] width 142 height 12
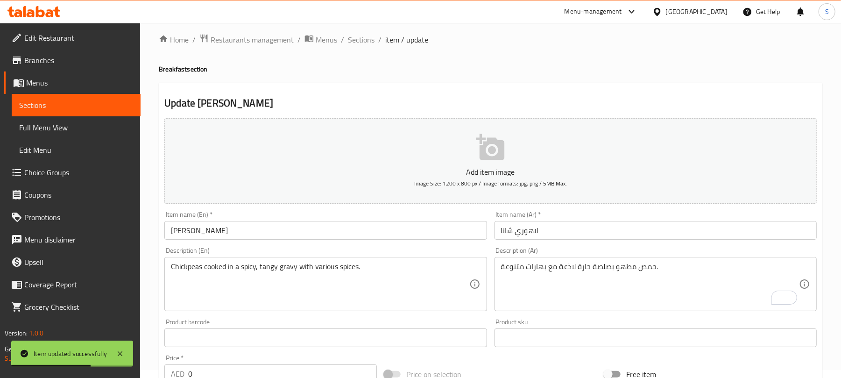
scroll to position [0, 0]
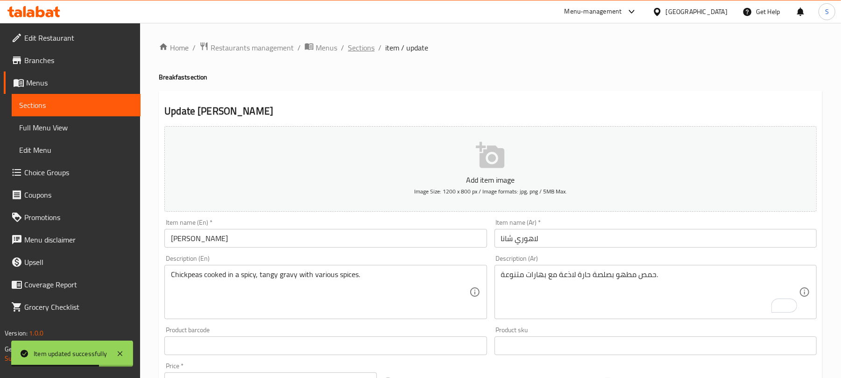
click at [353, 53] on span "Sections" at bounding box center [361, 47] width 27 height 11
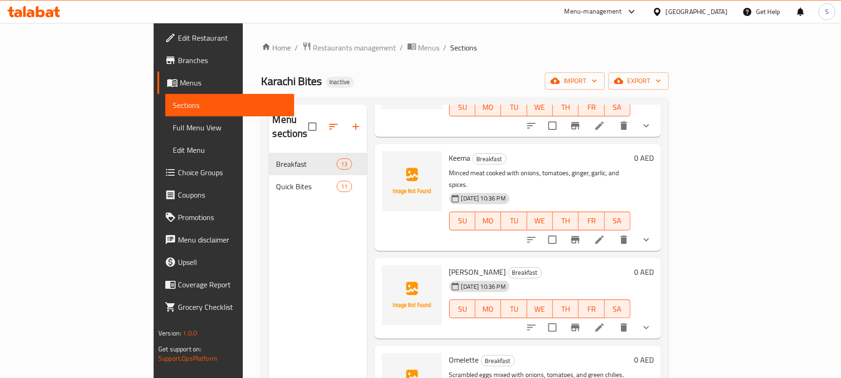
scroll to position [436, 0]
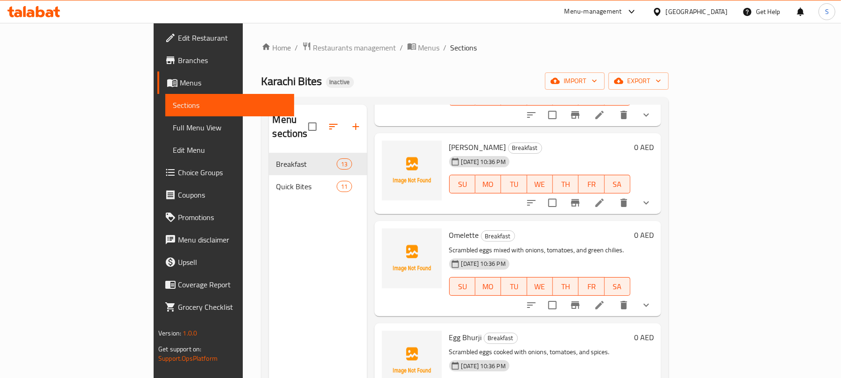
click at [613, 297] on li at bounding box center [600, 305] width 26 height 17
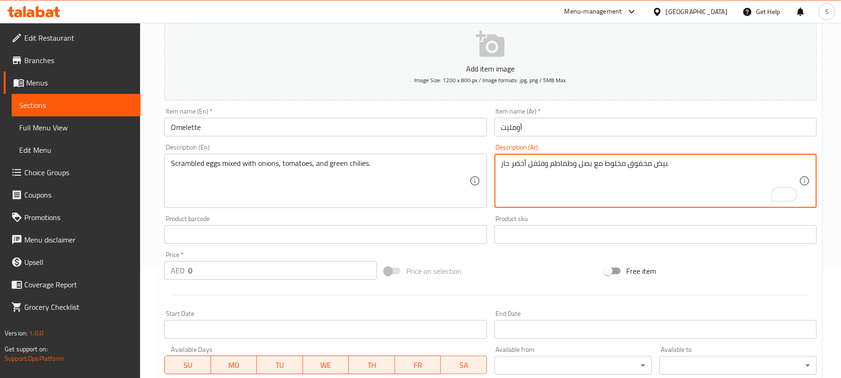
scroll to position [298, 0]
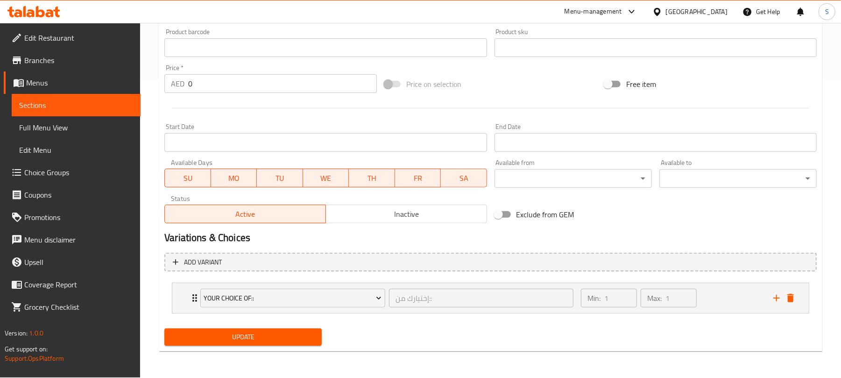
type textarea "بيض مخفوق مخلوط مع بصل وطماطم وفلفل أخضر حار."
click at [276, 336] on span "Update" at bounding box center [243, 337] width 142 height 12
click at [152, 240] on div "Home / Restaurants management / Menus / Sections / item / update Breakfast sect…" at bounding box center [490, 51] width 701 height 652
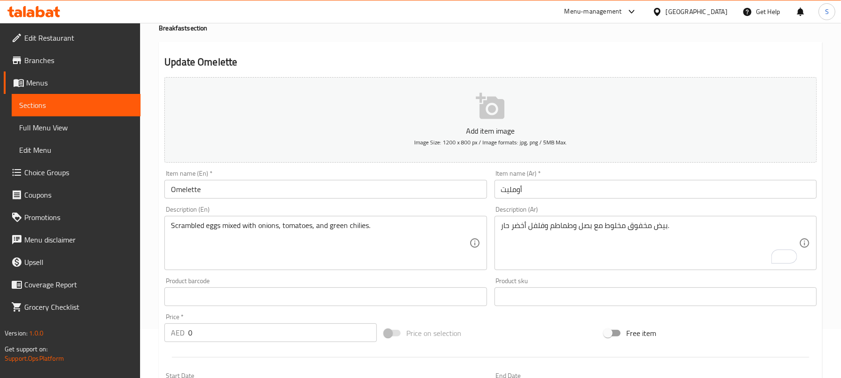
scroll to position [0, 0]
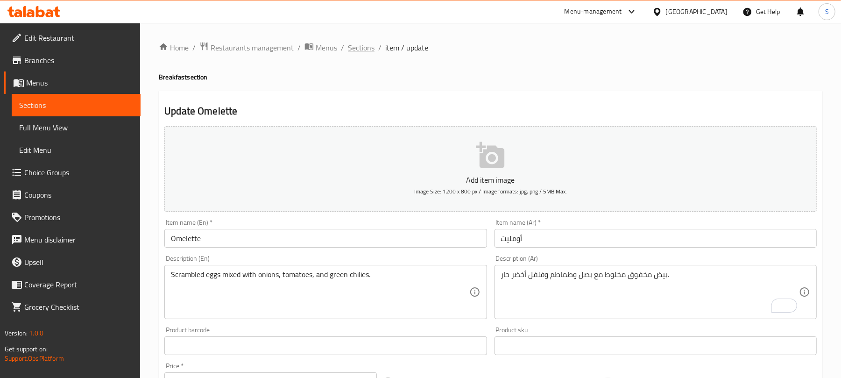
click at [360, 48] on span "Sections" at bounding box center [361, 47] width 27 height 11
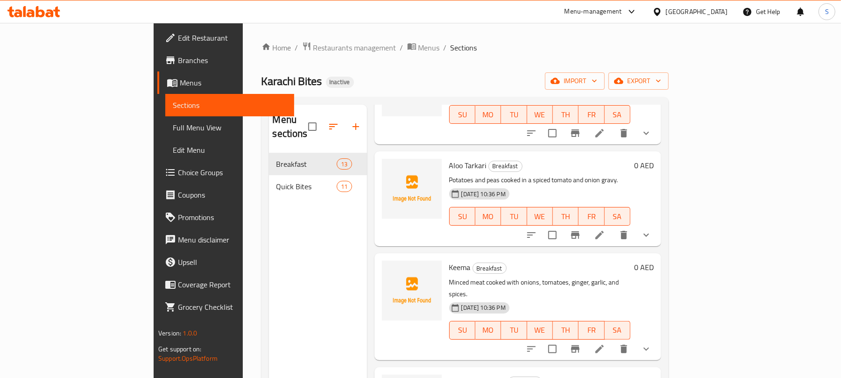
scroll to position [747, 0]
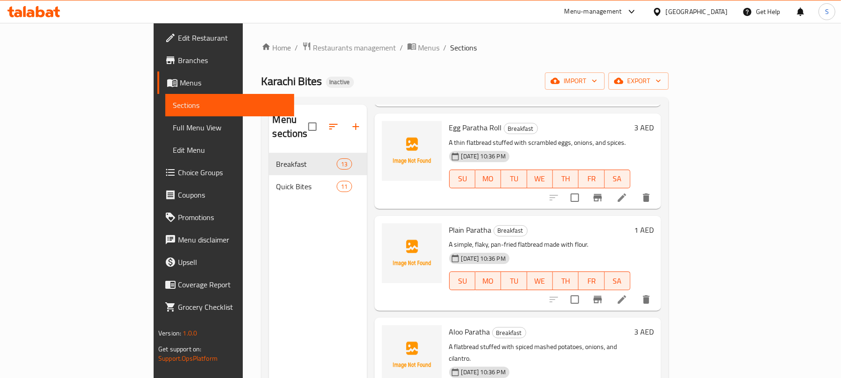
click at [628, 192] on icon at bounding box center [621, 197] width 11 height 11
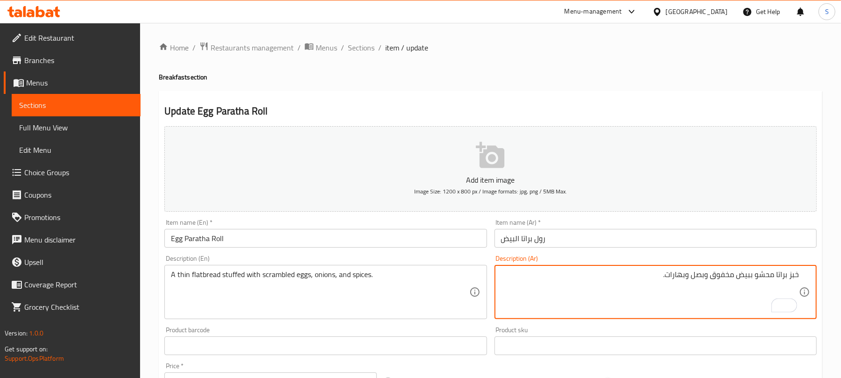
drag, startPoint x: 755, startPoint y: 276, endPoint x: 806, endPoint y: 275, distance: 50.5
click at [806, 275] on div "خبز براتا محشو ببيض مخفوق وبصل وبهارات. Description (Ar)" at bounding box center [656, 292] width 322 height 54
paste textarea "قيق"
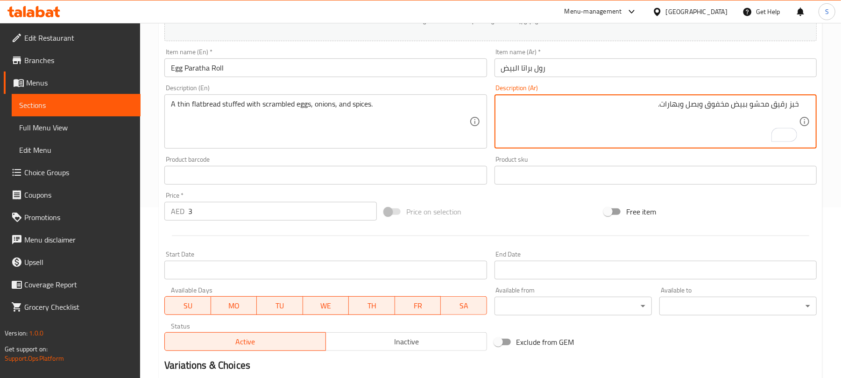
scroll to position [281, 0]
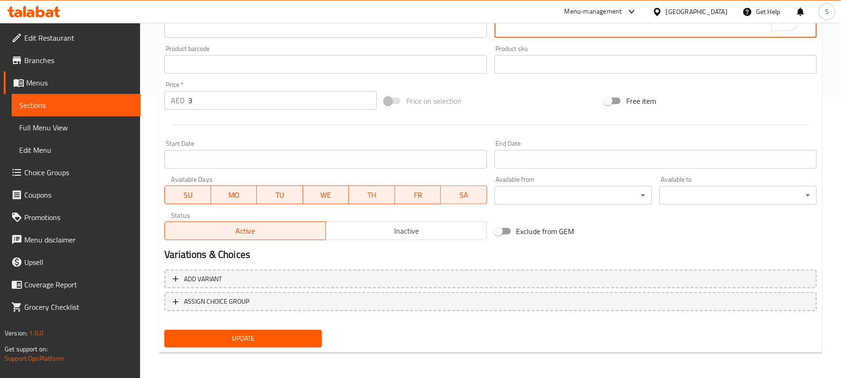
type textarea "خبز رقيق محشو ببيض مخفوق وبصل وبهارات."
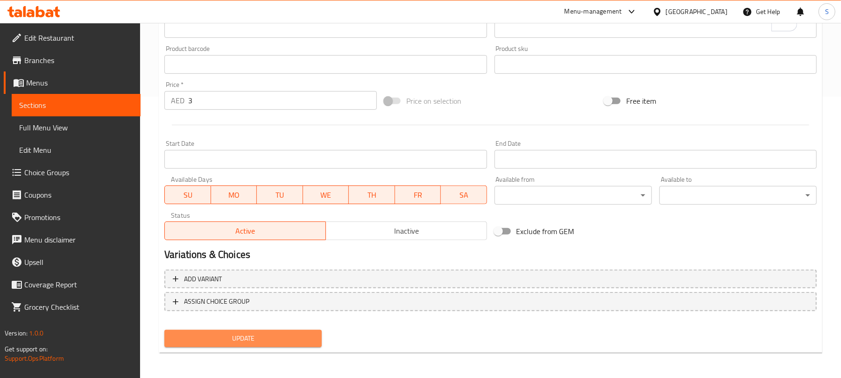
click at [297, 332] on span "Update" at bounding box center [243, 338] width 142 height 12
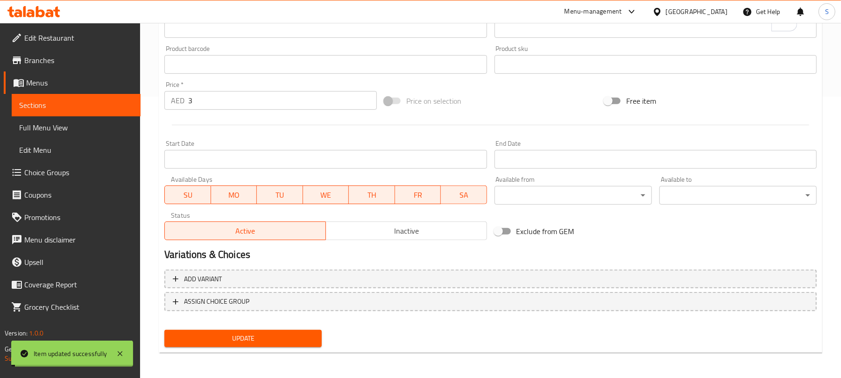
scroll to position [0, 0]
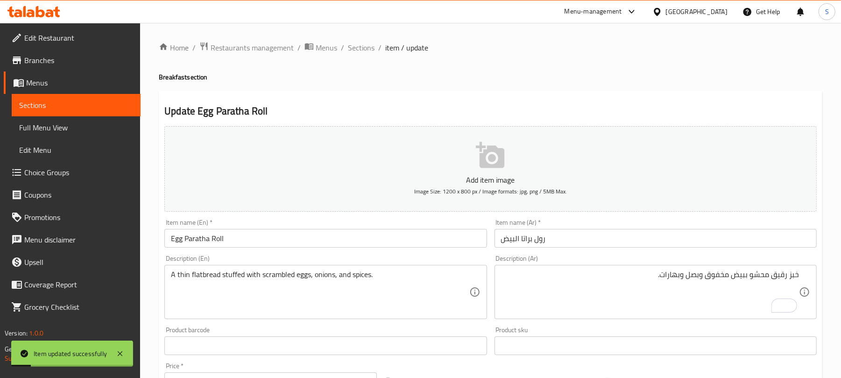
drag, startPoint x: 358, startPoint y: 48, endPoint x: 492, endPoint y: 8, distance: 140.2
click at [358, 49] on span "Sections" at bounding box center [361, 47] width 27 height 11
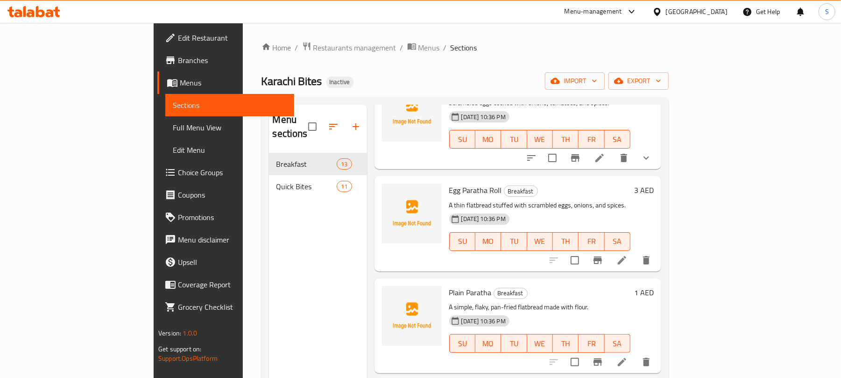
scroll to position [809, 0]
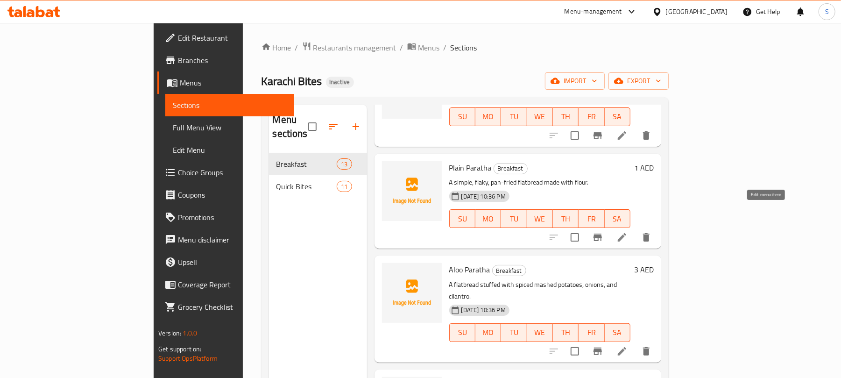
click at [626, 233] on icon at bounding box center [622, 237] width 8 height 8
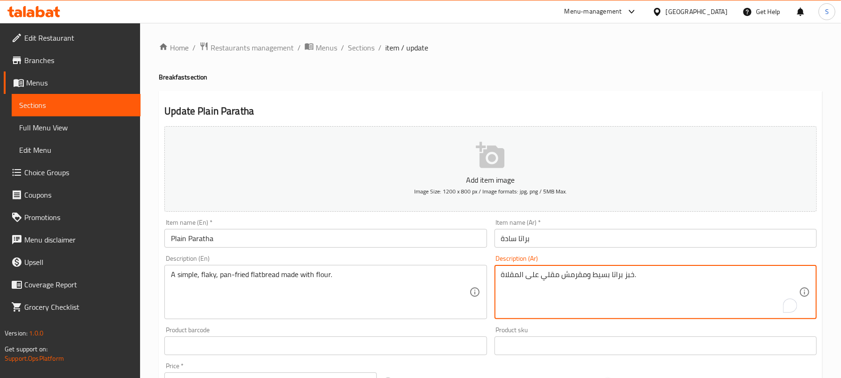
click at [626, 275] on textarea "خبز براتا بسيط ومقرمش مقلي على المقلاة." at bounding box center [650, 292] width 298 height 44
click at [784, 273] on textarea "خبز براتا بسيط ومقرمش مقلي على المقلاة." at bounding box center [650, 292] width 298 height 44
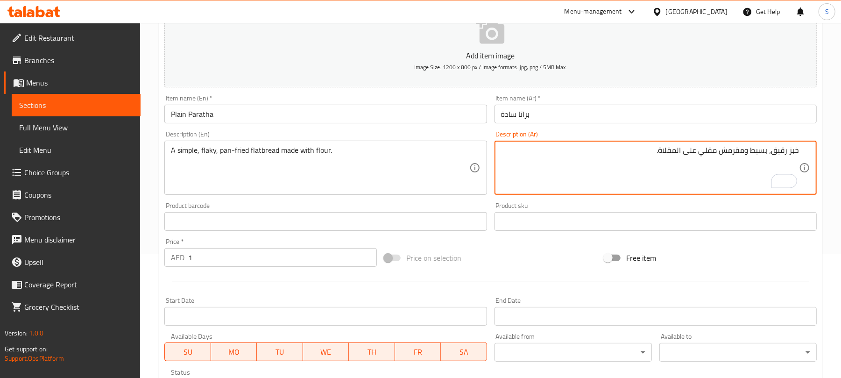
scroll to position [281, 0]
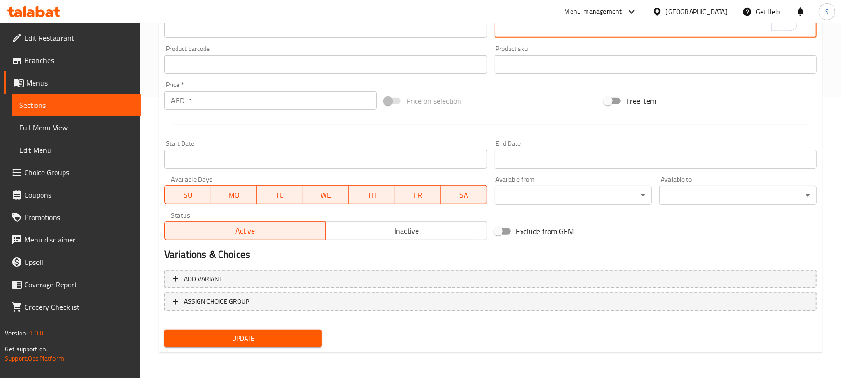
type textarea "خبز رقيق، بسيط ومقرمش مقلي على المقلاة."
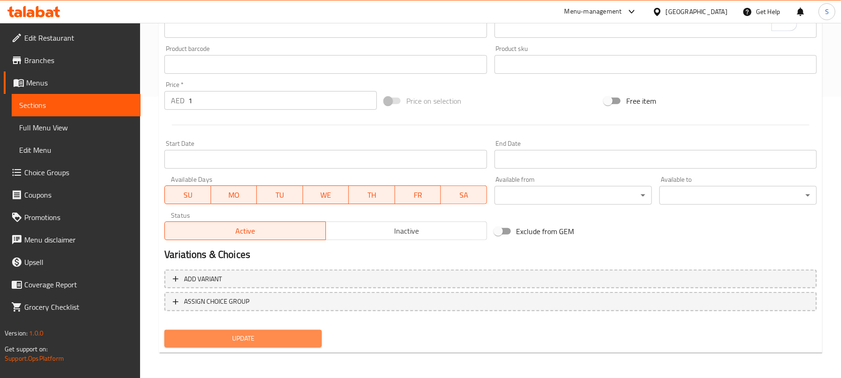
click at [251, 342] on span "Update" at bounding box center [243, 338] width 142 height 12
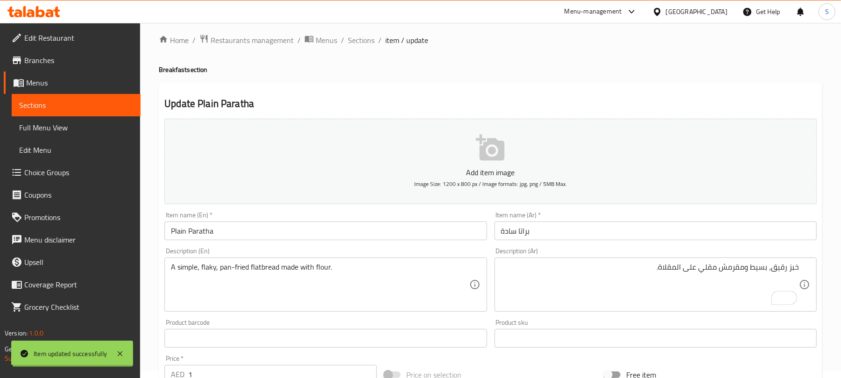
scroll to position [0, 0]
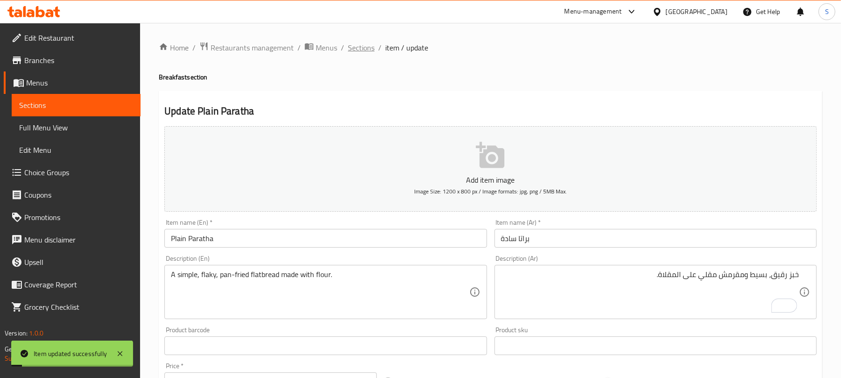
click at [358, 53] on span "Sections" at bounding box center [361, 47] width 27 height 11
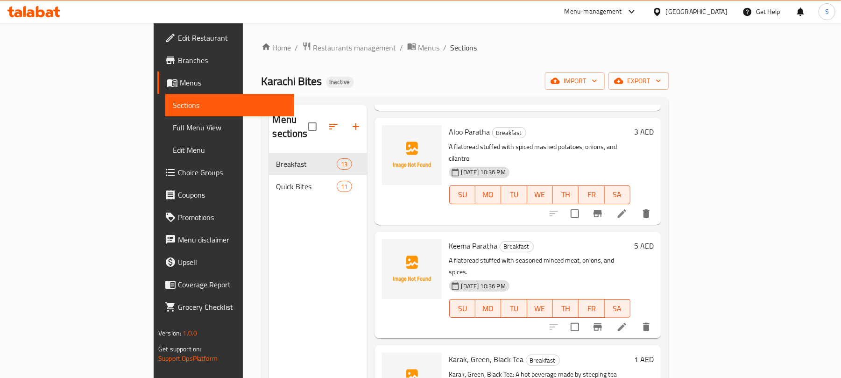
scroll to position [957, 0]
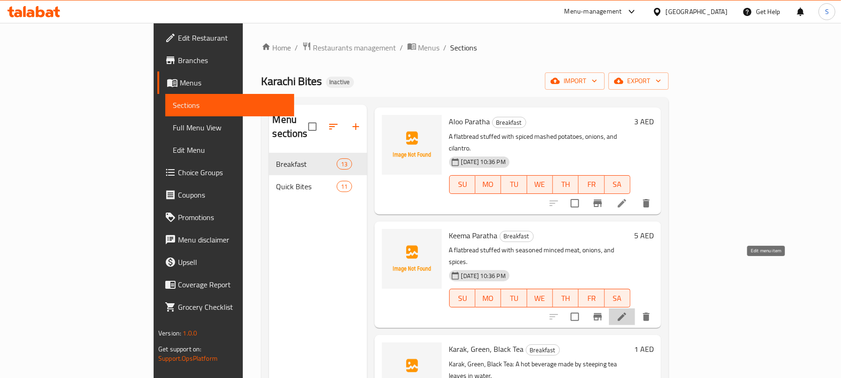
click at [626, 312] on icon at bounding box center [622, 316] width 8 height 8
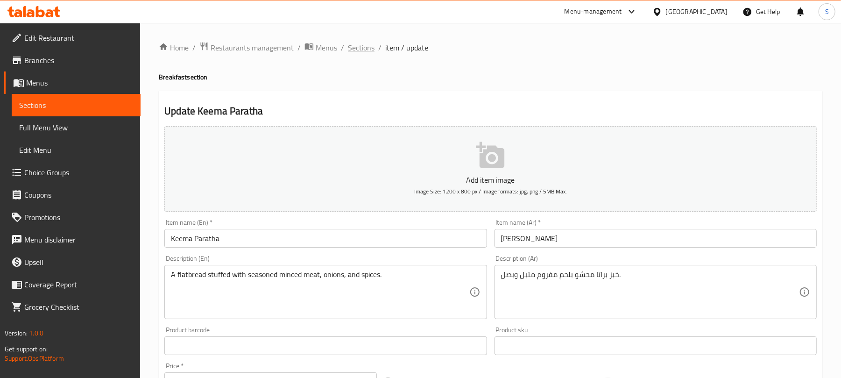
click at [363, 45] on span "Sections" at bounding box center [361, 47] width 27 height 11
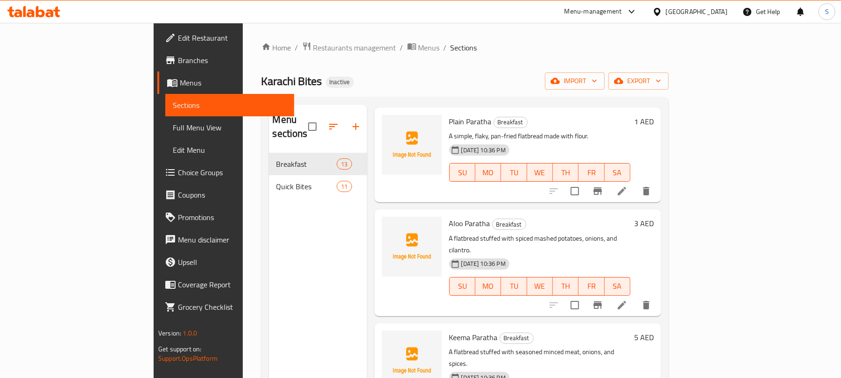
scroll to position [871, 0]
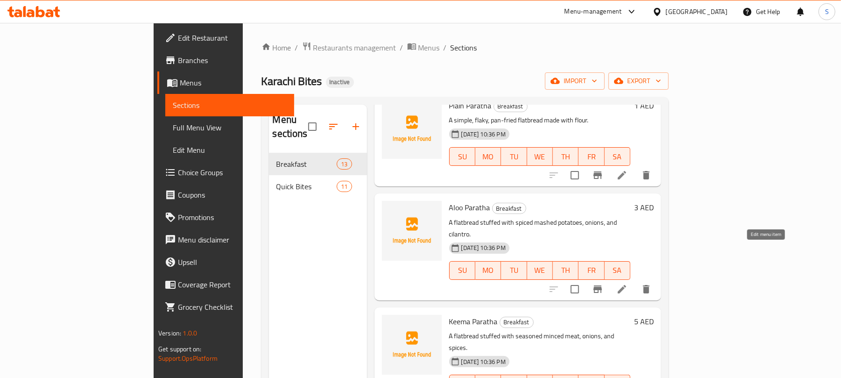
click at [626, 285] on icon at bounding box center [622, 289] width 8 height 8
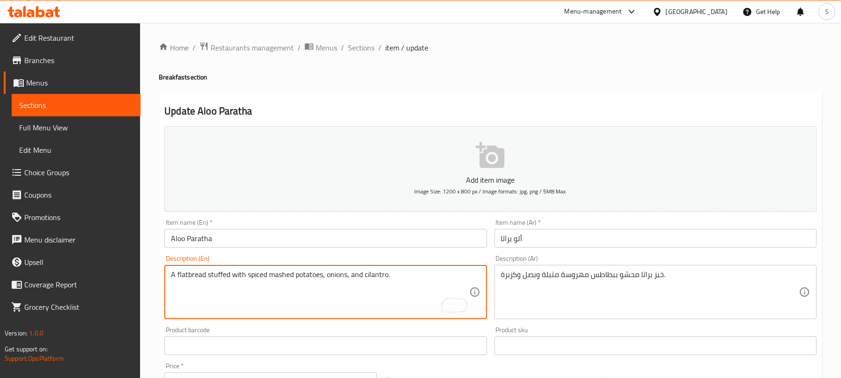
drag, startPoint x: 170, startPoint y: 277, endPoint x: 229, endPoint y: 275, distance: 58.4
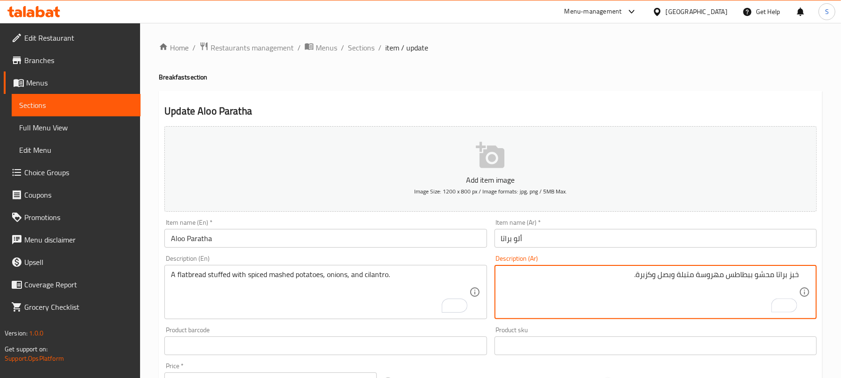
click at [779, 274] on textarea "خبز براتا محشو ببطاطس مهروسة متبلة وبصل وكزبرة." at bounding box center [650, 292] width 298 height 44
type textarea "خبز محشو ببطاطس مهروسة متبلة وبصل وكزبرة."
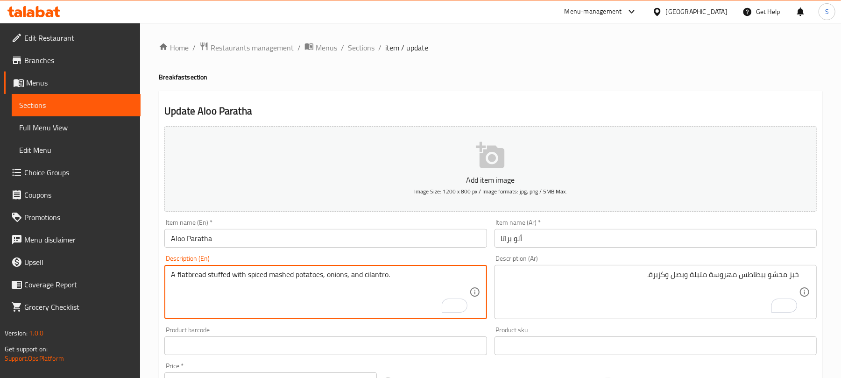
scroll to position [281, 0]
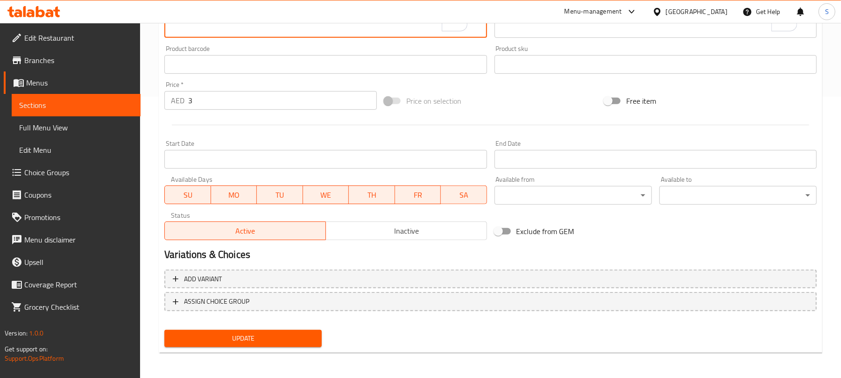
click at [251, 342] on span "Update" at bounding box center [243, 338] width 142 height 12
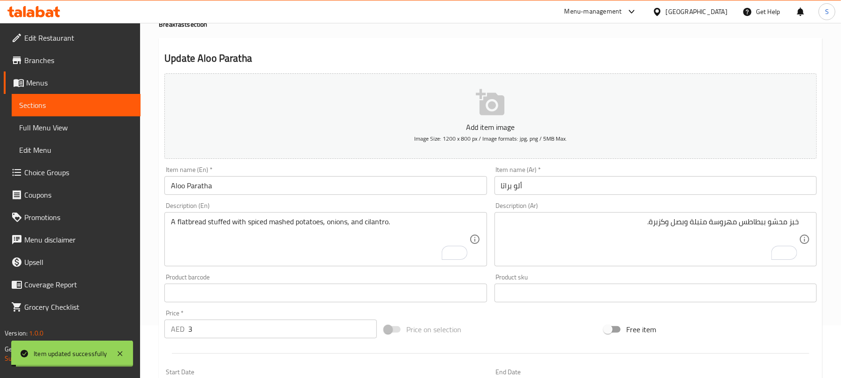
scroll to position [0, 0]
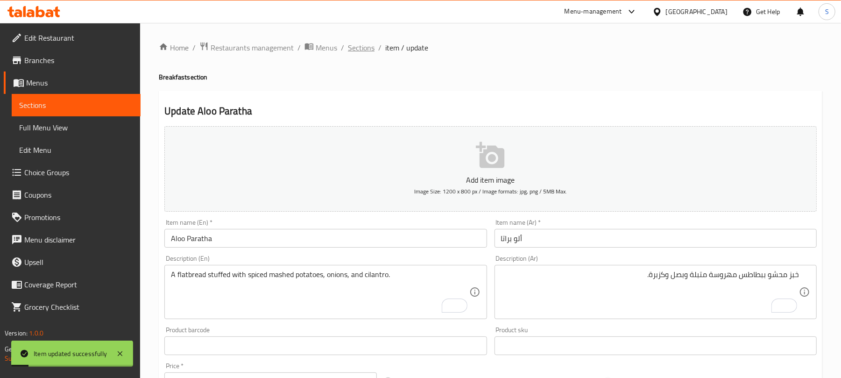
click at [370, 53] on span "Sections" at bounding box center [361, 47] width 27 height 11
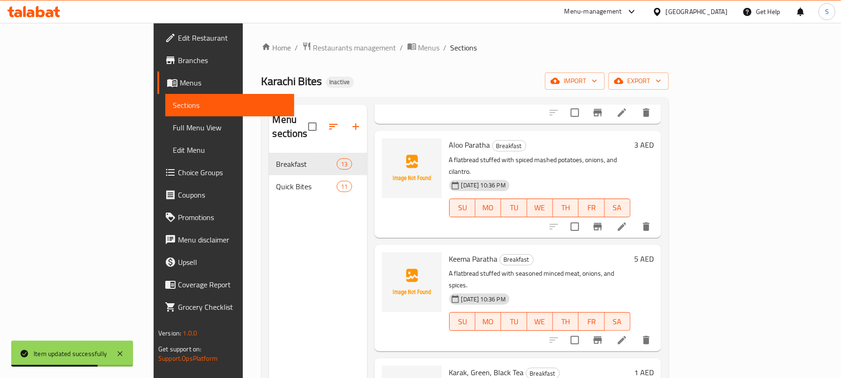
scroll to position [957, 0]
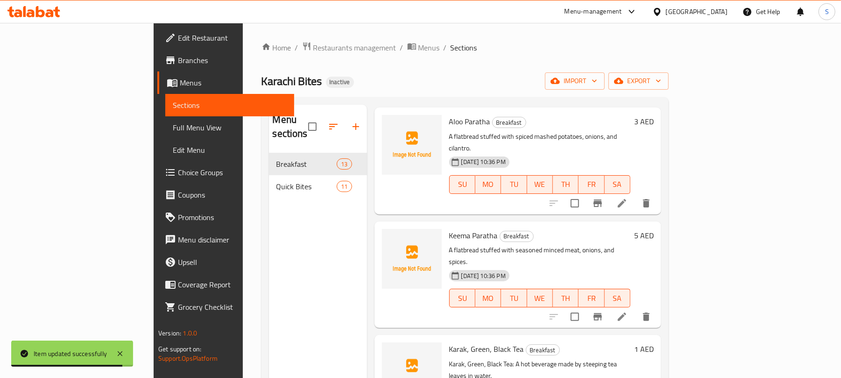
click at [628, 311] on icon at bounding box center [621, 316] width 11 height 11
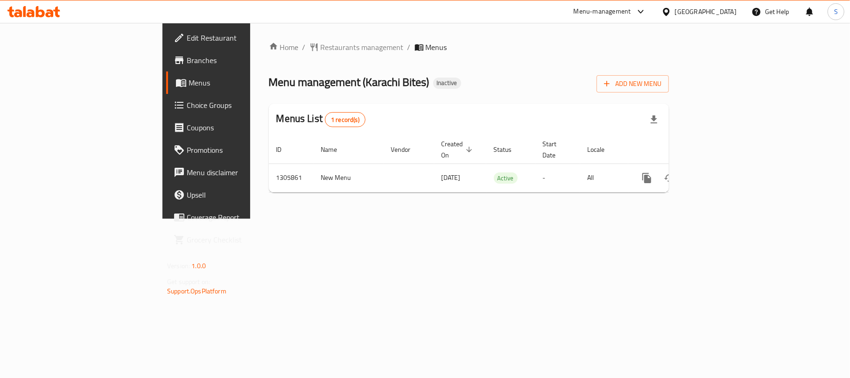
drag, startPoint x: 187, startPoint y: 284, endPoint x: 72, endPoint y: 202, distance: 141.5
click at [250, 219] on div "Home / Restaurants management / Menus Menu management ( Karachi Bites ) Inactiv…" at bounding box center [469, 121] width 438 height 196
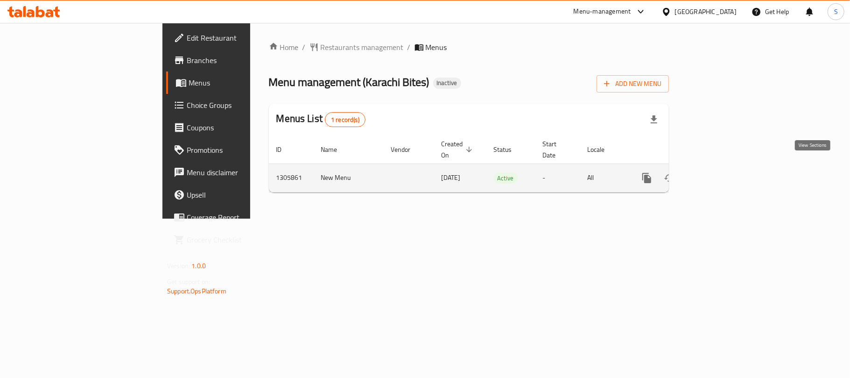
click at [719, 174] on icon "enhanced table" at bounding box center [714, 178] width 8 height 8
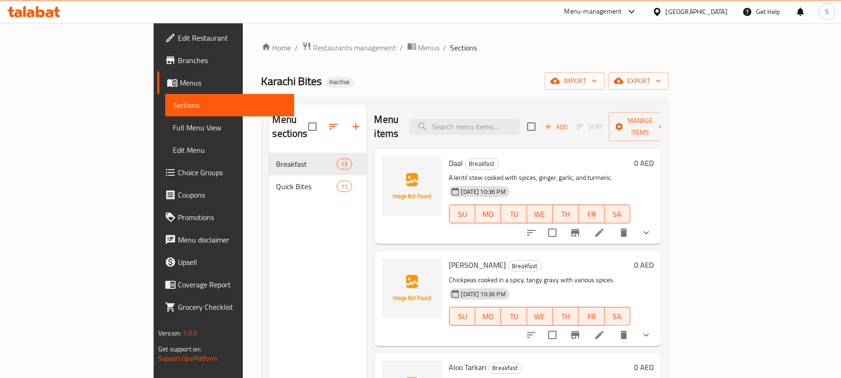
click at [173, 133] on span "Full Menu View" at bounding box center [230, 127] width 114 height 11
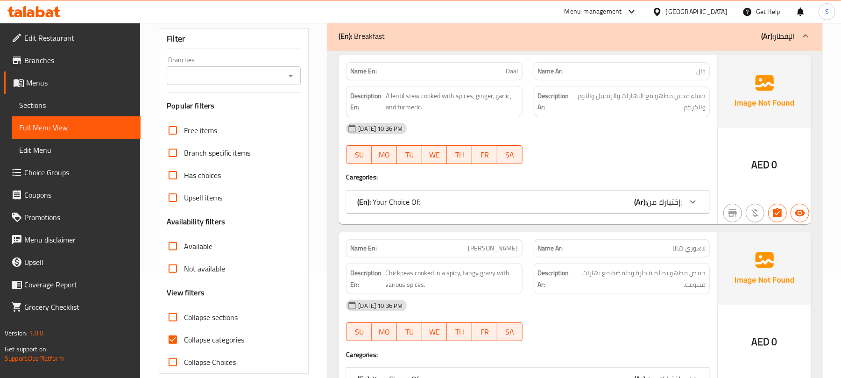
scroll to position [249, 0]
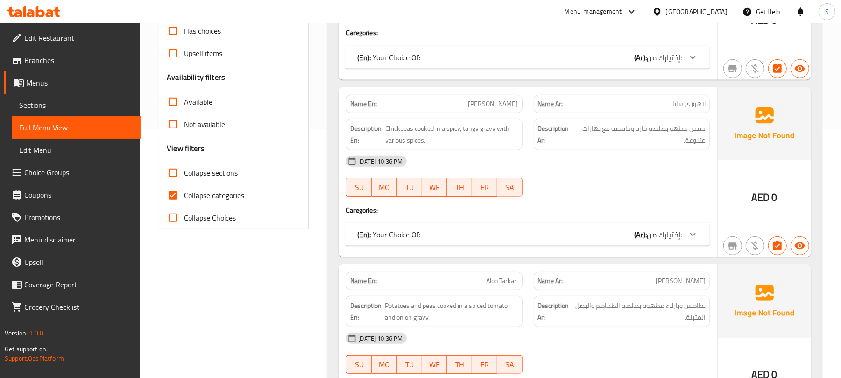
click at [174, 174] on input "Collapse sections" at bounding box center [173, 173] width 22 height 22
checkbox input "true"
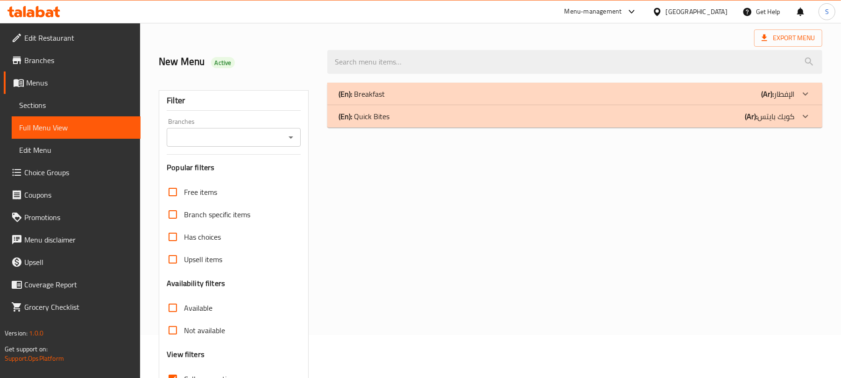
scroll to position [0, 0]
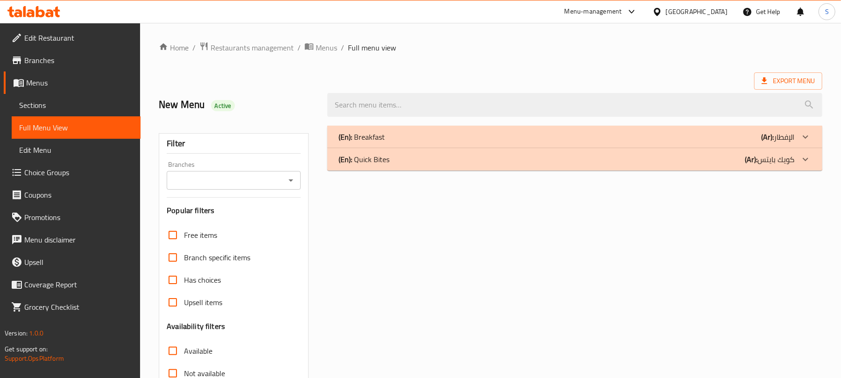
click at [438, 142] on div "(En): Quick Bites (Ar): كويك بايتس" at bounding box center [567, 136] width 456 height 11
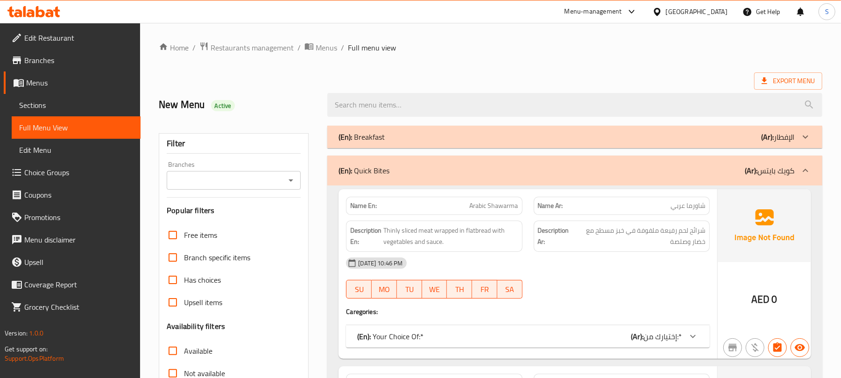
click at [452, 133] on div "(En): Breakfast (Ar): الإفطار" at bounding box center [567, 136] width 456 height 11
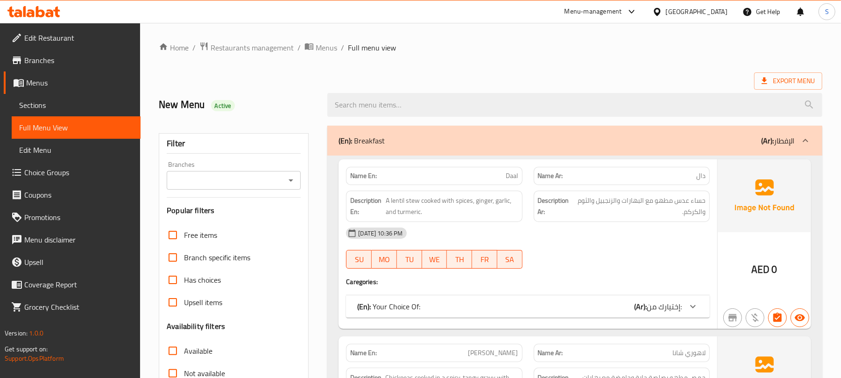
scroll to position [62, 0]
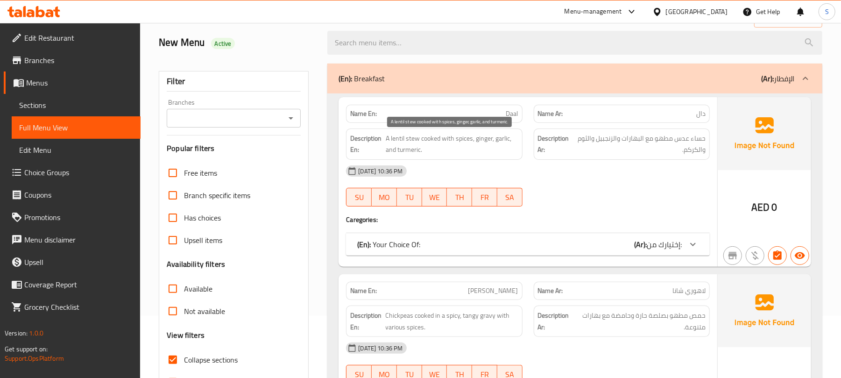
click at [415, 142] on span "A lentil stew cooked with spices, ginger, garlic, and turmeric." at bounding box center [452, 144] width 132 height 23
click at [415, 141] on span "A lentil stew cooked with spices, ginger, garlic, and turmeric." at bounding box center [452, 144] width 132 height 23
copy span "stew"
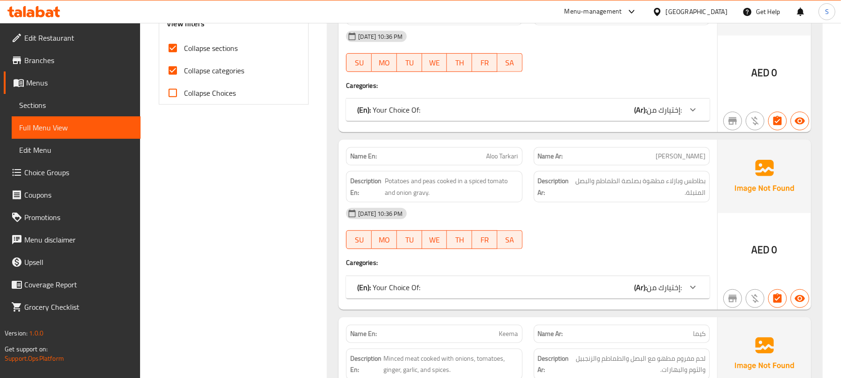
scroll to position [311, 0]
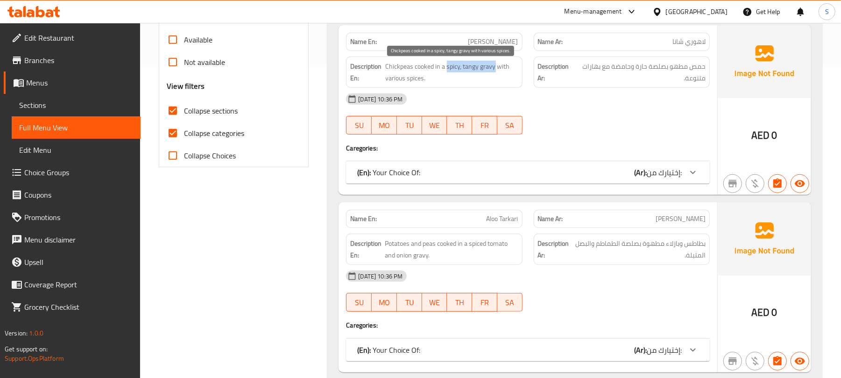
drag, startPoint x: 447, startPoint y: 70, endPoint x: 495, endPoint y: 68, distance: 48.1
click at [495, 68] on span "Chickpeas cooked in a spicy, tangy gravy with various spices." at bounding box center [452, 72] width 133 height 23
copy span "spicy, tangy gravy"
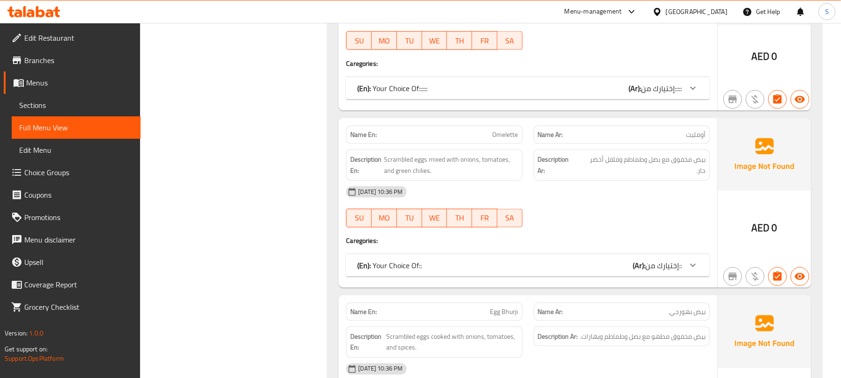
scroll to position [934, 0]
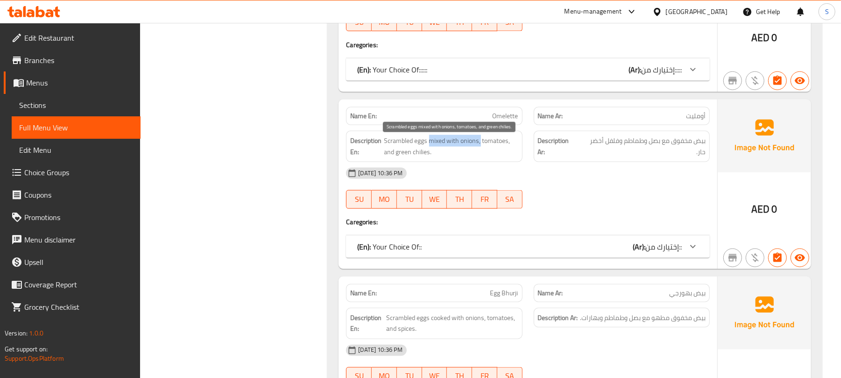
drag, startPoint x: 430, startPoint y: 143, endPoint x: 480, endPoint y: 143, distance: 50.4
click at [480, 143] on span "Scrambled eggs mixed with onions, tomatoes, and green chilies." at bounding box center [451, 146] width 134 height 23
copy span "mixed with onions,"
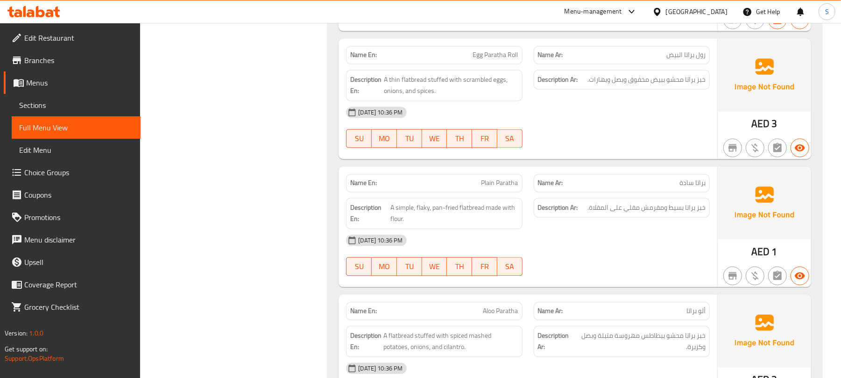
scroll to position [1370, 0]
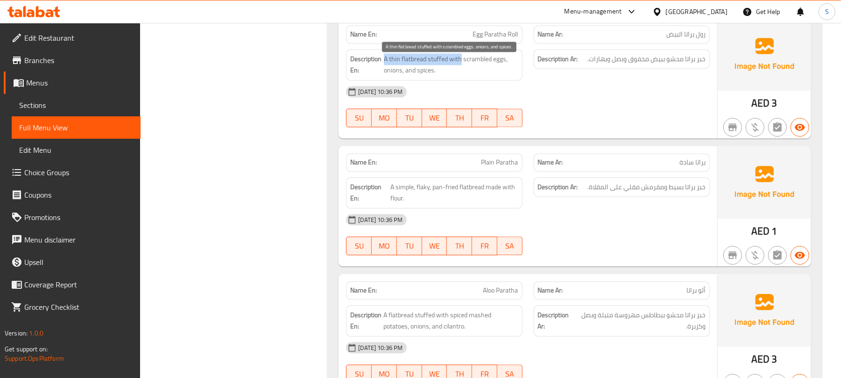
drag, startPoint x: 385, startPoint y: 63, endPoint x: 461, endPoint y: 64, distance: 76.1
click at [461, 64] on span "A thin flatbread stuffed with scrambled eggs, onions, and spices." at bounding box center [451, 64] width 134 height 23
copy span "A thin flatbread stuffed with"
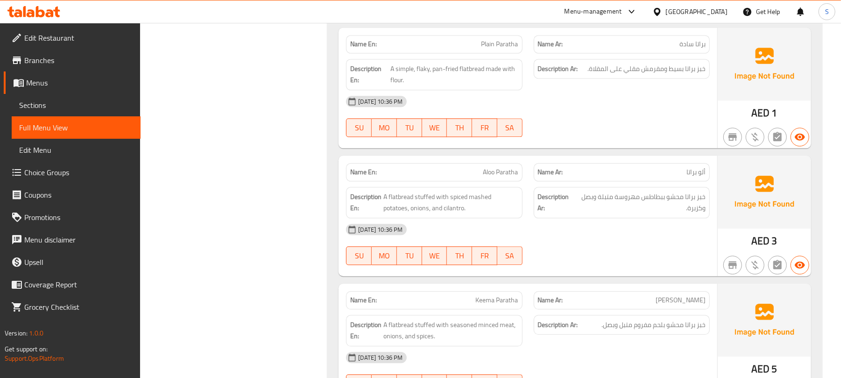
scroll to position [1494, 0]
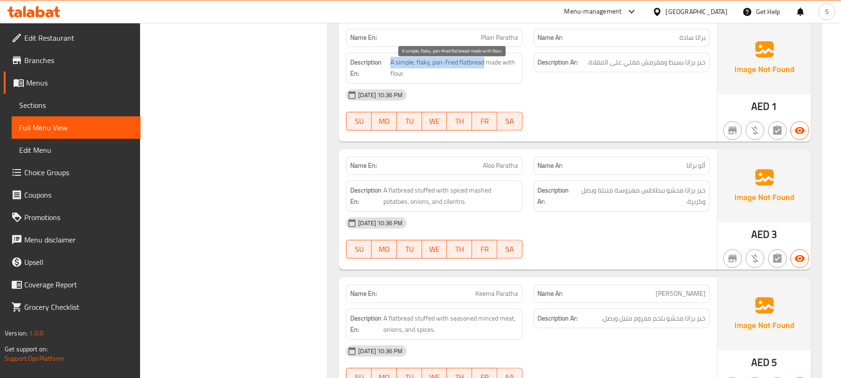
drag, startPoint x: 391, startPoint y: 66, endPoint x: 484, endPoint y: 66, distance: 93.4
click at [484, 66] on span "A simple, flaky, pan-fried flatbread made with flour." at bounding box center [454, 68] width 128 height 23
copy span "A simple, flaky, pan-fried flatbread"
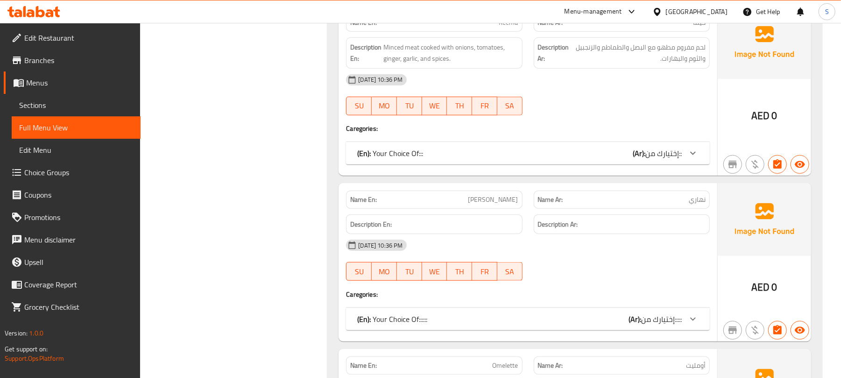
scroll to position [374, 0]
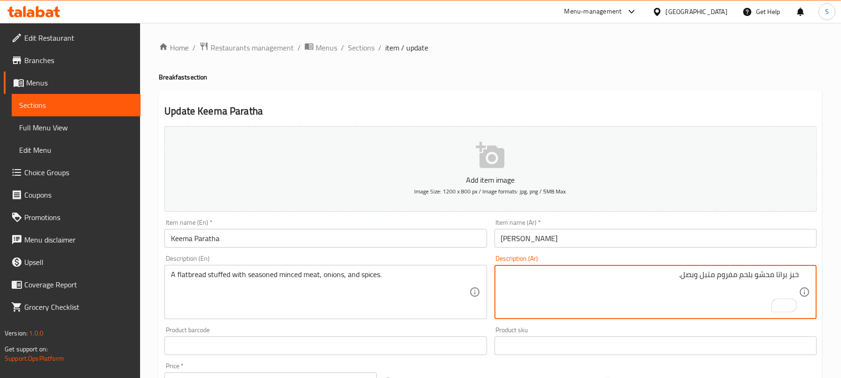
click at [781, 275] on textarea "خبز براتا محشو بلحم مفروم متبل وبصل." at bounding box center [650, 292] width 298 height 44
click at [730, 279] on textarea "خبز محشو بلحم مفروم متبل وبصل." at bounding box center [650, 292] width 298 height 44
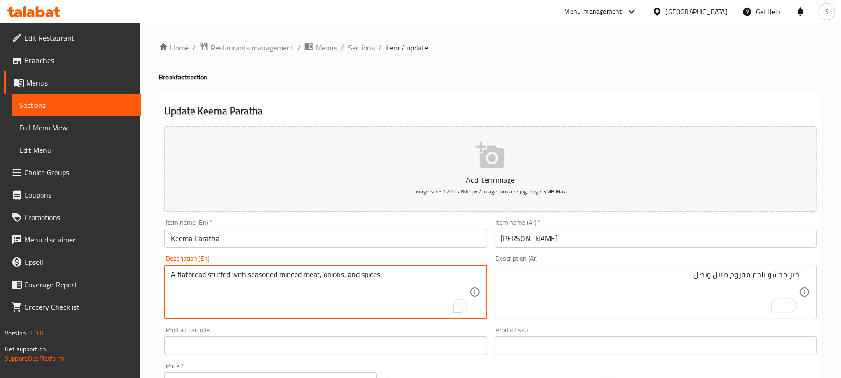
click at [255, 275] on textarea "A flatbread stuffed with seasoned minced meat, onions, and spices." at bounding box center [320, 292] width 298 height 44
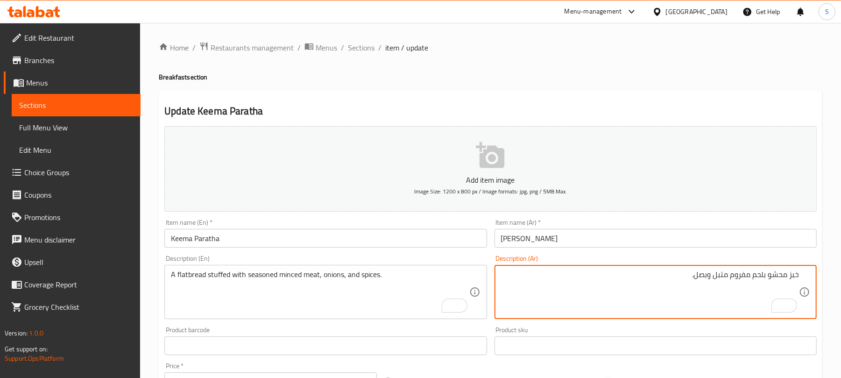
paste textarea "وبهارات"
click at [693, 276] on textarea "خبز محشو بلحم مفروم متبل وبصل.وبهارات" at bounding box center [650, 292] width 298 height 44
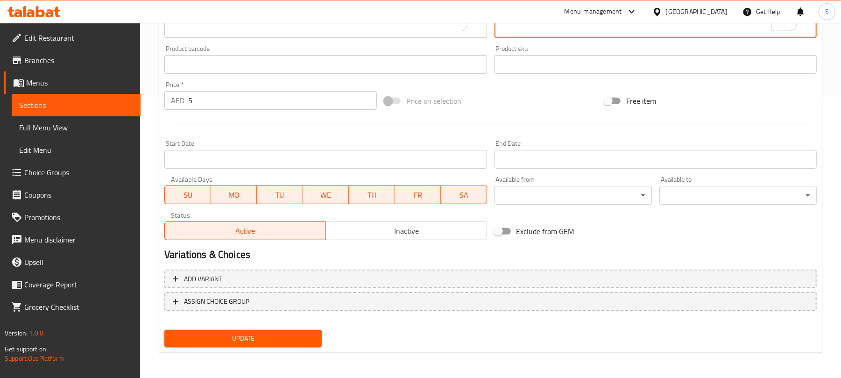
type textarea "خبز محشو بلحم مفروم متبل وبصل وبهارات"
drag, startPoint x: 288, startPoint y: 339, endPoint x: 297, endPoint y: 298, distance: 42.0
click at [288, 339] on span "Update" at bounding box center [243, 338] width 142 height 12
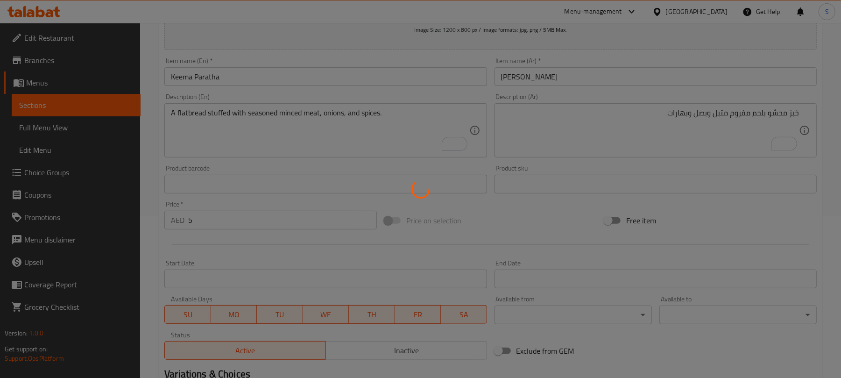
scroll to position [0, 0]
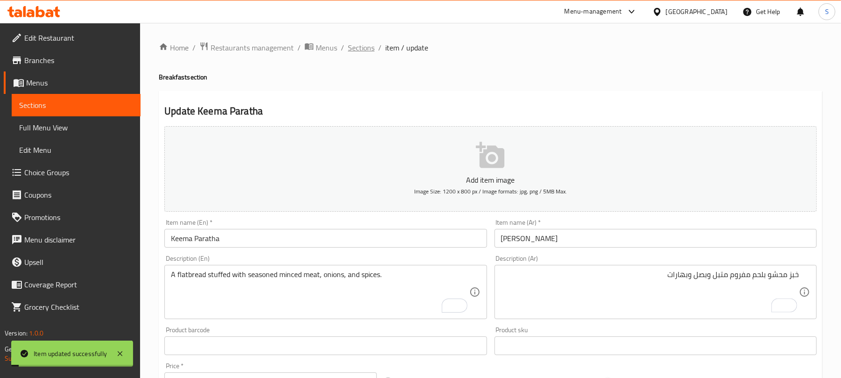
click at [360, 42] on span "Sections" at bounding box center [361, 47] width 27 height 11
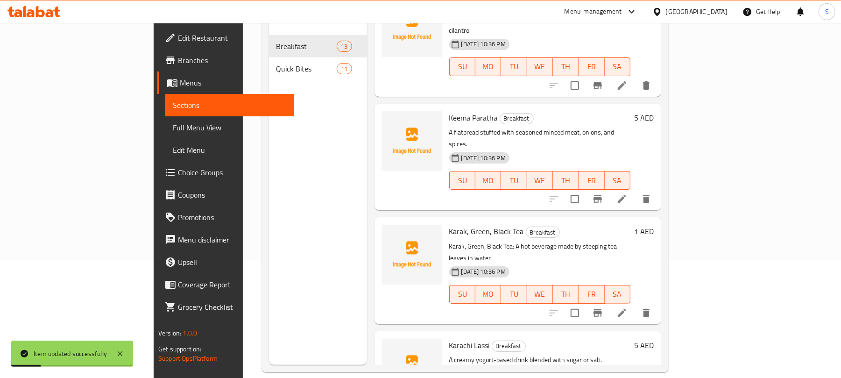
scroll to position [131, 0]
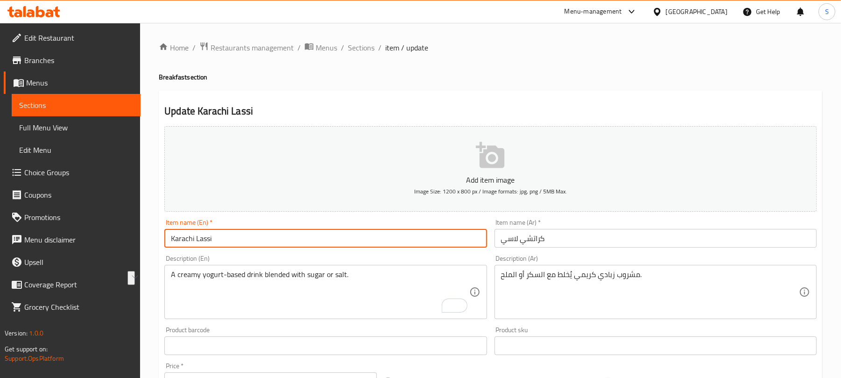
click at [192, 236] on input "Karachi Lassi" at bounding box center [325, 238] width 322 height 19
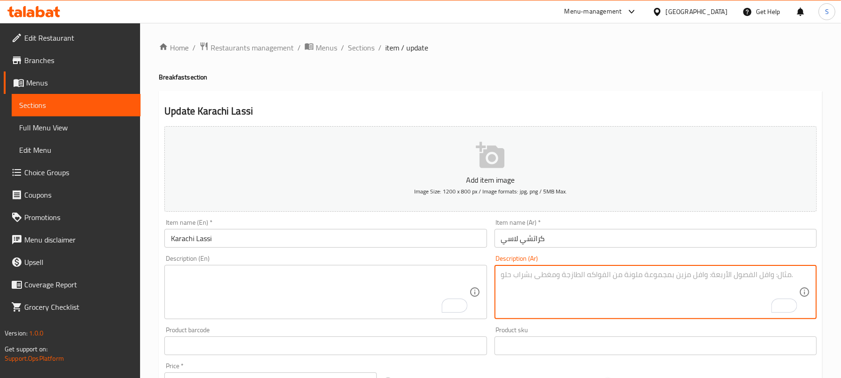
click at [518, 77] on h4 "Breakfast section" at bounding box center [491, 76] width 664 height 9
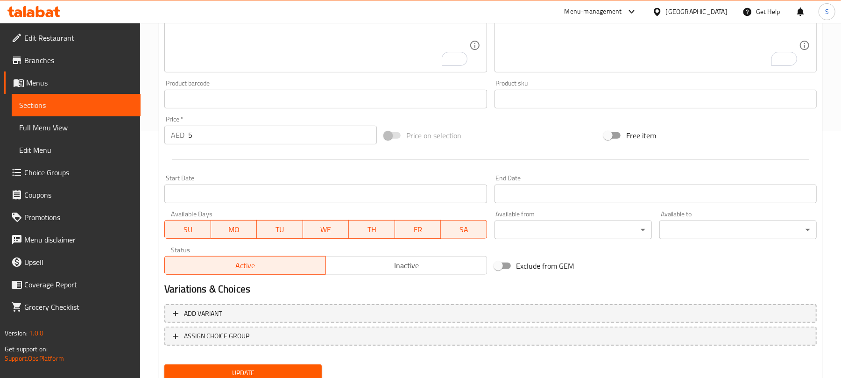
scroll to position [281, 0]
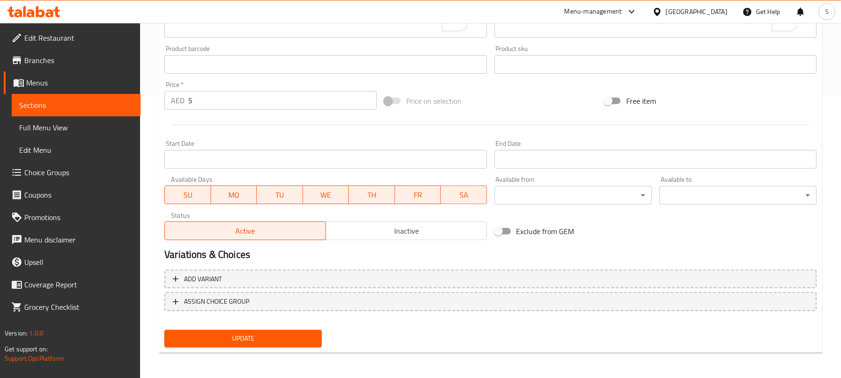
click at [302, 334] on span "Update" at bounding box center [243, 338] width 142 height 12
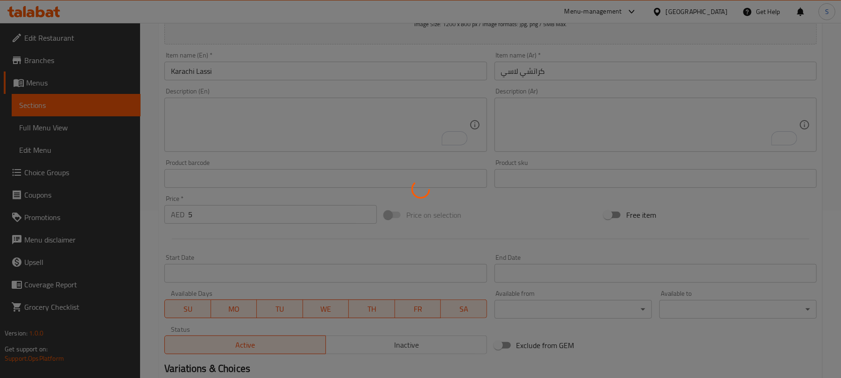
scroll to position [0, 0]
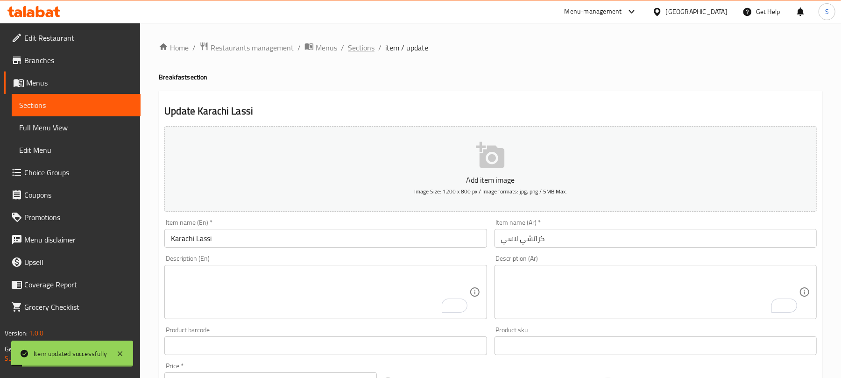
click at [368, 47] on span "Sections" at bounding box center [361, 47] width 27 height 11
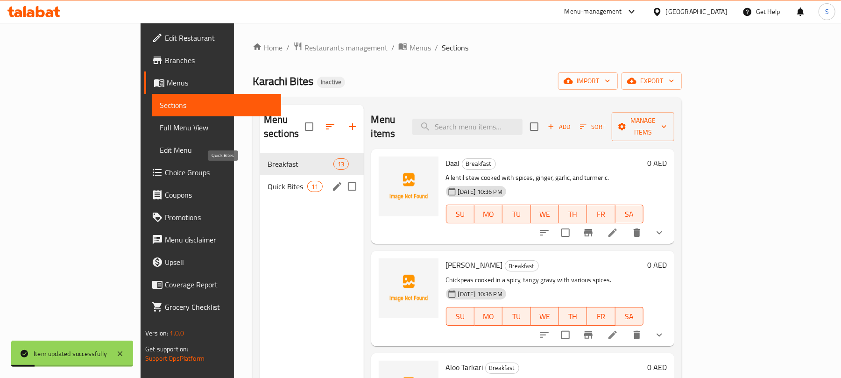
click at [268, 181] on span "Quick Bites" at bounding box center [288, 186] width 40 height 11
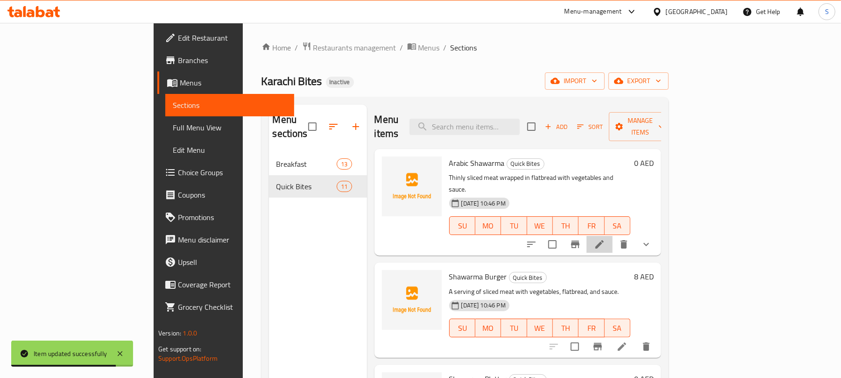
click at [613, 236] on li at bounding box center [600, 244] width 26 height 17
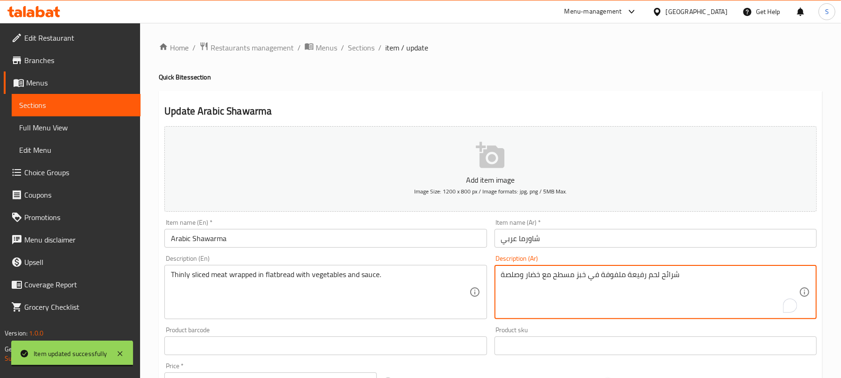
click at [528, 276] on textarea "شرائح لحم رفيعة ملفوفة في خبز مسطح مع خضار وصلصة" at bounding box center [650, 292] width 298 height 44
paste textarea "وات"
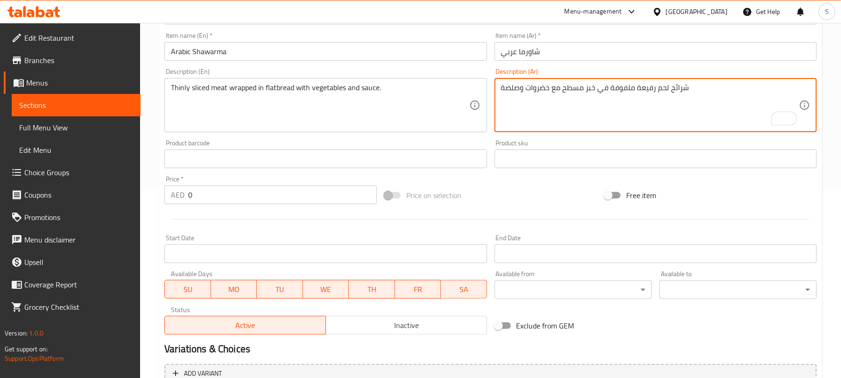
scroll to position [298, 0]
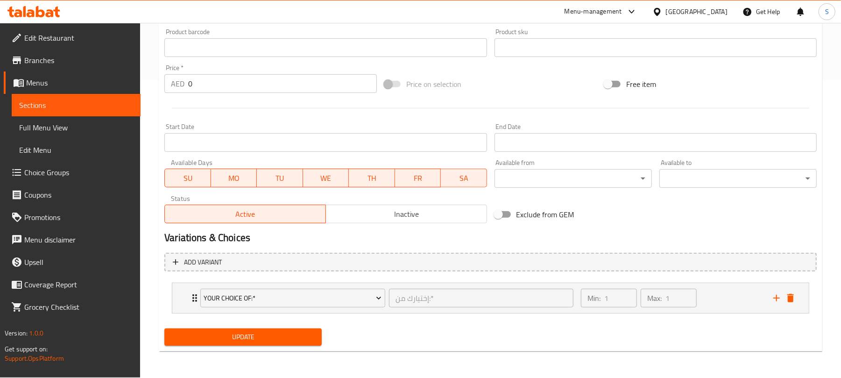
type textarea "شرائح لحم رفيعة ملفوفة في خبز مسطح مع خضروات وصلصة"
click at [277, 345] on button "Update" at bounding box center [242, 336] width 157 height 17
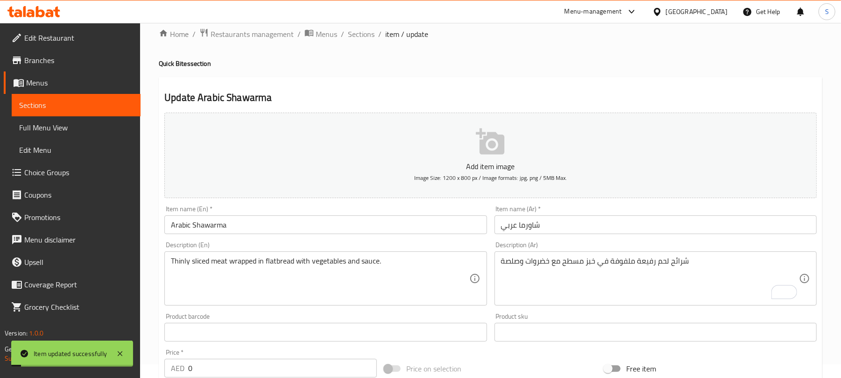
scroll to position [0, 0]
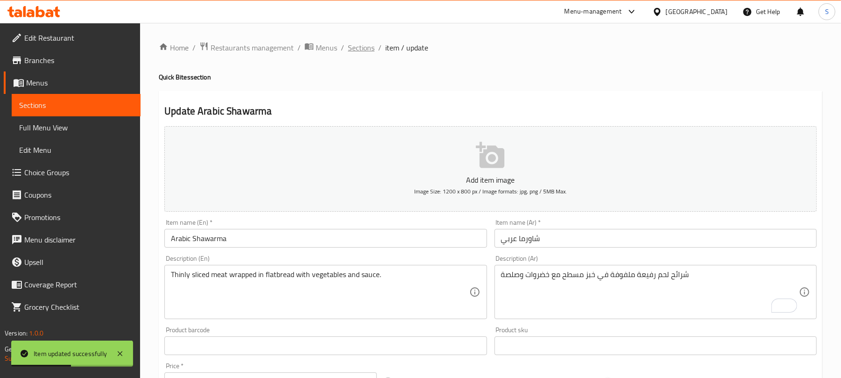
click at [365, 43] on span "Sections" at bounding box center [361, 47] width 27 height 11
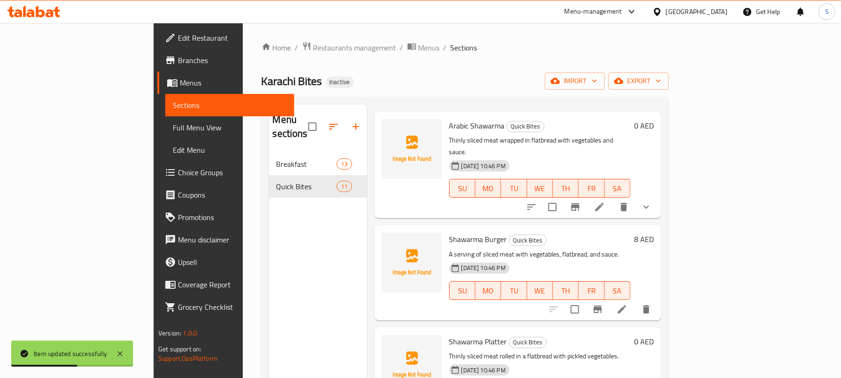
scroll to position [124, 0]
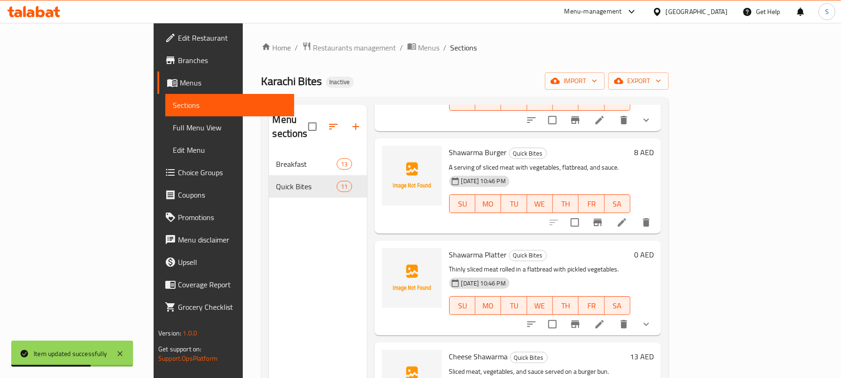
click at [628, 217] on icon at bounding box center [621, 222] width 11 height 11
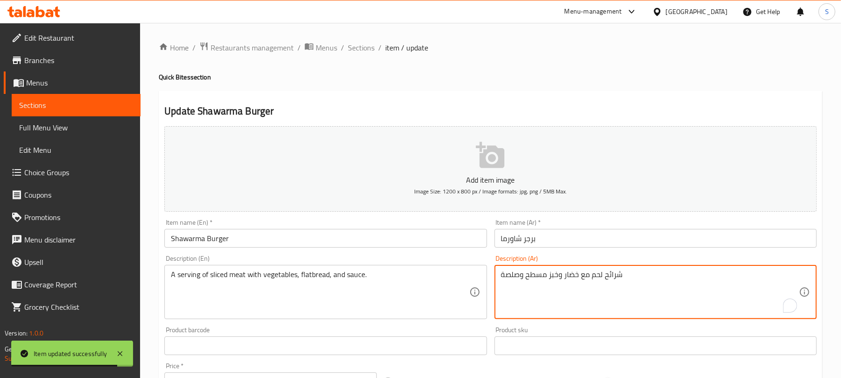
click at [567, 276] on textarea "شرائح لحم مع خضار وخبز مسطح وصلصة" at bounding box center [650, 292] width 298 height 44
paste textarea "وات"
type textarea "شرائح لحم مع خضروات وخبز مسطح وصلصة"
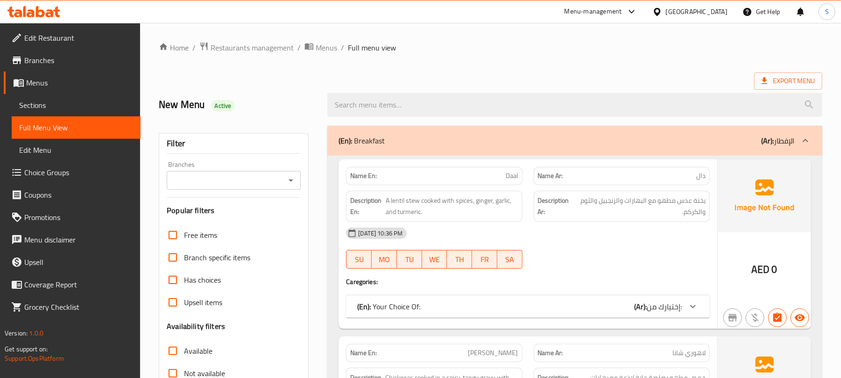
click at [521, 143] on div "(En): Breakfast (Ar): الإفطار" at bounding box center [567, 140] width 456 height 11
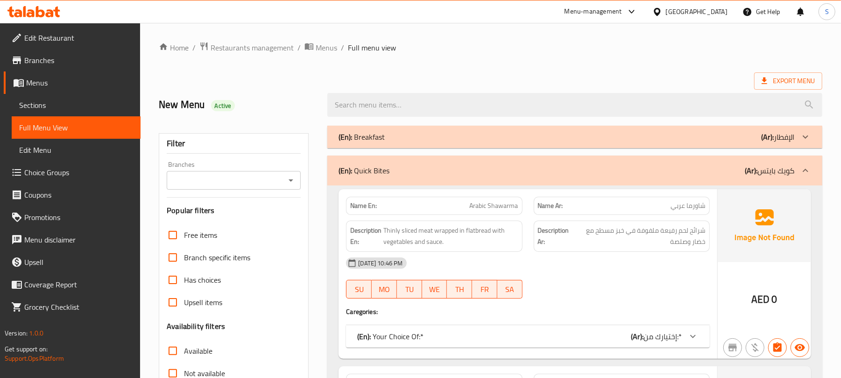
scroll to position [124, 0]
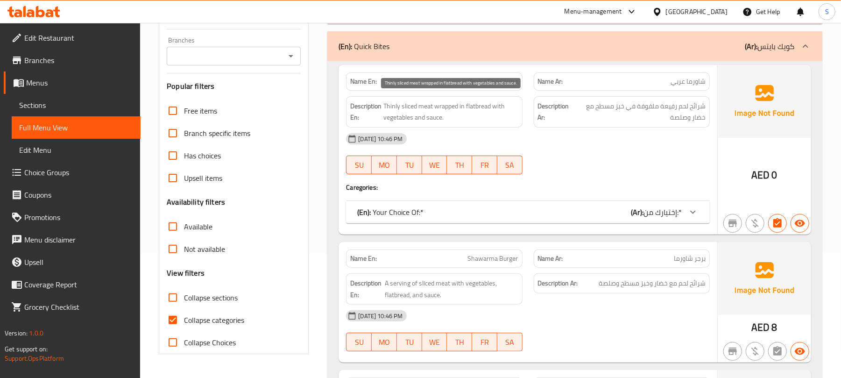
click at [408, 120] on span "Thinly sliced meat wrapped in flatbread with vegetables and sauce." at bounding box center [450, 111] width 134 height 23
copy span "vegetables"
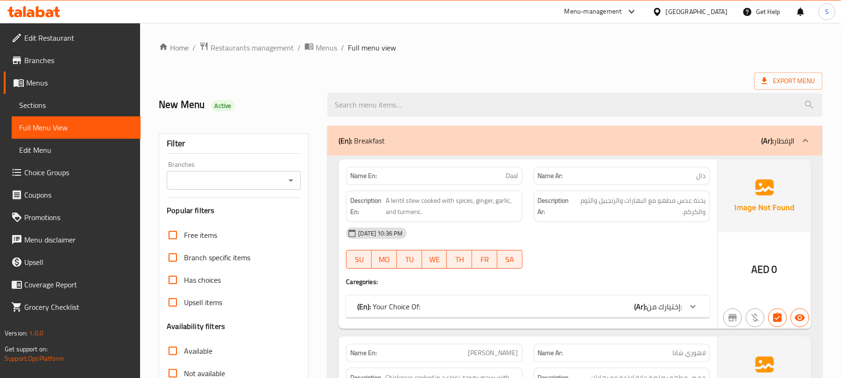
click at [523, 135] on div "(En): Breakfast (Ar): الإفطار" at bounding box center [567, 140] width 456 height 11
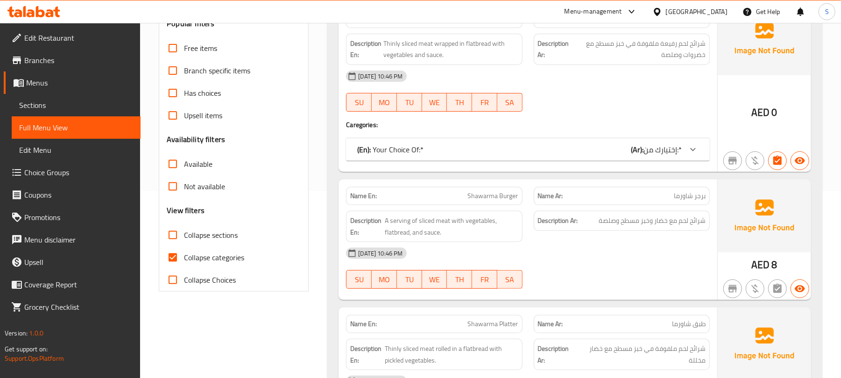
scroll to position [249, 0]
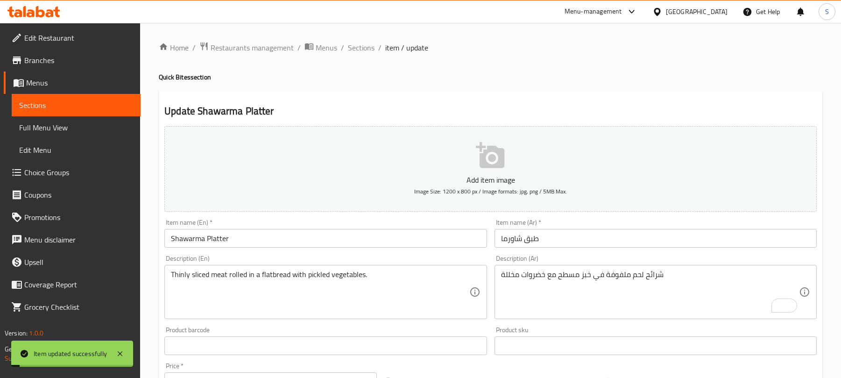
click at [360, 39] on div "Home / Restaurants management / Menus / Sections / item / update Quick Bites se…" at bounding box center [490, 349] width 701 height 652
click at [359, 43] on span "Sections" at bounding box center [361, 47] width 27 height 11
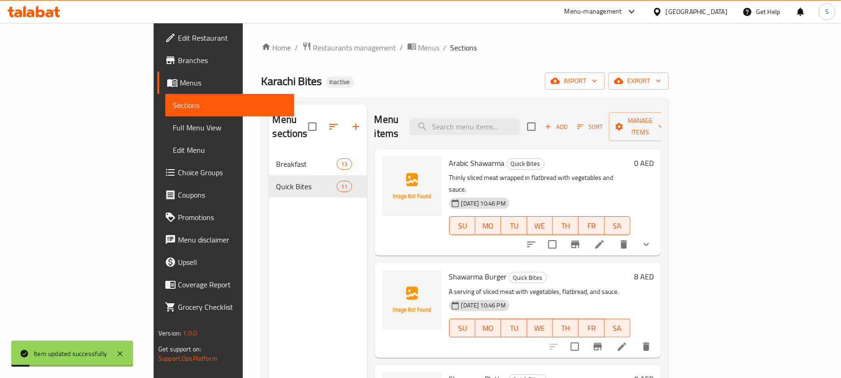
scroll to position [249, 0]
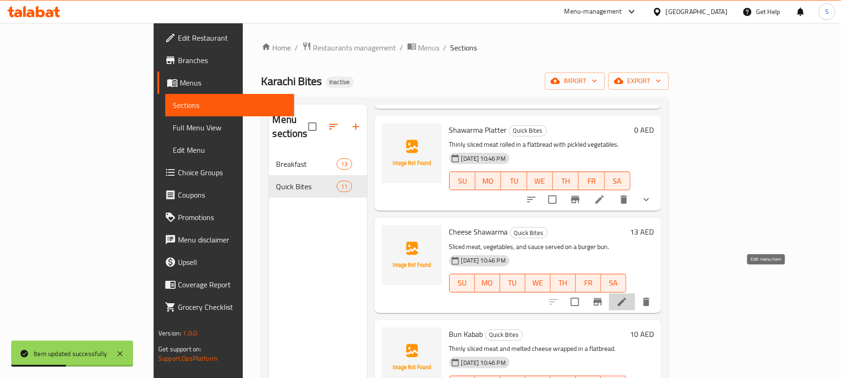
click at [628, 296] on icon at bounding box center [621, 301] width 11 height 11
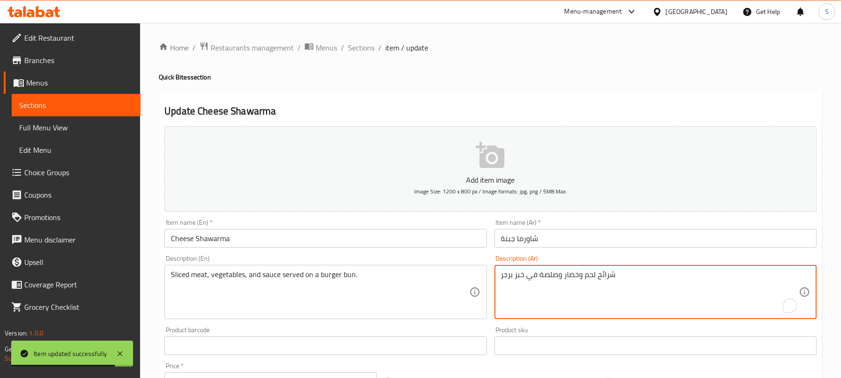
click at [573, 281] on textarea "شرائح لحم وخضار وصلصة في خبز برجر" at bounding box center [650, 292] width 298 height 44
click at [568, 279] on textarea "شرائح لحم وخضار وصلصة في خبز برجر" at bounding box center [650, 292] width 298 height 44
paste textarea "خضروات"
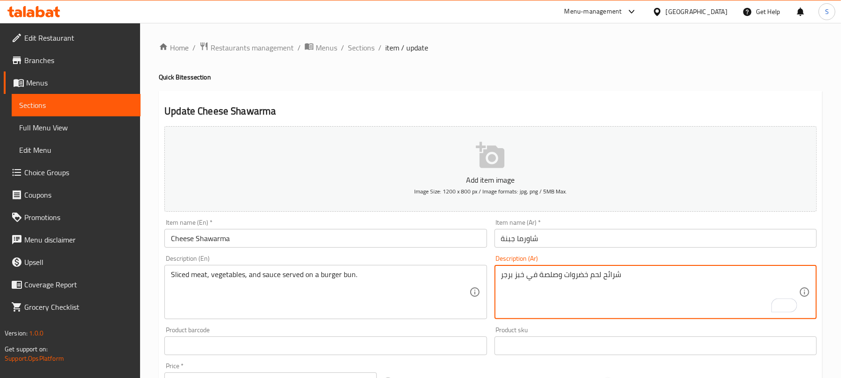
click at [587, 275] on textarea "شرائح لحم خضروات وصلصة في خبز برجر" at bounding box center [650, 292] width 298 height 44
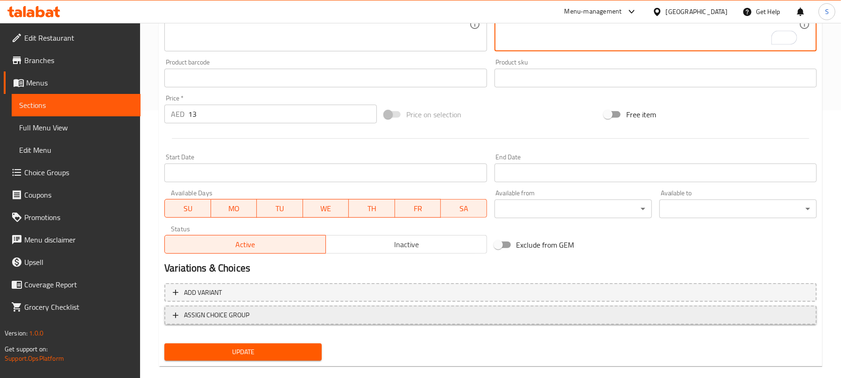
scroll to position [281, 0]
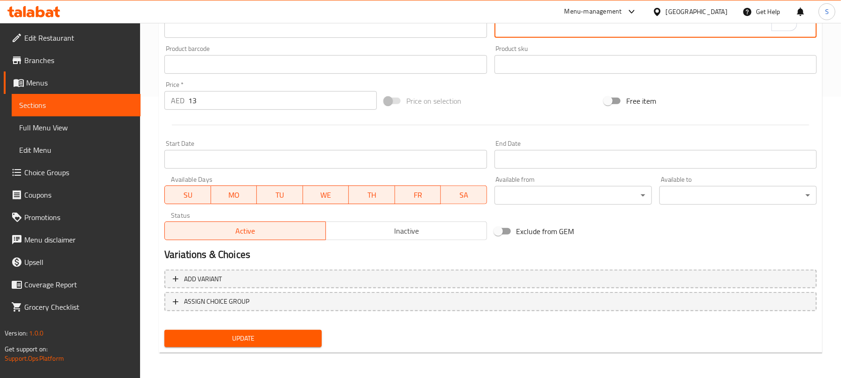
type textarea "شرائح لحم وخضروات وصلصة في خبز برجر"
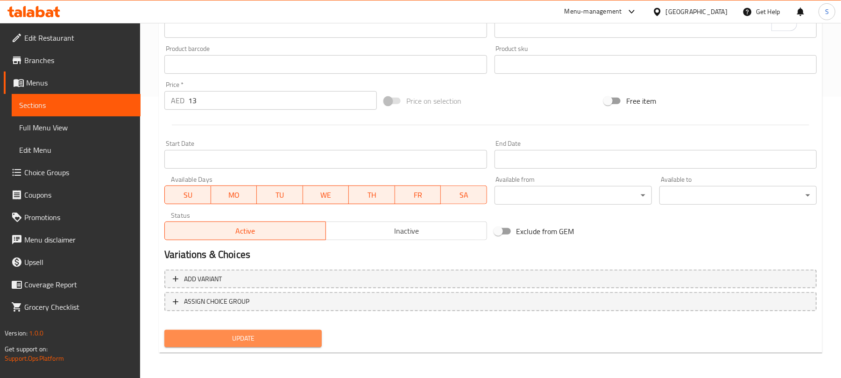
click at [289, 337] on span "Update" at bounding box center [243, 338] width 142 height 12
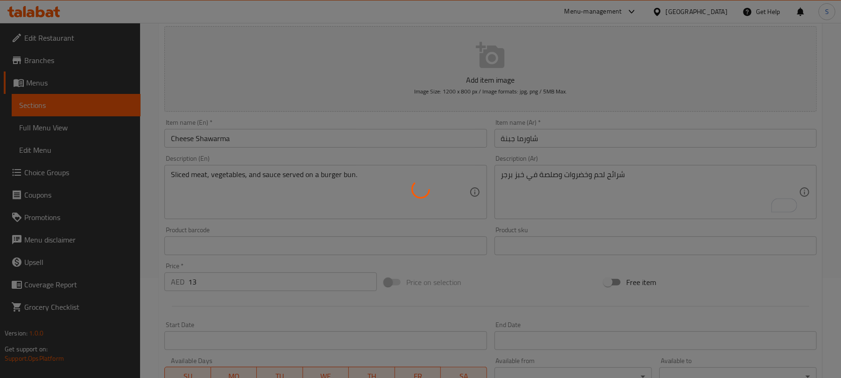
scroll to position [0, 0]
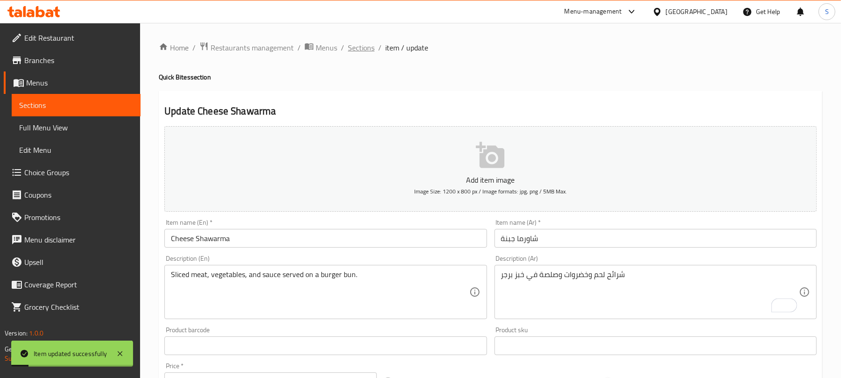
click at [351, 51] on span "Sections" at bounding box center [361, 47] width 27 height 11
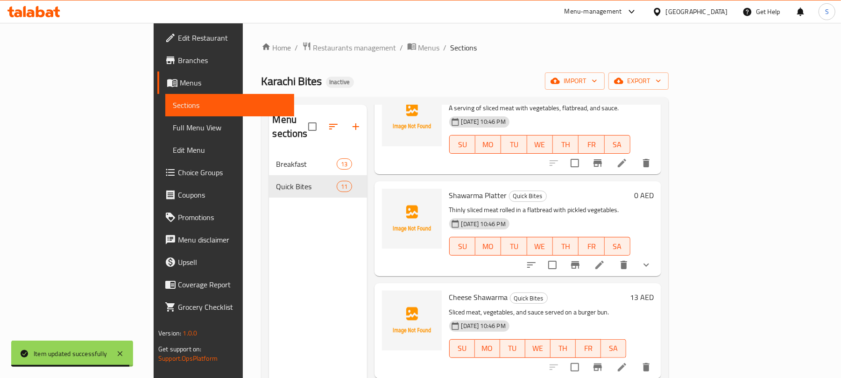
scroll to position [187, 0]
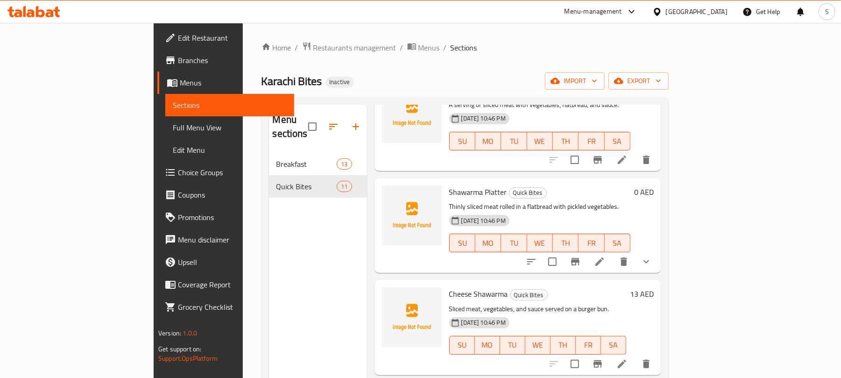
click at [613, 253] on li at bounding box center [600, 261] width 26 height 17
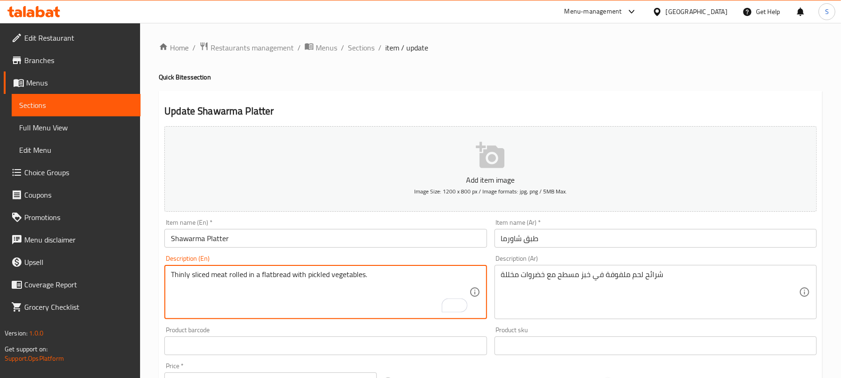
click at [325, 275] on textarea "Thinly sliced meat rolled in a flatbread with pickled vegetables." at bounding box center [320, 292] width 298 height 44
type textarea "Thinly sliced meat rolled in a flatbread with pickle and vegetables."
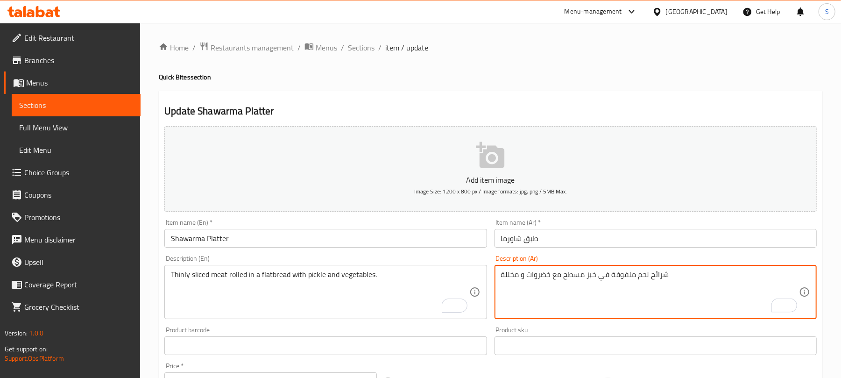
click at [502, 274] on textarea "شرائح لحم ملفوفة في خبز مسطح مع خضروات و مخللة" at bounding box center [650, 292] width 298 height 44
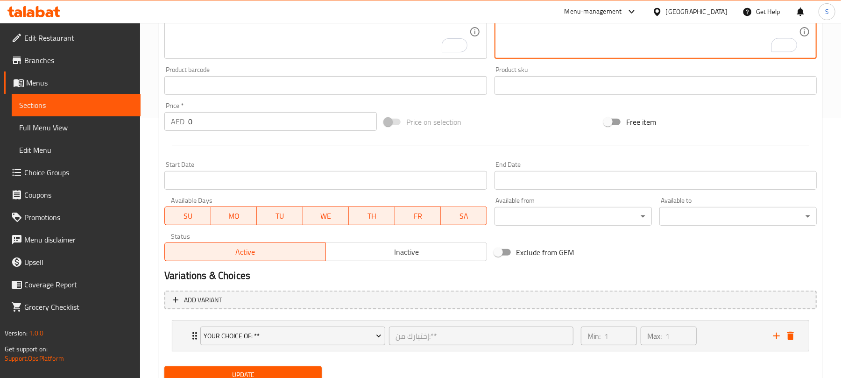
scroll to position [298, 0]
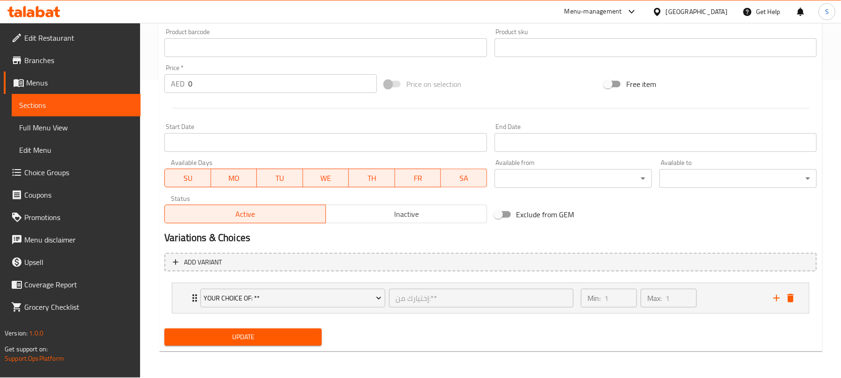
type textarea "شرائح لحم ملفوفة في خبز مسطح مع خضروات و مخلل"
click at [306, 337] on span "Update" at bounding box center [243, 337] width 142 height 12
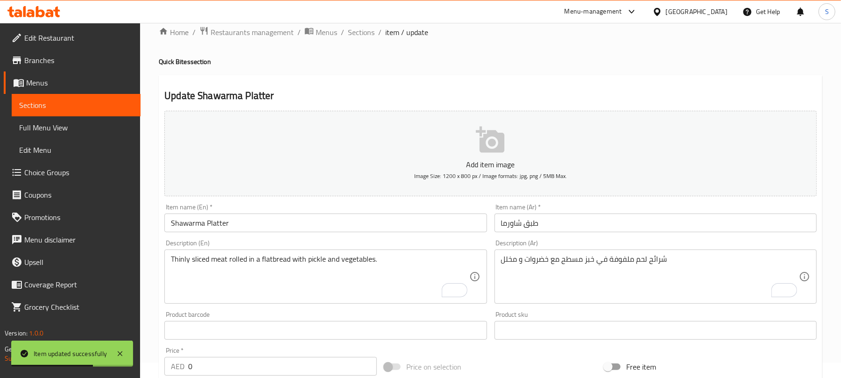
scroll to position [0, 0]
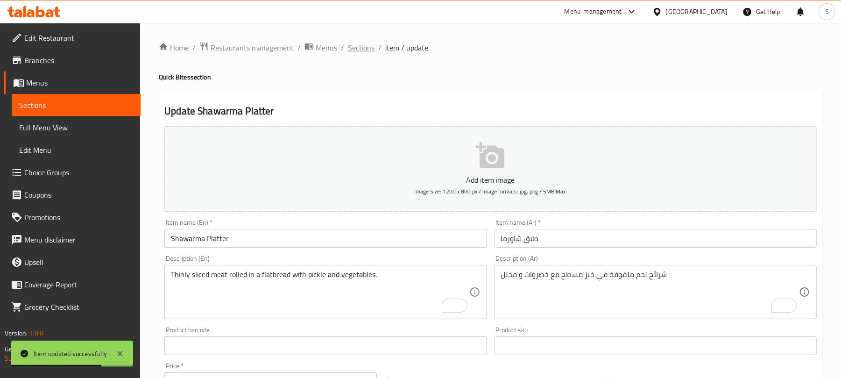
click at [370, 47] on span "Sections" at bounding box center [361, 47] width 27 height 11
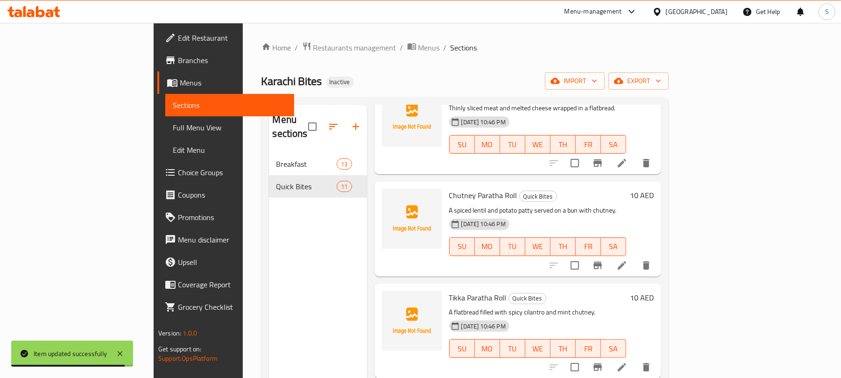
scroll to position [490, 0]
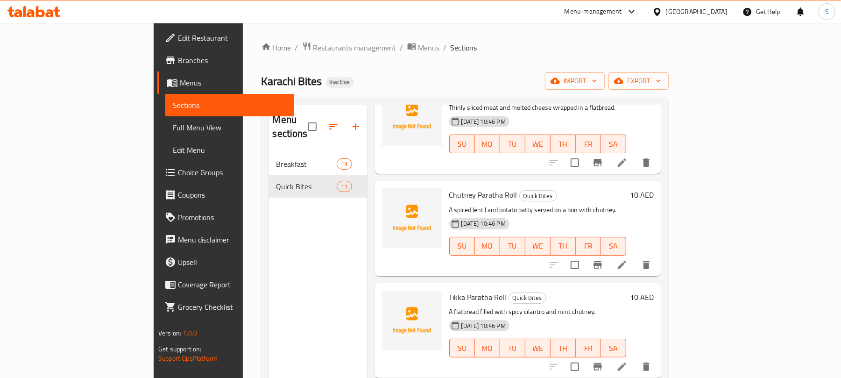
click at [628, 259] on icon at bounding box center [621, 264] width 11 height 11
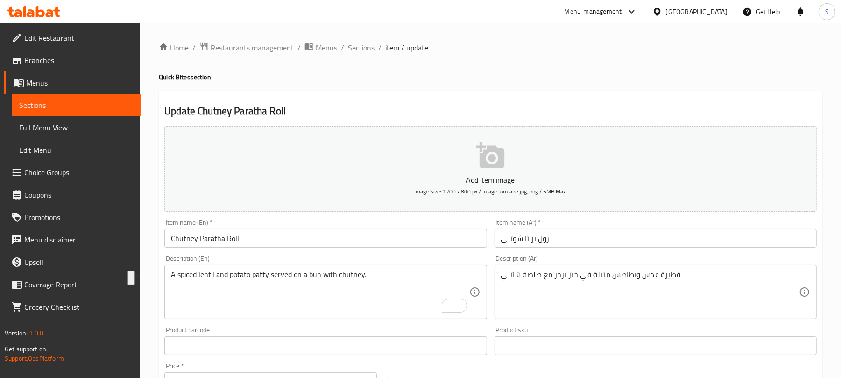
click at [640, 268] on div "فطيرة عدس وبطاطس متبلة في خبز برجر مع صلصة شاتني Description (Ar)" at bounding box center [656, 292] width 322 height 54
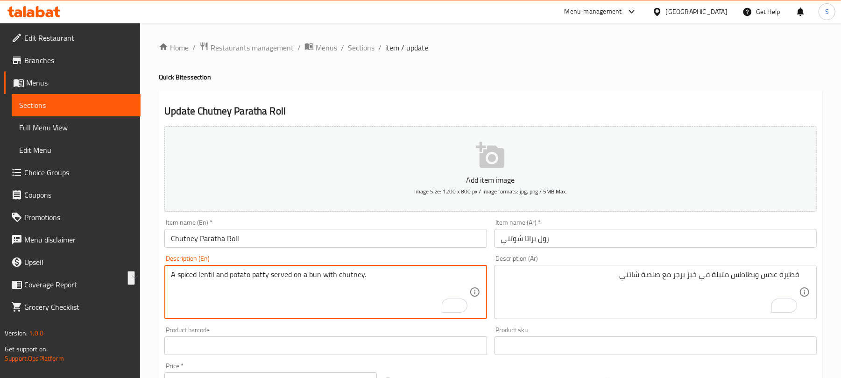
drag, startPoint x: 171, startPoint y: 276, endPoint x: 214, endPoint y: 271, distance: 43.3
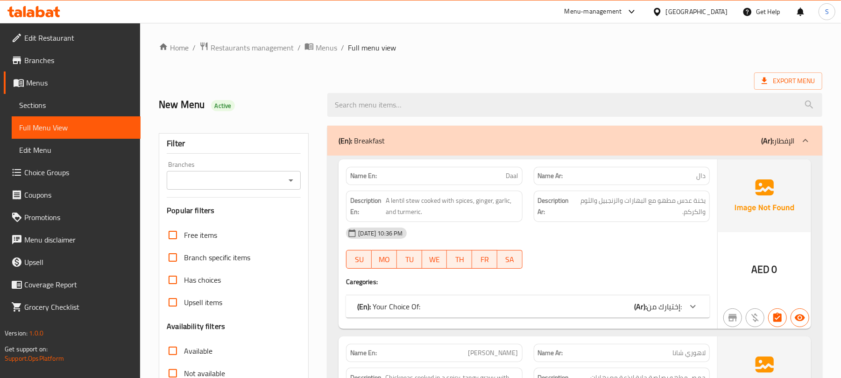
click at [364, 135] on p "(En): Breakfast" at bounding box center [362, 140] width 46 height 11
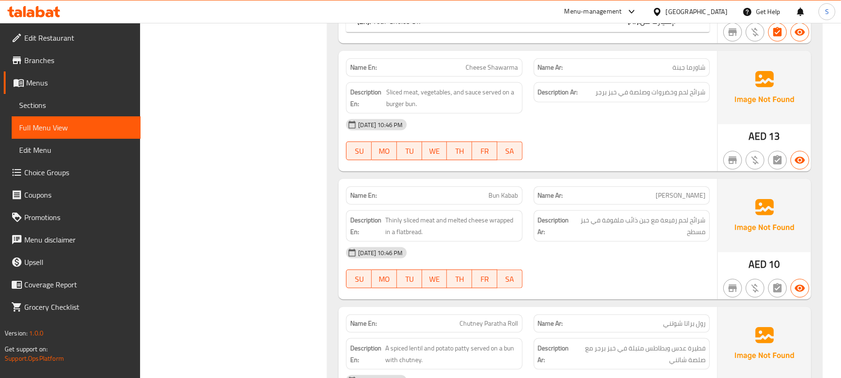
scroll to position [622, 0]
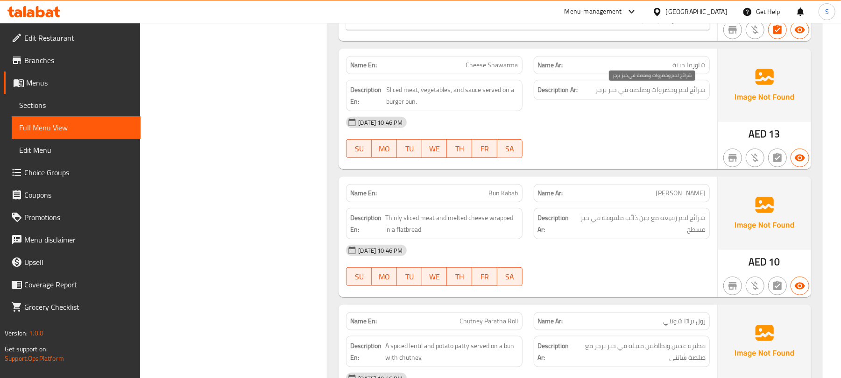
click at [652, 96] on span "شرائح لحم وخضروات وصلصة في خبز برجر" at bounding box center [650, 90] width 110 height 12
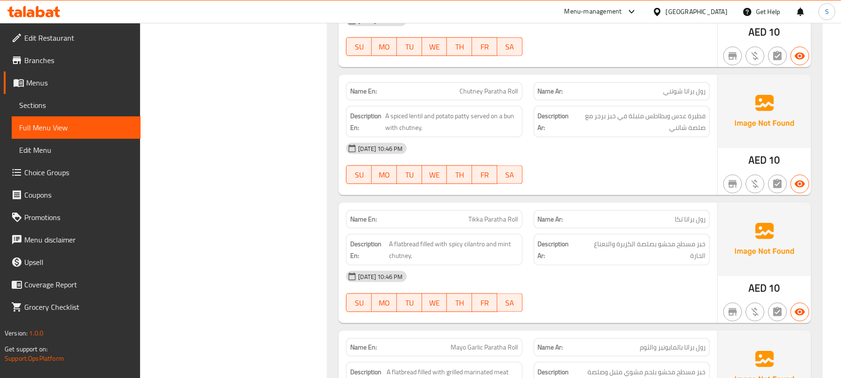
scroll to position [871, 0]
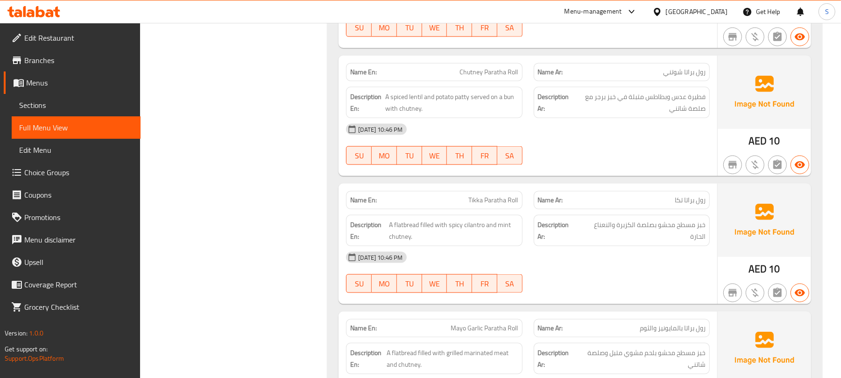
click at [483, 76] on span "Chutney Paratha Roll" at bounding box center [489, 72] width 58 height 10
copy span "Chutney Paratha Roll"
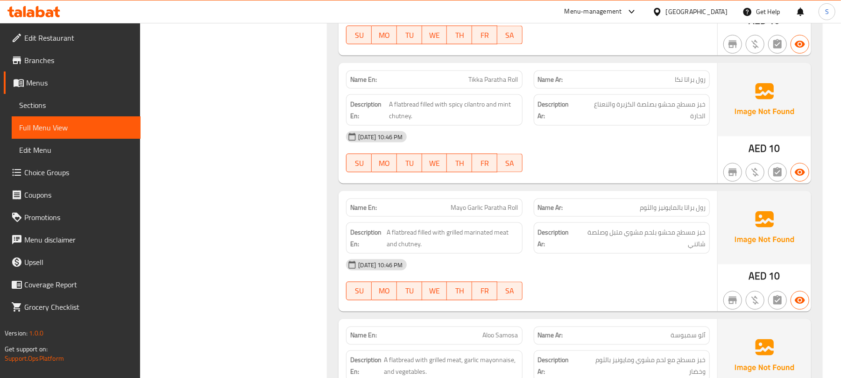
scroll to position [996, 0]
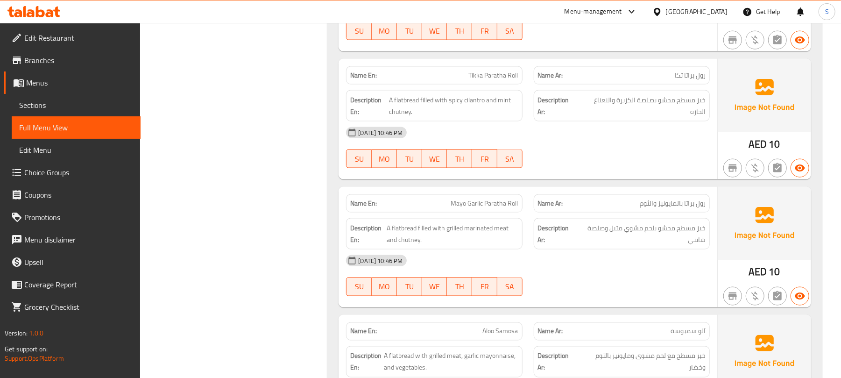
click at [488, 79] on span "Tikka Paratha Roll" at bounding box center [493, 76] width 49 height 10
copy span "Tikka Paratha Roll"
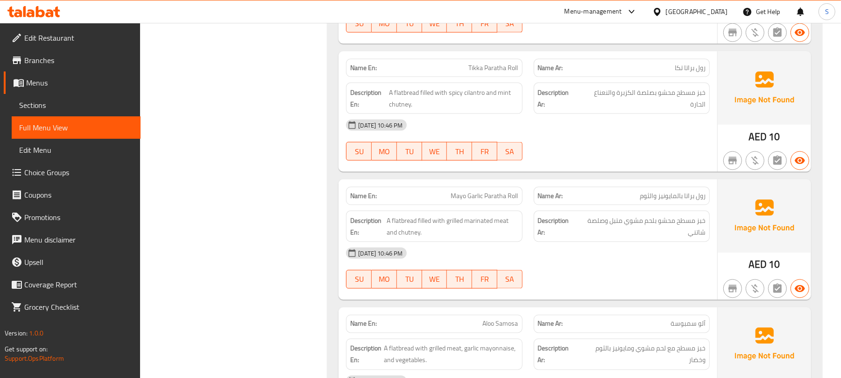
scroll to position [918, 0]
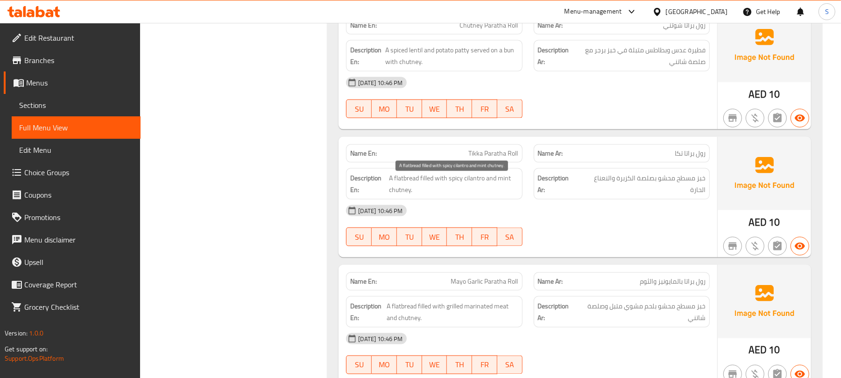
click at [471, 185] on span "A flatbread filled with spicy cilantro and mint chutney." at bounding box center [453, 183] width 129 height 23
copy span "cilantro"
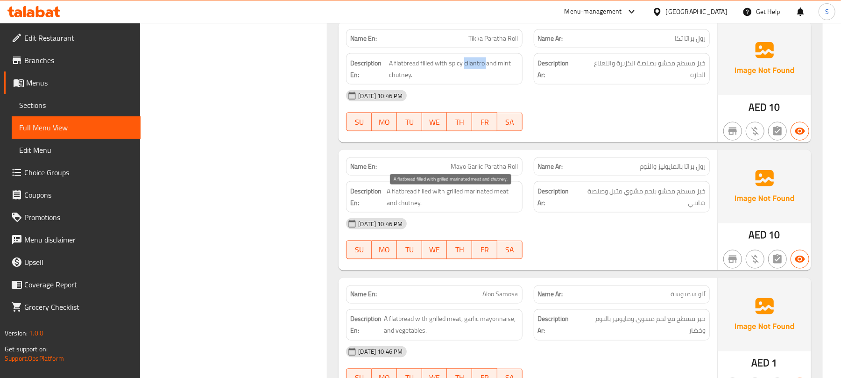
scroll to position [1105, 0]
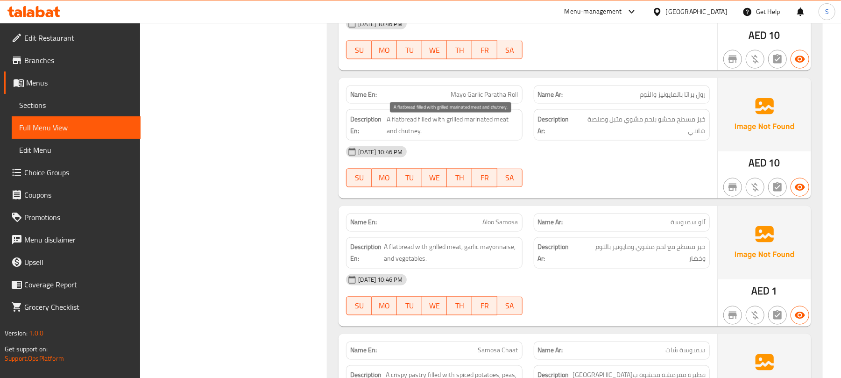
click at [415, 134] on span "A flatbread filled with grilled marinated meat and chutney." at bounding box center [452, 124] width 131 height 23
copy span "chutney"
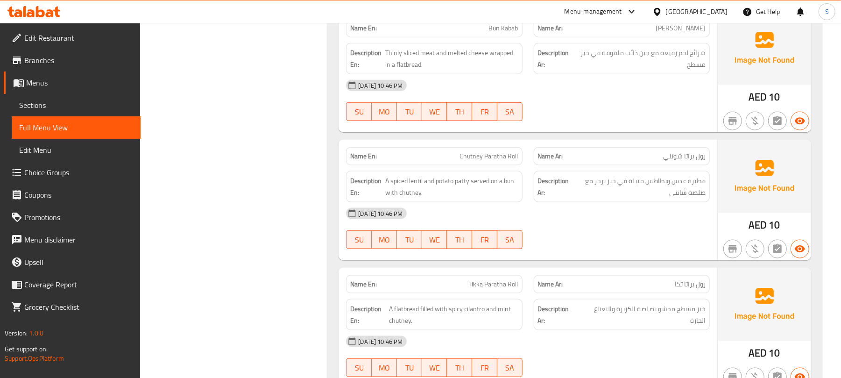
scroll to position [669, 0]
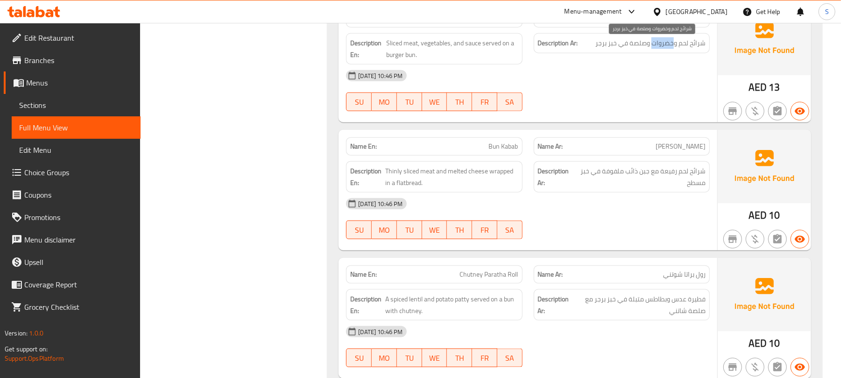
drag, startPoint x: 652, startPoint y: 45, endPoint x: 665, endPoint y: 44, distance: 13.1
click at [672, 43] on span "شرائح لحم وخضروات وصلصة في خبز برجر" at bounding box center [650, 43] width 110 height 12
copy span "خضروات"
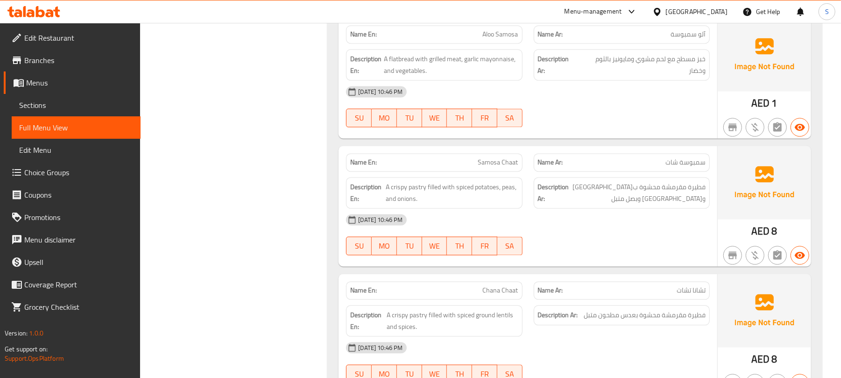
scroll to position [1354, 0]
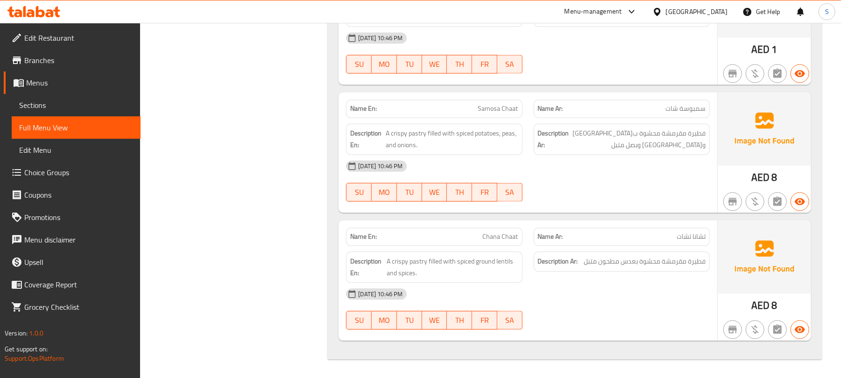
click at [42, 105] on span "Sections" at bounding box center [76, 104] width 114 height 11
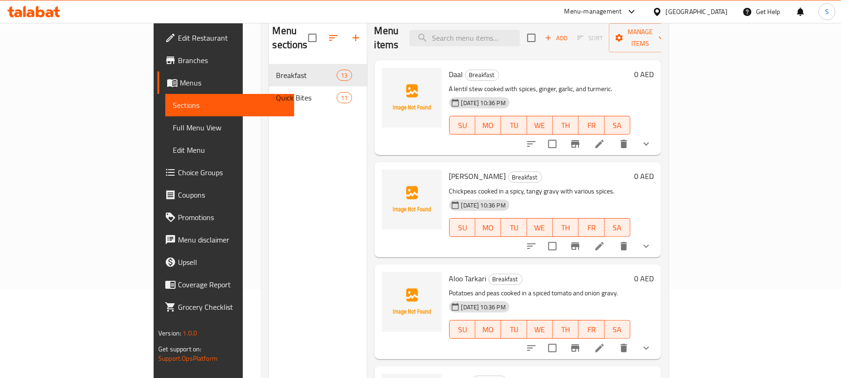
scroll to position [7, 0]
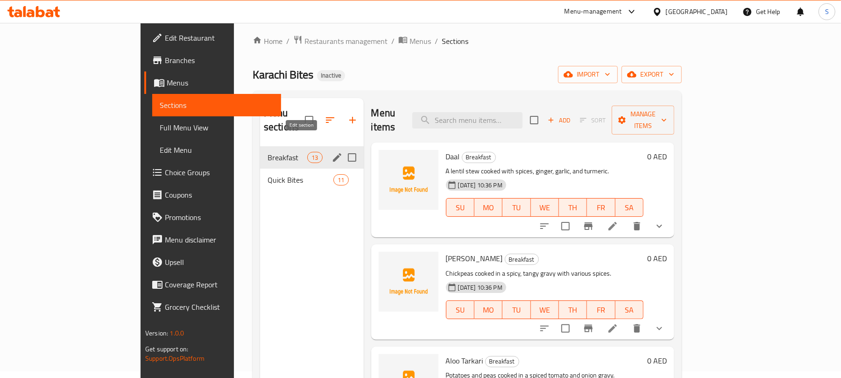
click at [332, 152] on icon "edit" at bounding box center [337, 157] width 11 height 11
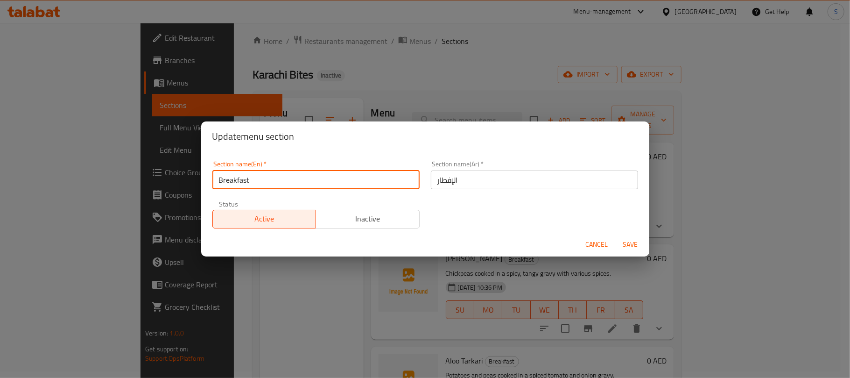
drag, startPoint x: 254, startPoint y: 174, endPoint x: 216, endPoint y: 177, distance: 38.9
click at [216, 177] on input "Breakfast" at bounding box center [315, 179] width 207 height 19
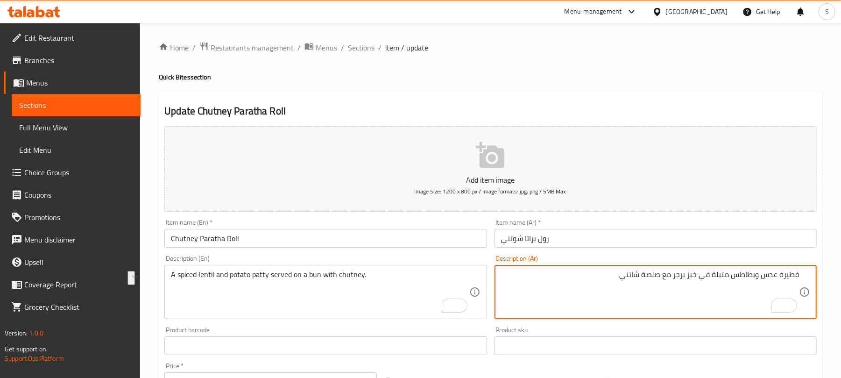
drag, startPoint x: 764, startPoint y: 276, endPoint x: 812, endPoint y: 272, distance: 47.8
paste textarea "عدس متبل"
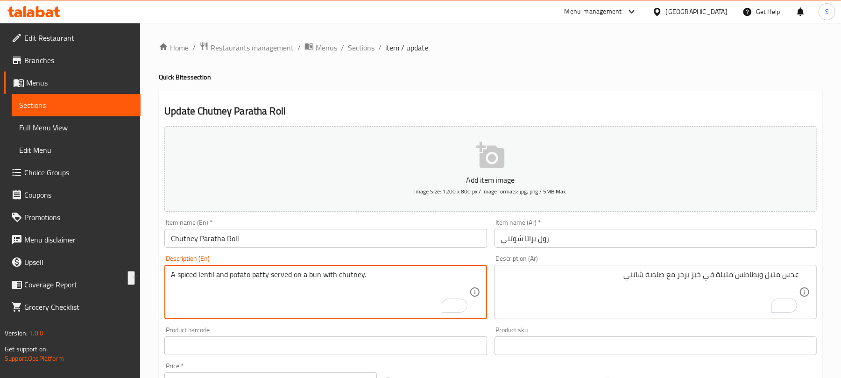
drag, startPoint x: 229, startPoint y: 278, endPoint x: 268, endPoint y: 274, distance: 39.0
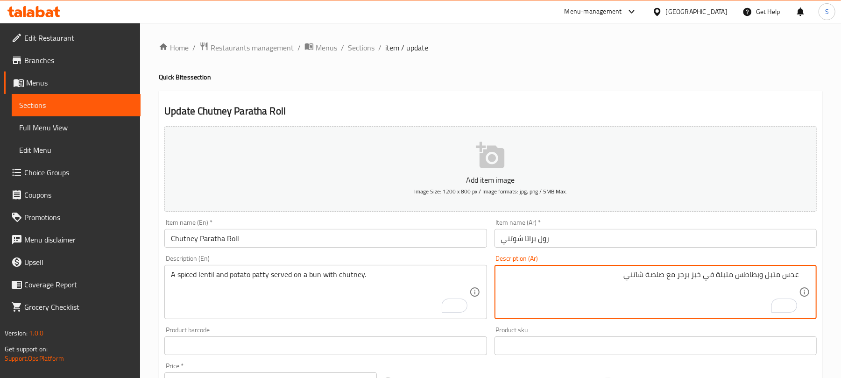
click at [729, 275] on textarea "عدس متبل وبطاطس متبلة في خبز برجر مع صلصة شاتني" at bounding box center [650, 292] width 298 height 44
click at [714, 275] on textarea "عدس متبل و قرص بطاطس في خبز برجر مع صلصة شاتني" at bounding box center [650, 292] width 298 height 44
click at [639, 272] on textarea "عدس متبل و قرص بطاطس يقدم في خبز برجر مع صلصة شاتني" at bounding box center [650, 292] width 298 height 44
drag, startPoint x: 639, startPoint y: 272, endPoint x: 591, endPoint y: 340, distance: 83.2
click at [639, 272] on textarea "عدس متبل و قرص بطاطس يقدم في خبز برجر مع صلصة شاتني" at bounding box center [650, 292] width 298 height 44
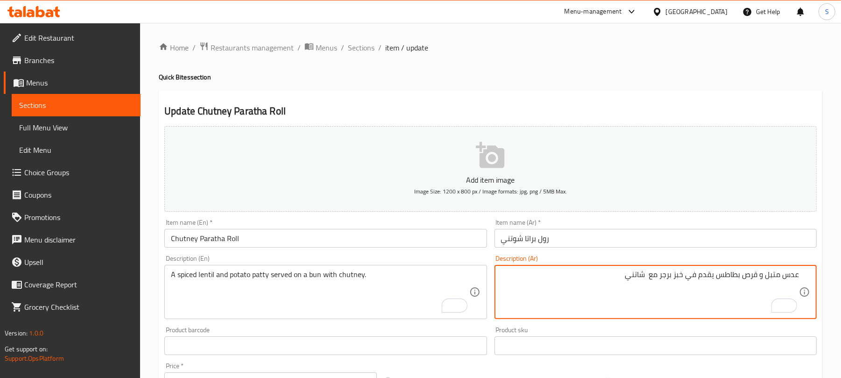
click at [669, 277] on textarea "عدس متبل و قرص بطاطس يقدم في خبز برجر مع شاتني" at bounding box center [650, 292] width 298 height 44
click at [608, 277] on textarea "عدس متبل و قرص بطاطس يقدم في خبز كيزر مع شاتني" at bounding box center [650, 292] width 298 height 44
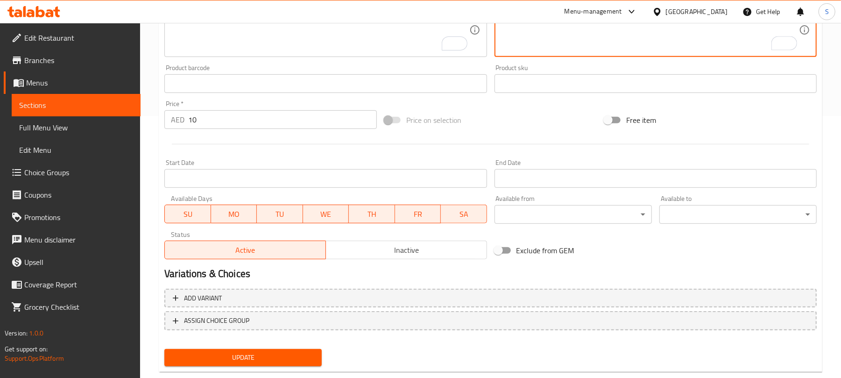
scroll to position [281, 0]
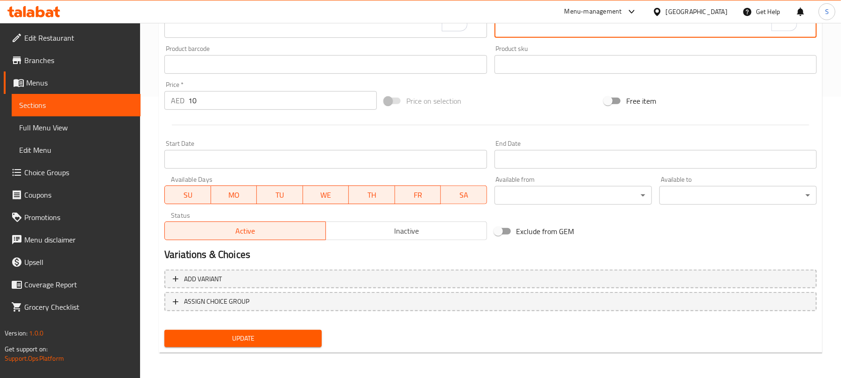
type textarea "عدس متبل و قرص بطاطس يقدم في خبز كيزر مع شاتني"
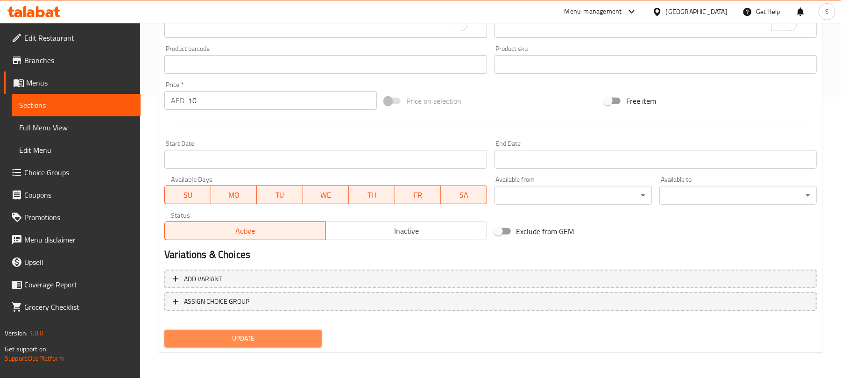
click at [285, 334] on span "Update" at bounding box center [243, 338] width 142 height 12
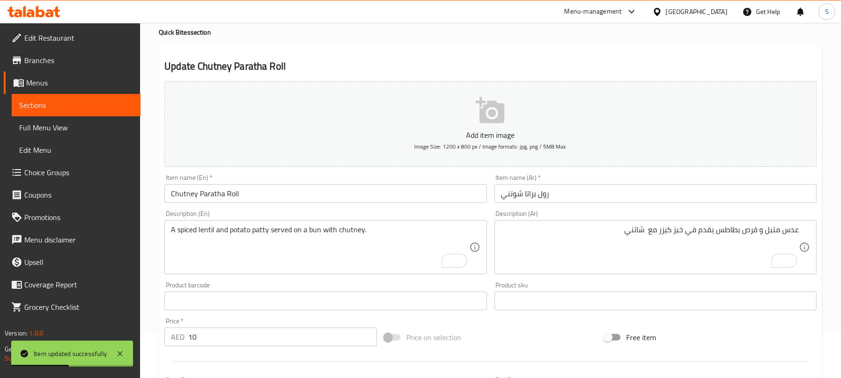
scroll to position [0, 0]
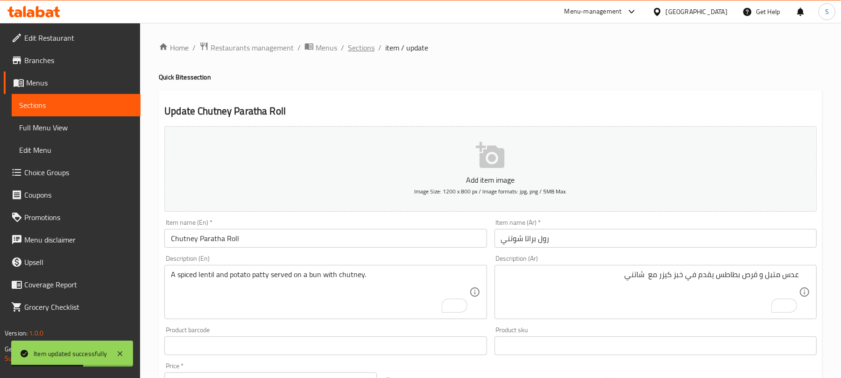
click at [367, 49] on span "Sections" at bounding box center [361, 47] width 27 height 11
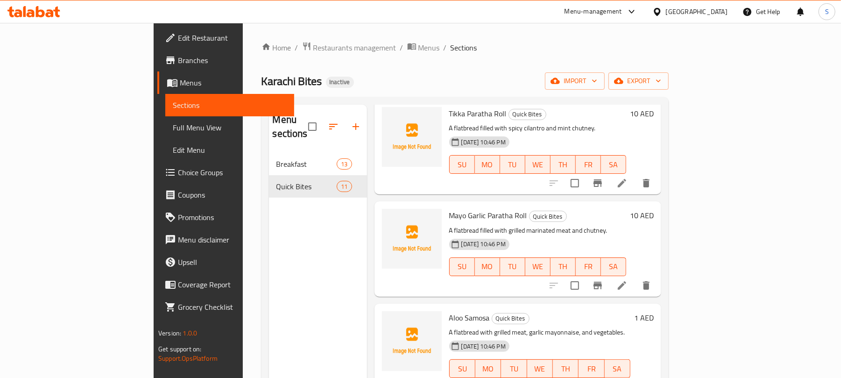
scroll to position [747, 0]
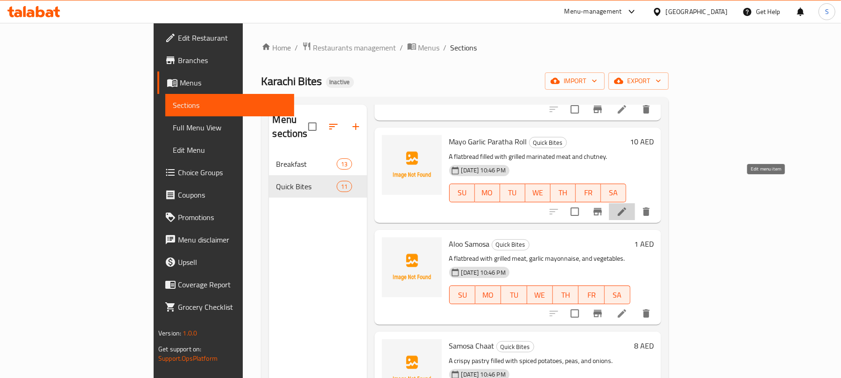
click at [628, 206] on icon at bounding box center [621, 211] width 11 height 11
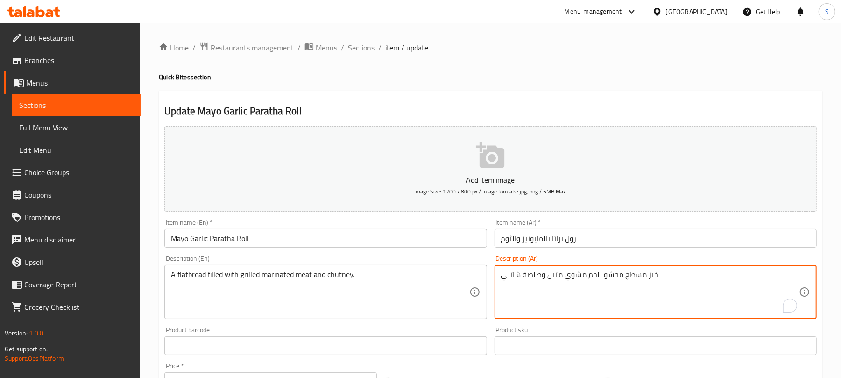
drag, startPoint x: 543, startPoint y: 276, endPoint x: 467, endPoint y: 267, distance: 76.2
paste textarea "وتني"
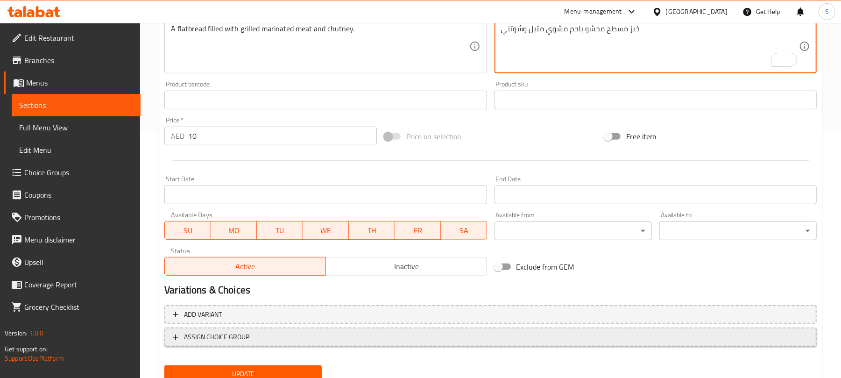
scroll to position [281, 0]
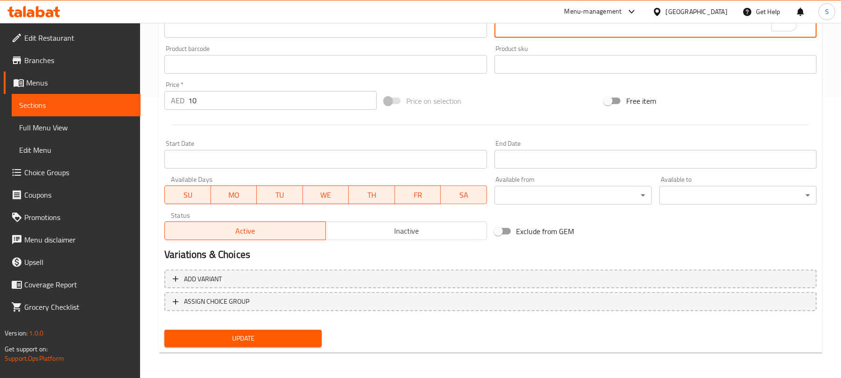
type textarea "خبز مسطح محشو بلحم مشوي متبل وشوتني"
click at [256, 330] on button "Update" at bounding box center [242, 338] width 157 height 17
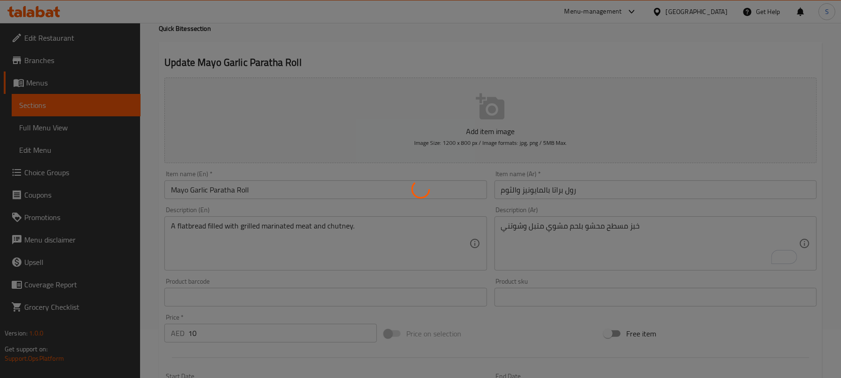
scroll to position [0, 0]
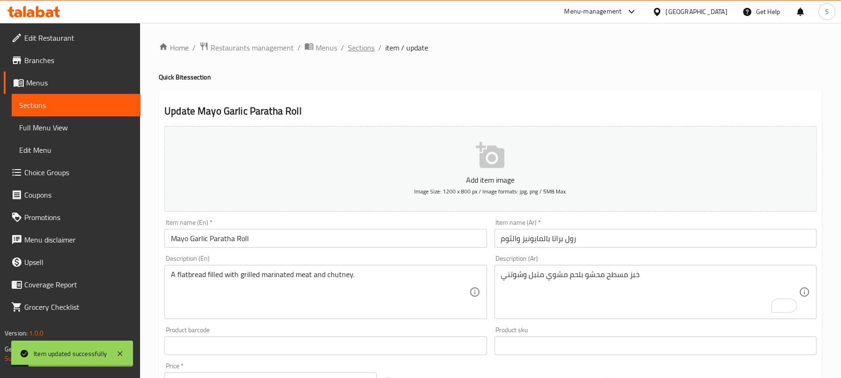
click at [368, 49] on span "Sections" at bounding box center [361, 47] width 27 height 11
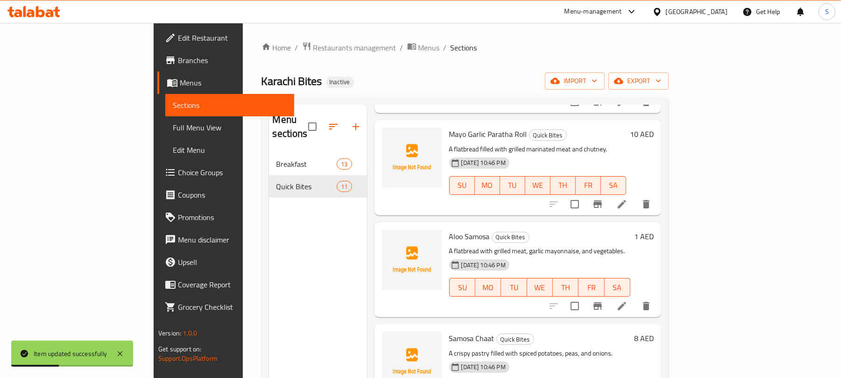
scroll to position [768, 0]
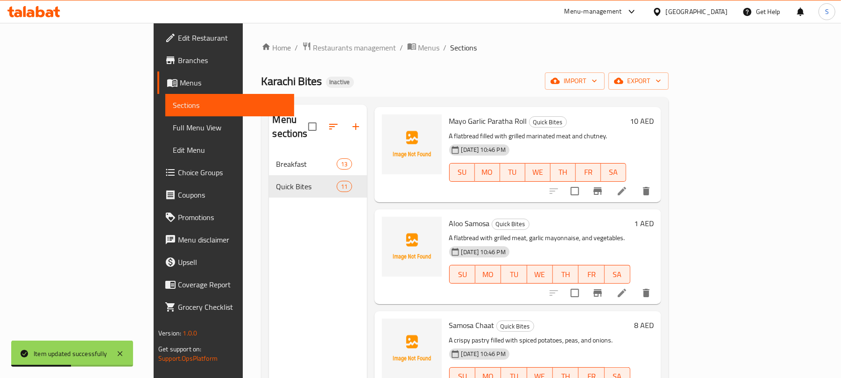
click at [635, 284] on li at bounding box center [622, 292] width 26 height 17
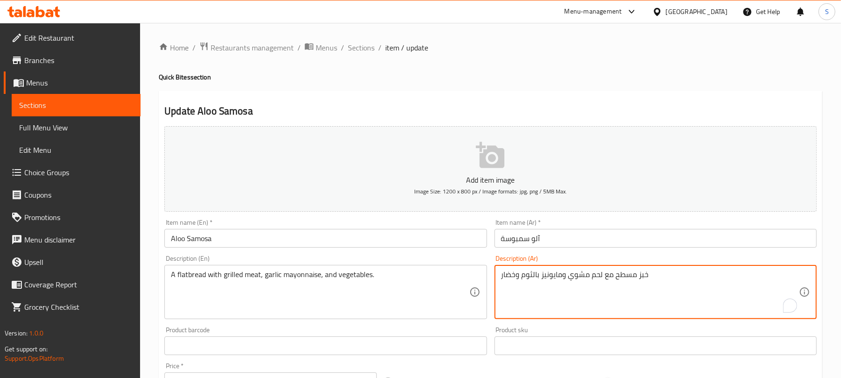
drag, startPoint x: 514, startPoint y: 275, endPoint x: 499, endPoint y: 278, distance: 15.8
paste textarea "وات"
click at [511, 289] on textarea "خبز مسطح مع لحم مشوي ومايونيز بالثوم وخضروات" at bounding box center [650, 292] width 298 height 44
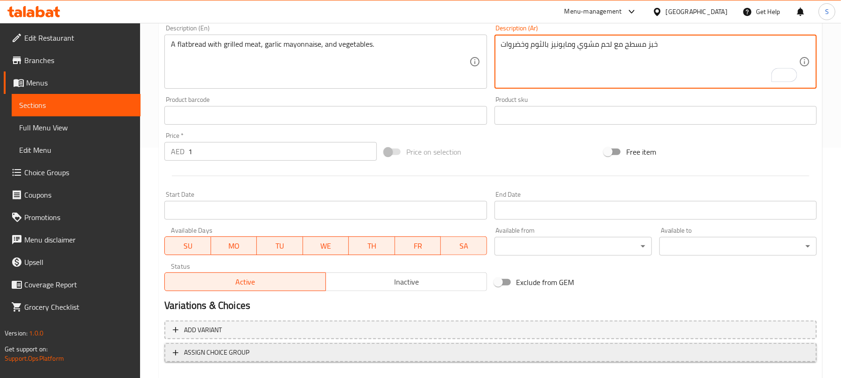
scroll to position [281, 0]
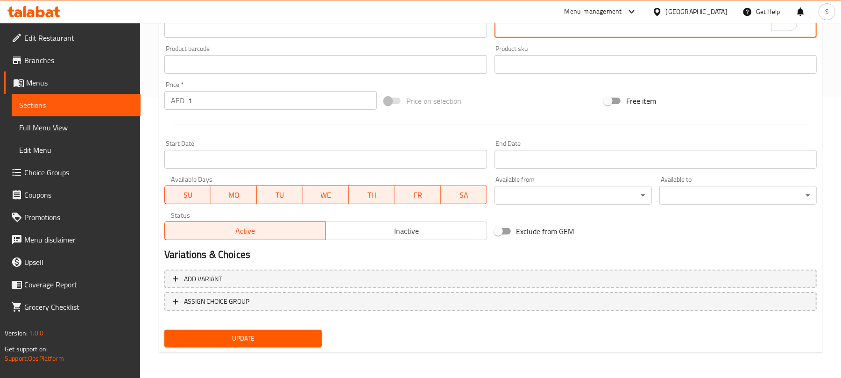
type textarea "خبز مسطح مع لحم مشوي ومايونيز بالثوم وخضروات"
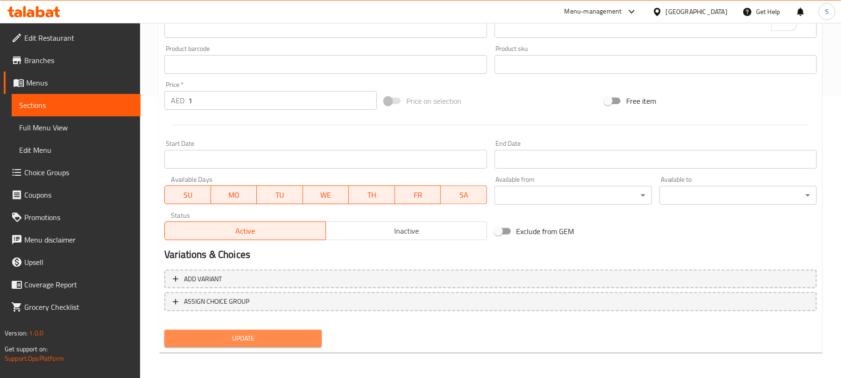
drag, startPoint x: 270, startPoint y: 332, endPoint x: 277, endPoint y: 333, distance: 7.5
click at [271, 333] on span "Update" at bounding box center [243, 338] width 142 height 12
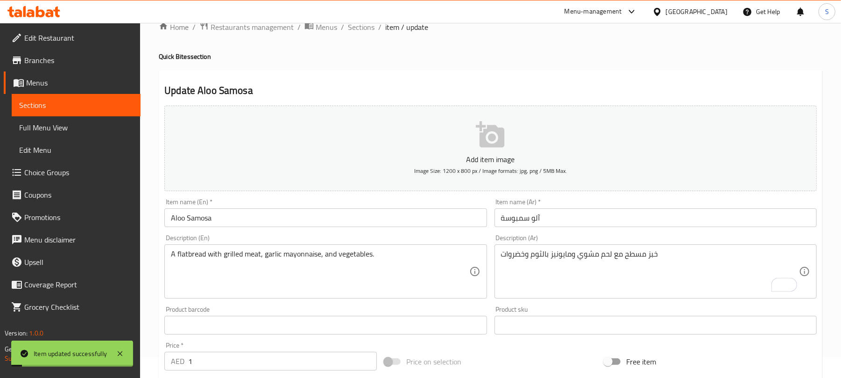
scroll to position [0, 0]
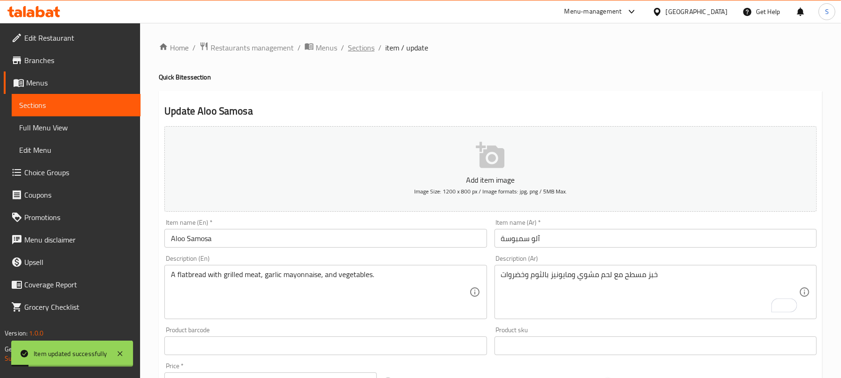
click at [361, 49] on span "Sections" at bounding box center [361, 47] width 27 height 11
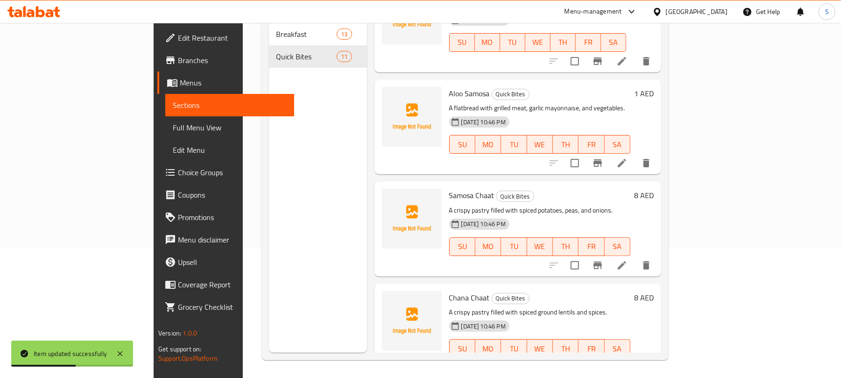
scroll to position [131, 0]
click at [628, 259] on icon at bounding box center [621, 264] width 11 height 11
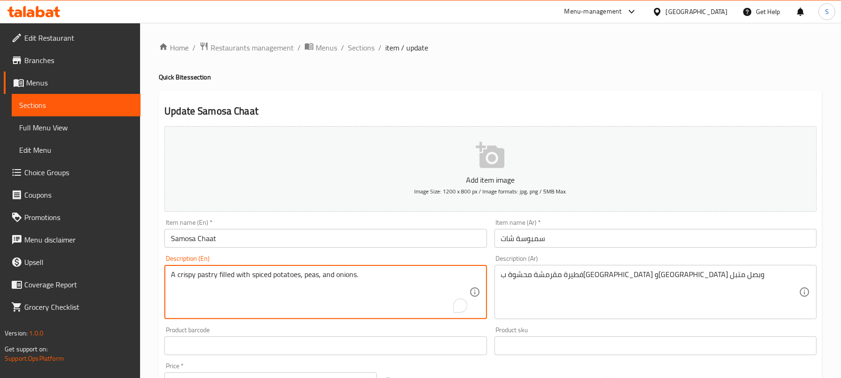
drag, startPoint x: 216, startPoint y: 275, endPoint x: 170, endPoint y: 268, distance: 45.9
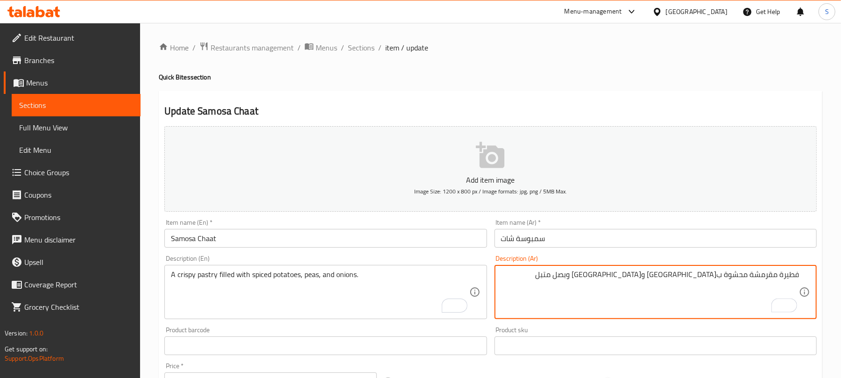
click at [789, 275] on textarea "فطيرة مقرمشة محشوة ب[GEOGRAPHIC_DATA] و[GEOGRAPHIC_DATA] وبصل متبل" at bounding box center [650, 292] width 298 height 44
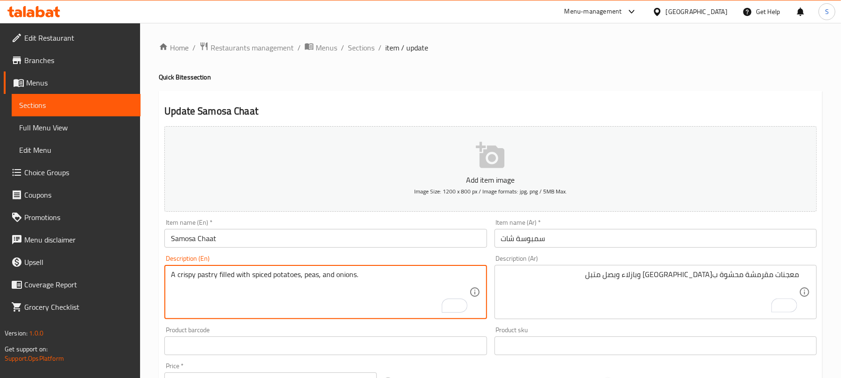
click at [206, 279] on textarea "A crispy pastry filled with spiced potatoes, peas, and onions." at bounding box center [320, 292] width 298 height 44
drag, startPoint x: 251, startPoint y: 276, endPoint x: 292, endPoint y: 279, distance: 41.7
click at [292, 279] on textarea "A crispy pastry filled with spiced potatoes, peas, and onions." at bounding box center [320, 292] width 298 height 44
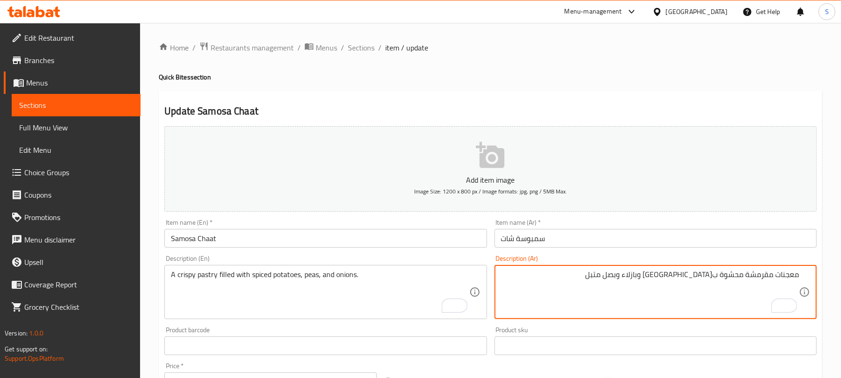
paste textarea "تبلة"
click at [624, 278] on textarea "معجنات مقرمشة محشوة ببطاطس متبلة وبازلاء وبصل متبل" at bounding box center [650, 292] width 298 height 44
type textarea "معجنات مقرمشة محشوة ببطاطس متبلة وبازلاء وبصل"
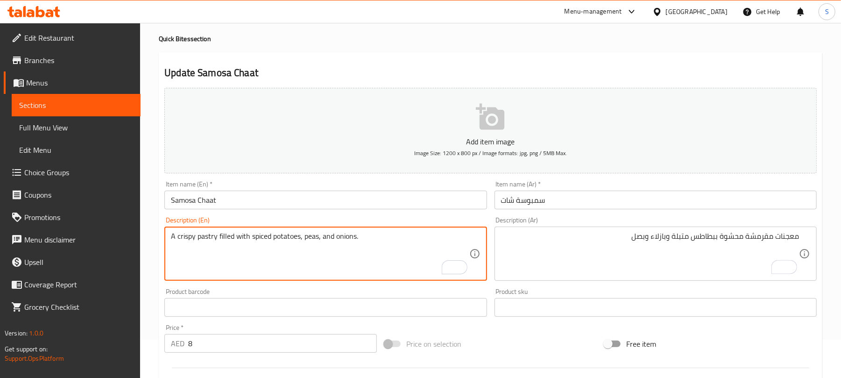
scroll to position [281, 0]
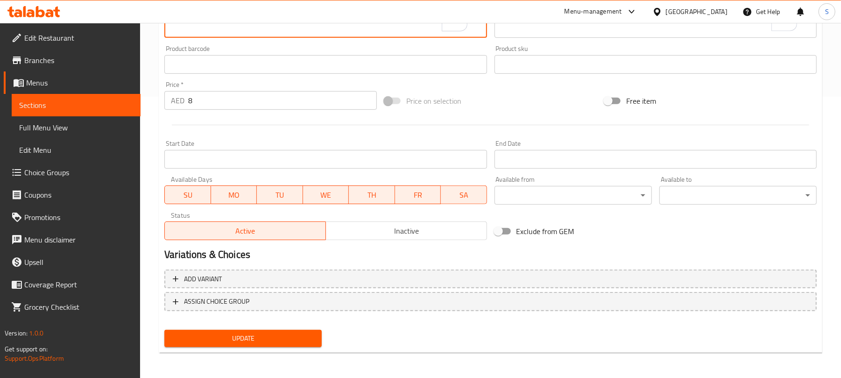
click at [290, 340] on span "Update" at bounding box center [243, 338] width 142 height 12
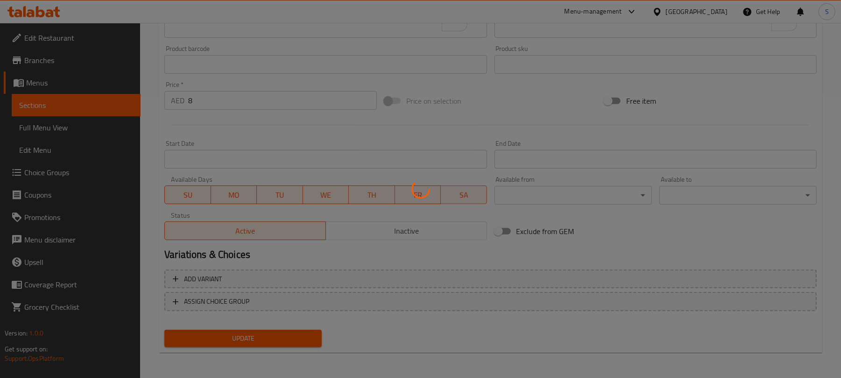
scroll to position [0, 0]
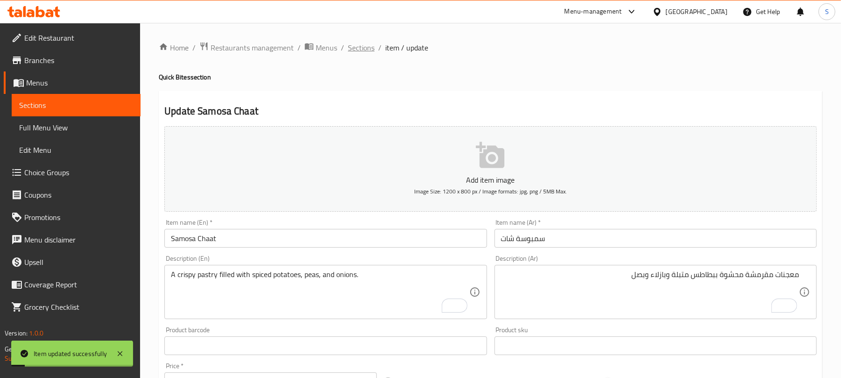
click at [368, 49] on span "Sections" at bounding box center [361, 47] width 27 height 11
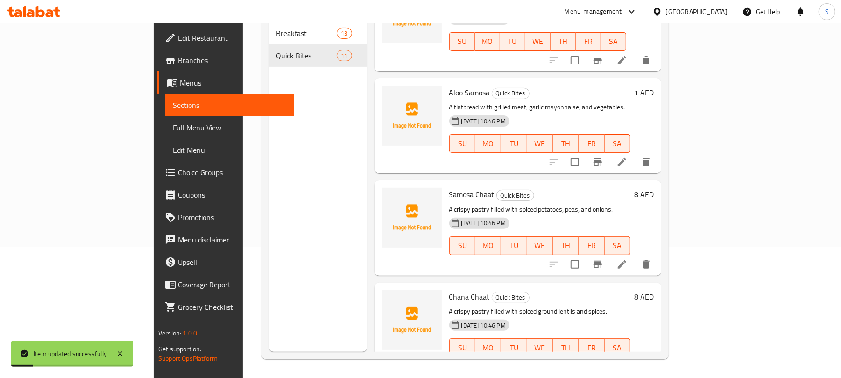
scroll to position [131, 0]
click at [635, 358] on li at bounding box center [622, 366] width 26 height 17
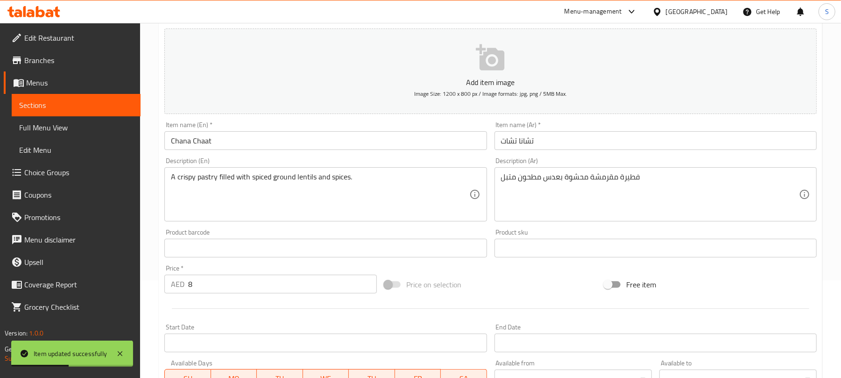
scroll to position [94, 0]
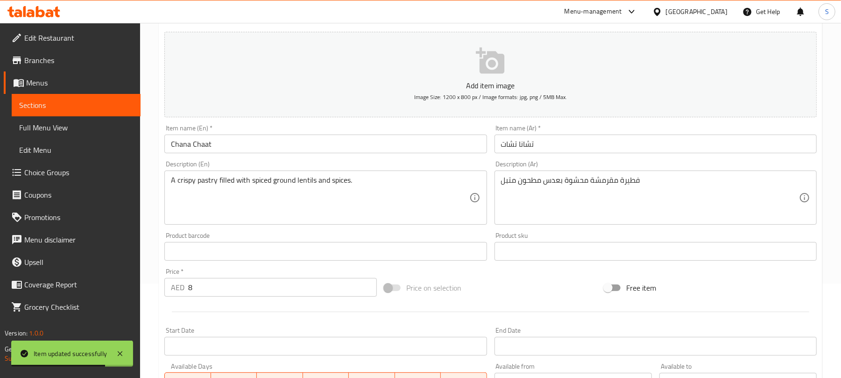
click at [634, 180] on textarea "فطيرة مقرمشة محشوة بعدس مطحون متبل" at bounding box center [650, 198] width 298 height 44
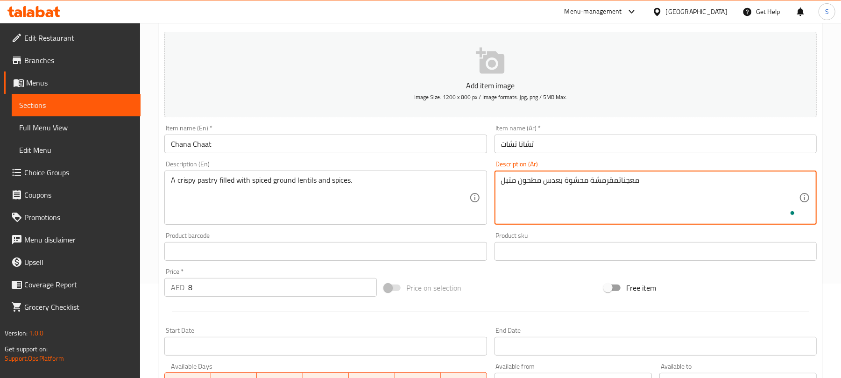
type textarea "معجنات مقرمشة محشوة بعدس مطحون متبل"
click at [532, 185] on textarea "معجنات مقرمشة محشوة بعدس مطحون متبل" at bounding box center [650, 198] width 298 height 44
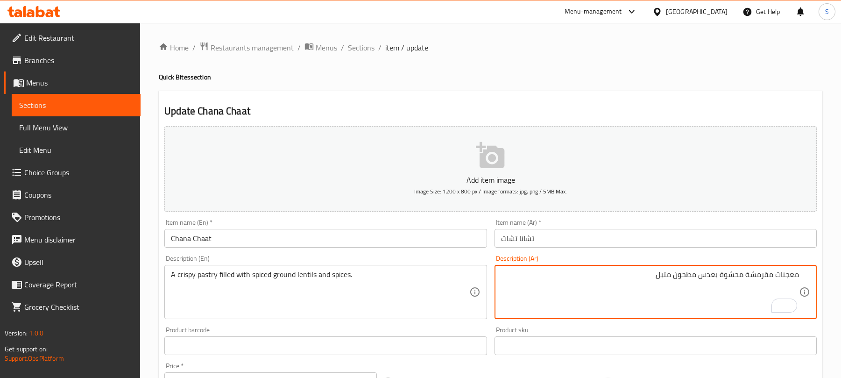
scroll to position [94, 0]
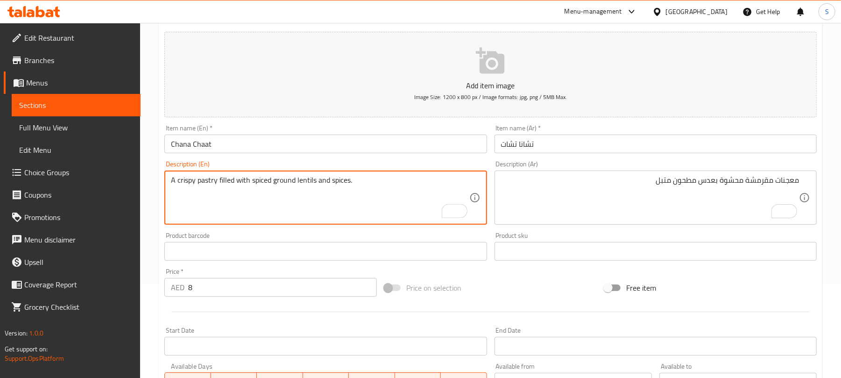
drag, startPoint x: 0, startPoint y: 0, endPoint x: 316, endPoint y: 178, distance: 363.0
click at [332, 182] on textarea "A crispy pastry filled with spiced ground lentils and spices." at bounding box center [320, 198] width 298 height 44
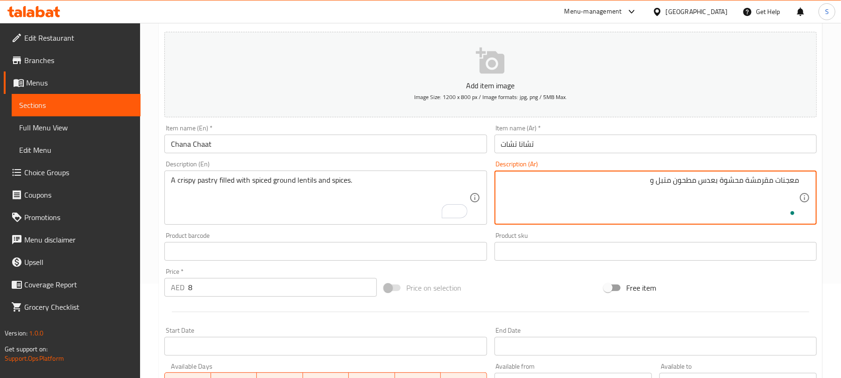
paste textarea "بهارات"
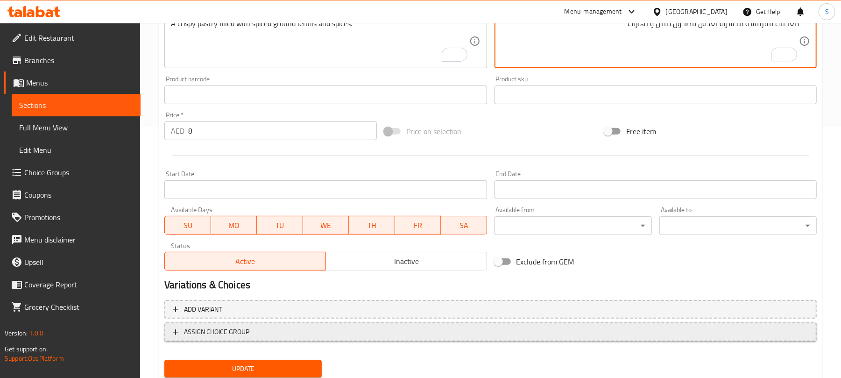
scroll to position [281, 0]
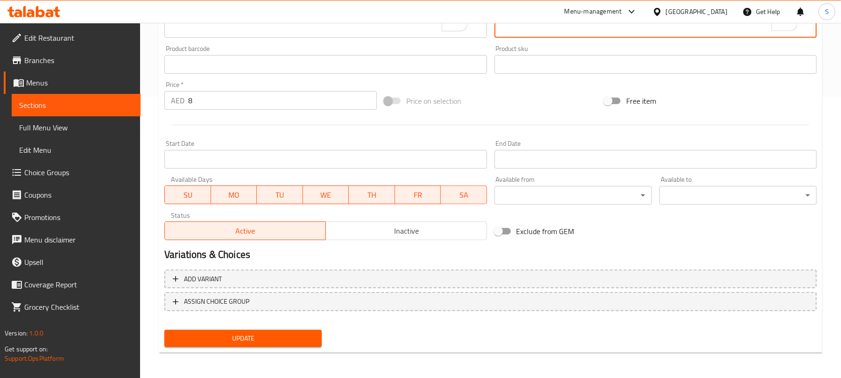
type textarea "معجنات مقرمشة محشوة بعدس مطحون متبل و بهارات"
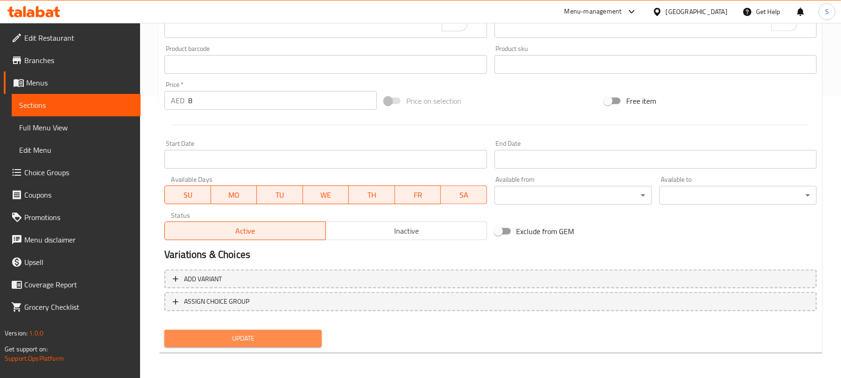
drag, startPoint x: 227, startPoint y: 332, endPoint x: 237, endPoint y: 333, distance: 10.3
click at [228, 333] on span "Update" at bounding box center [243, 338] width 142 height 12
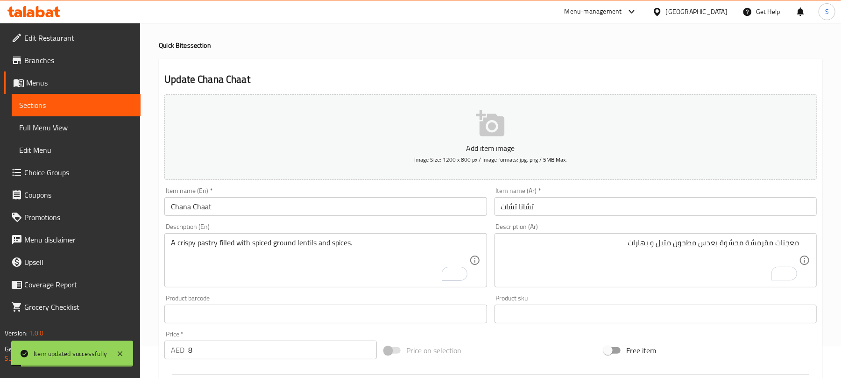
scroll to position [0, 0]
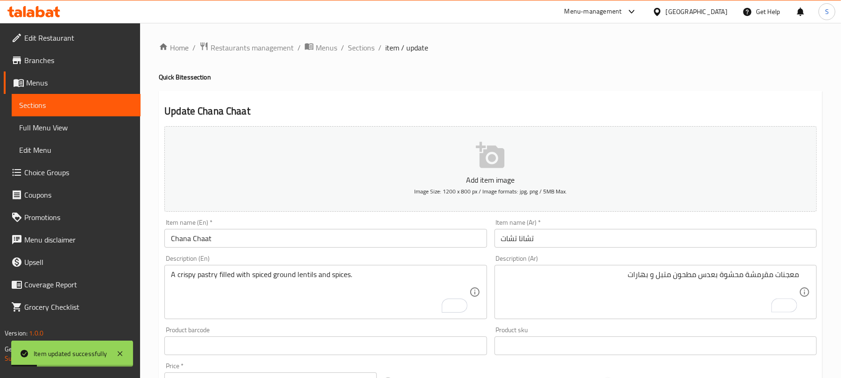
click at [86, 135] on link "Full Menu View" at bounding box center [76, 127] width 129 height 22
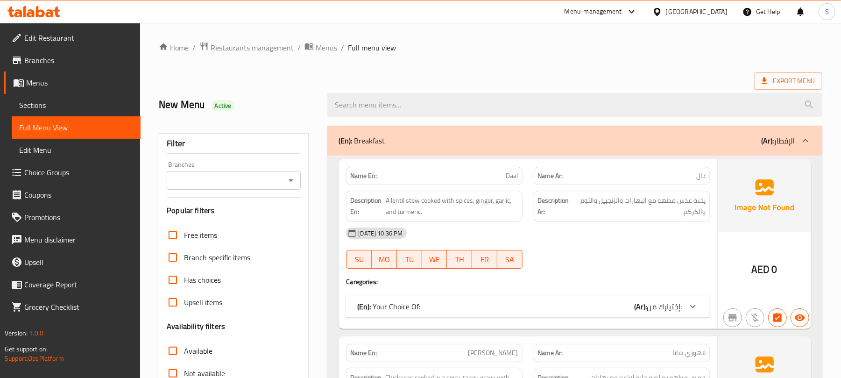
scroll to position [249, 0]
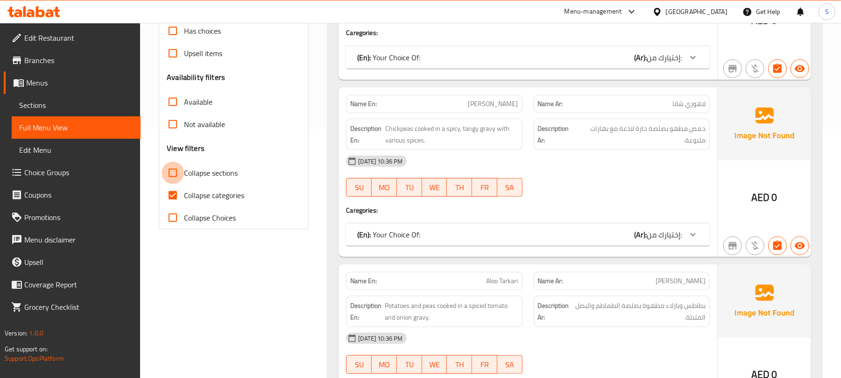
click at [177, 177] on input "Collapse sections" at bounding box center [173, 173] width 22 height 22
checkbox input "true"
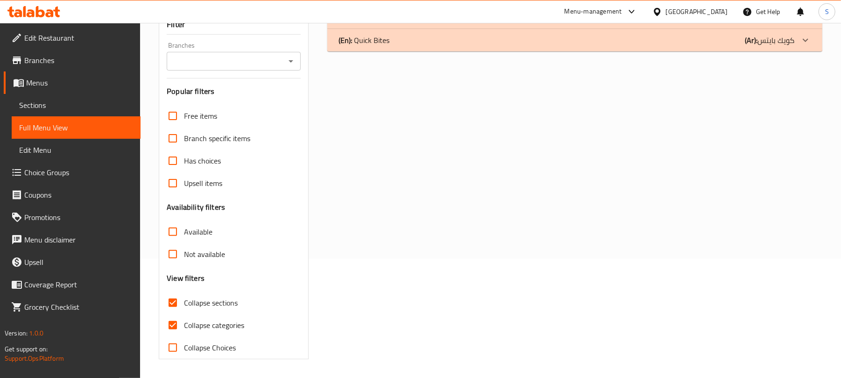
scroll to position [120, 0]
click at [178, 320] on input "Collapse categories" at bounding box center [173, 325] width 22 height 22
checkbox input "false"
click at [196, 306] on span "Collapse sections" at bounding box center [211, 302] width 54 height 11
click at [184, 306] on input "Collapse sections" at bounding box center [173, 302] width 22 height 22
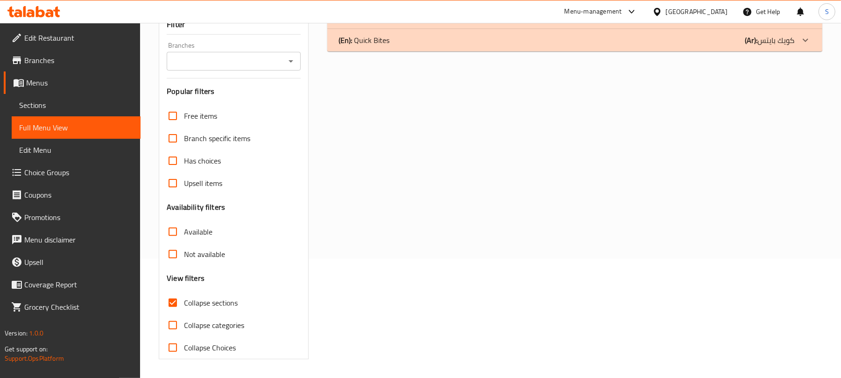
checkbox input "false"
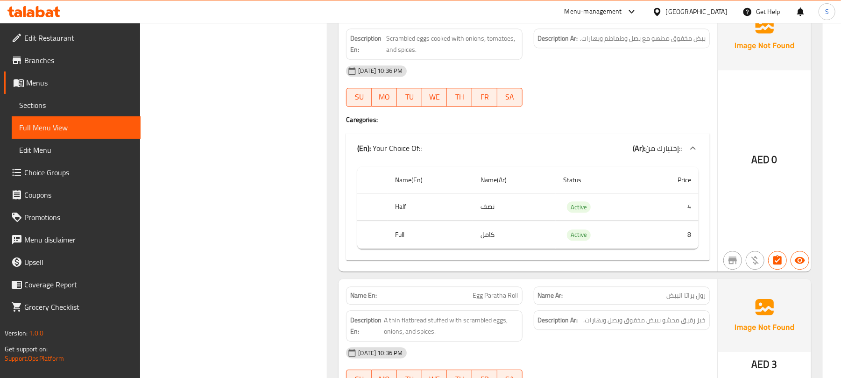
scroll to position [1863, 0]
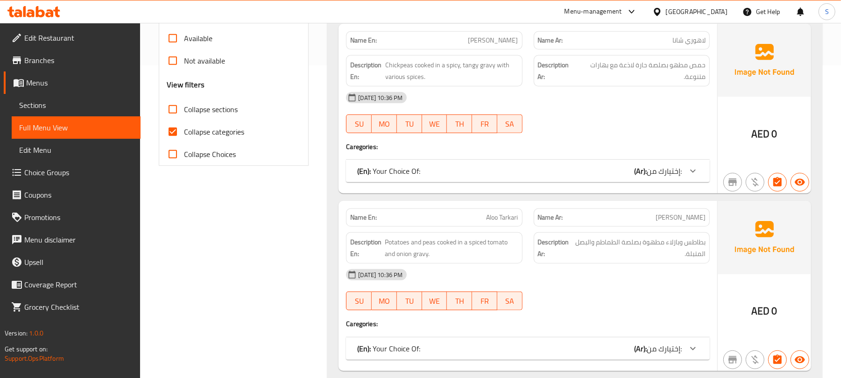
scroll to position [311, 0]
click at [171, 133] on input "Collapse categories" at bounding box center [173, 133] width 22 height 22
checkbox input "false"
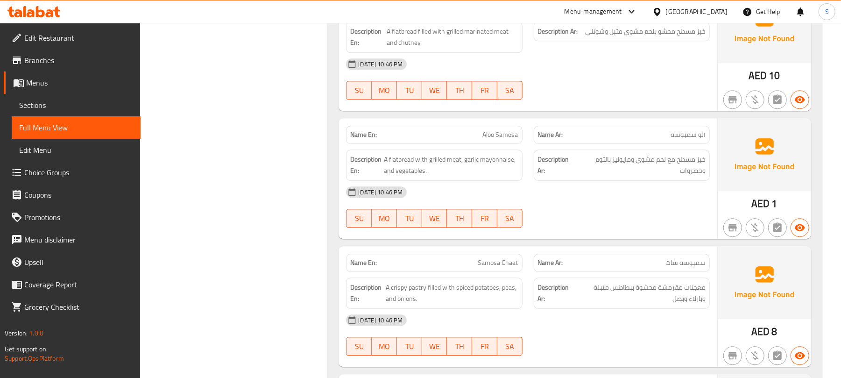
scroll to position [4009, 0]
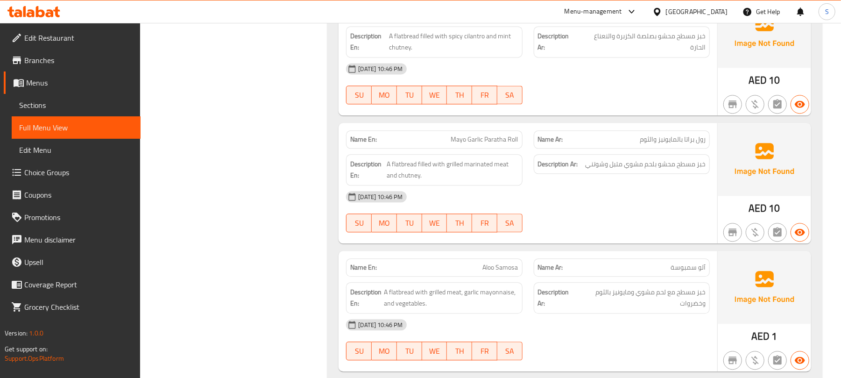
click at [30, 101] on span "Sections" at bounding box center [76, 104] width 114 height 11
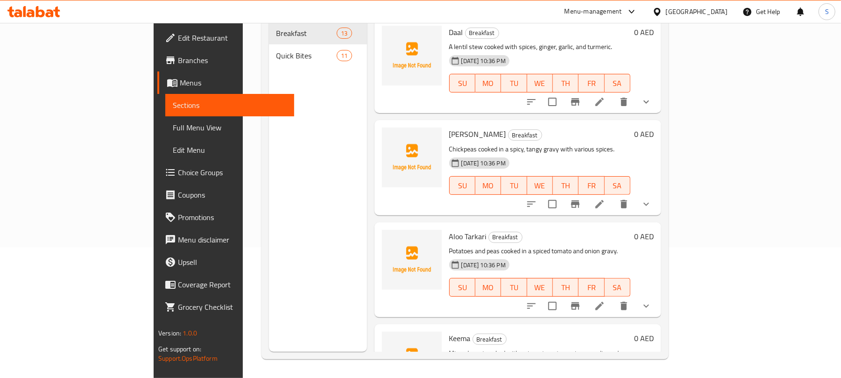
scroll to position [131, 0]
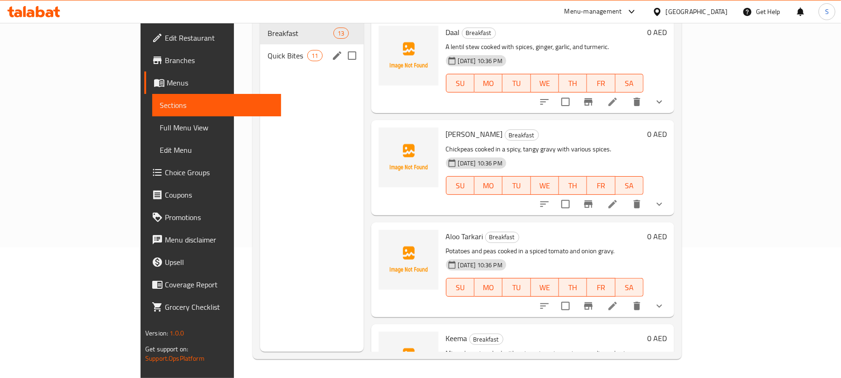
click at [332, 50] on icon "edit" at bounding box center [337, 55] width 11 height 11
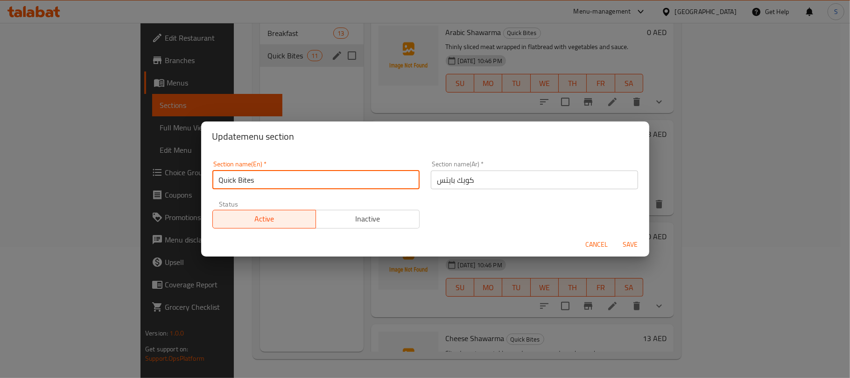
drag, startPoint x: 260, startPoint y: 182, endPoint x: 208, endPoint y: 174, distance: 52.4
click at [208, 174] on div "Section name(En)   * Quick Bites Section name(En) *" at bounding box center [316, 175] width 219 height 40
